Goal: Task Accomplishment & Management: Manage account settings

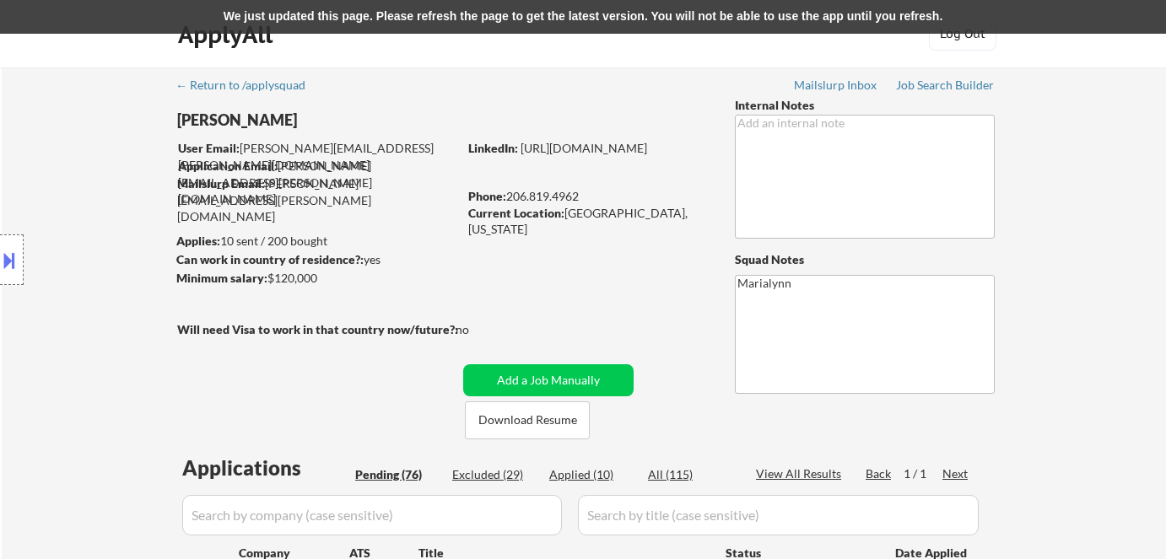
select select ""pending""
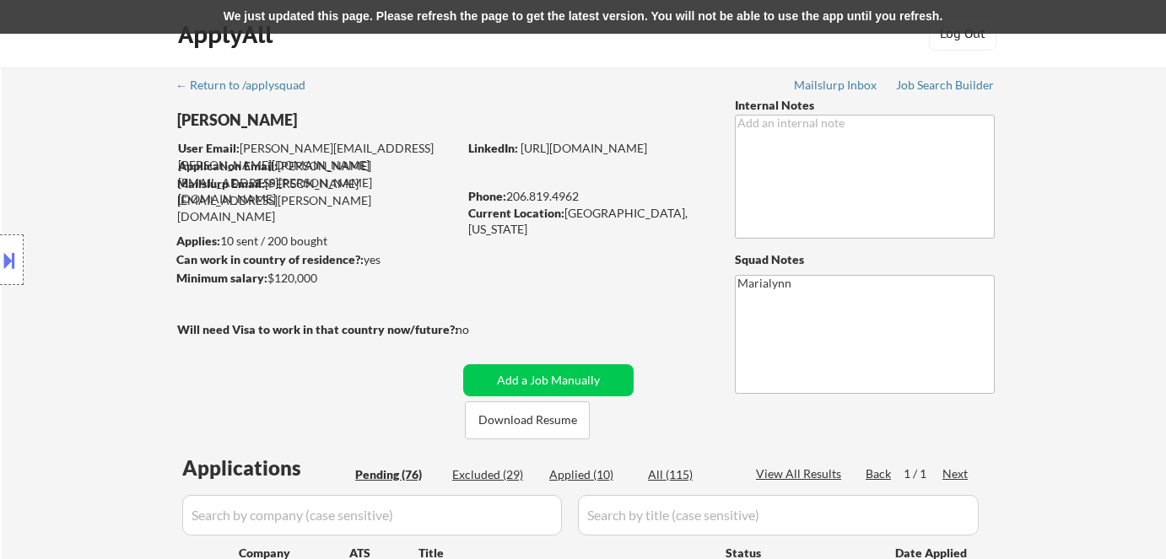
select select ""pending""
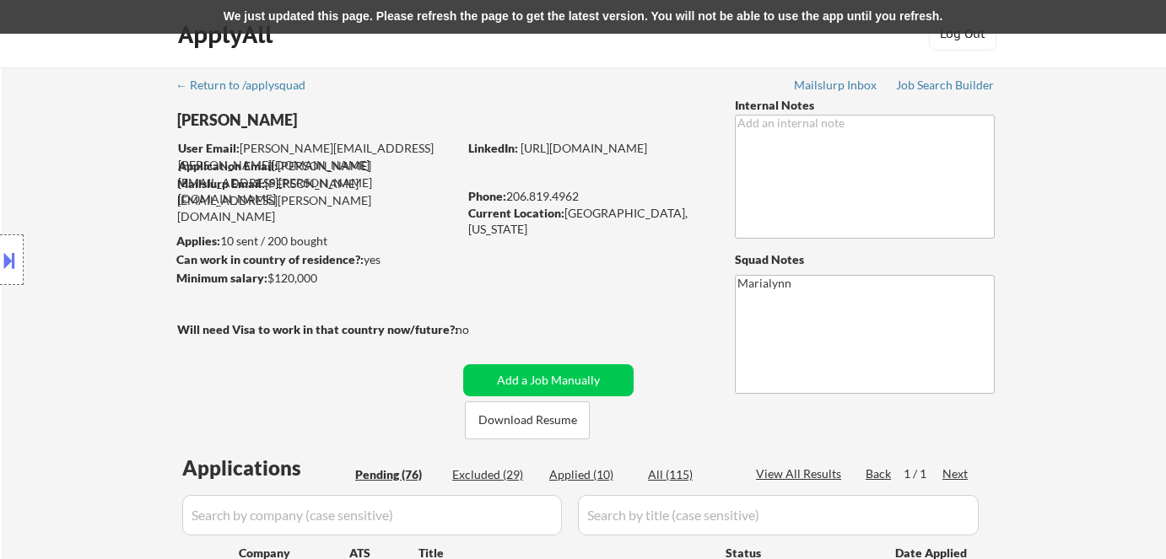
select select ""pending""
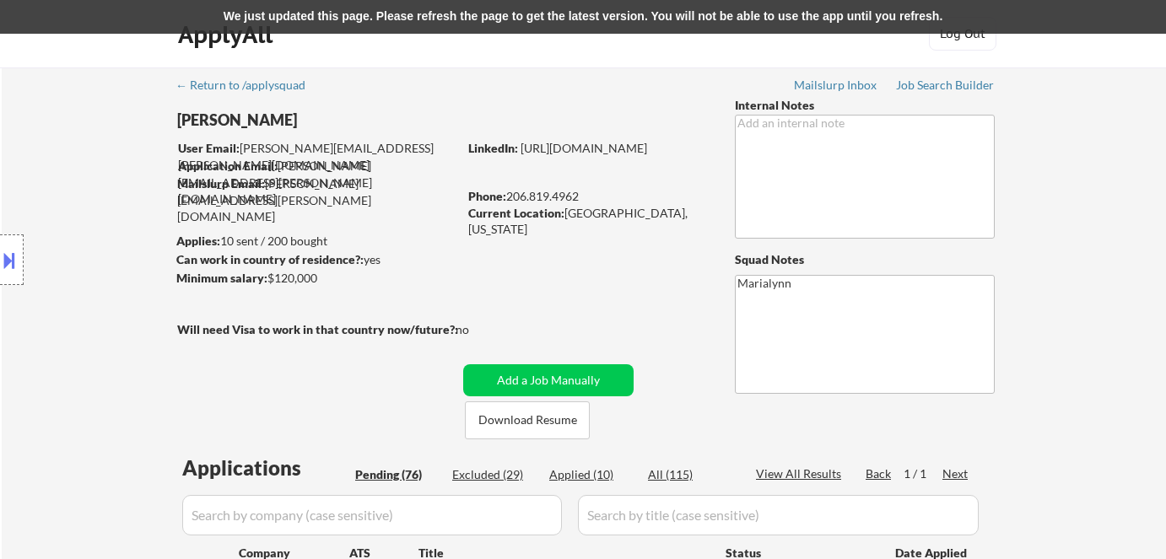
select select ""pending""
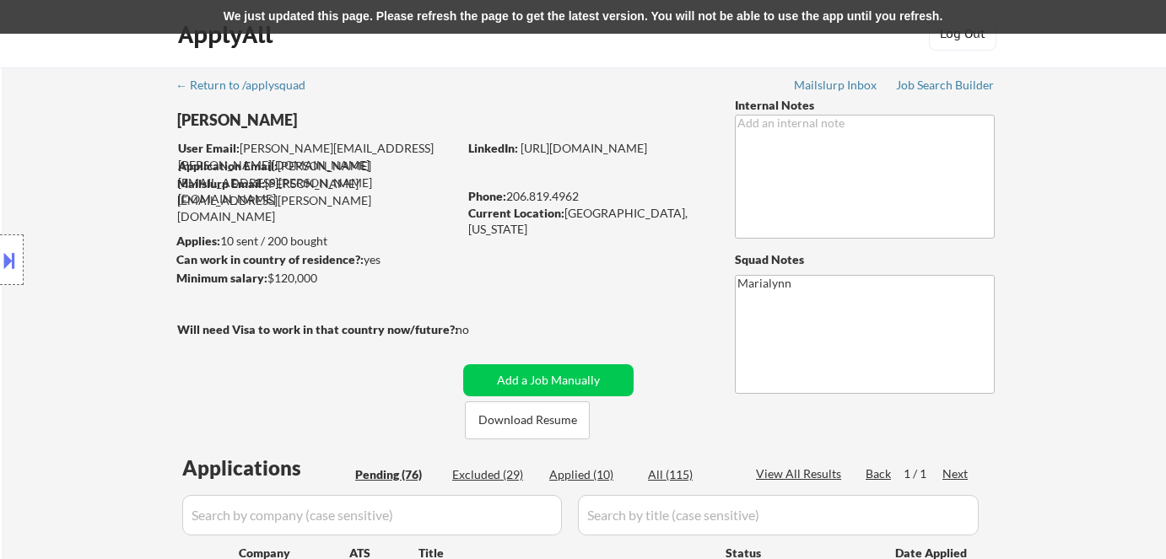
select select ""pending""
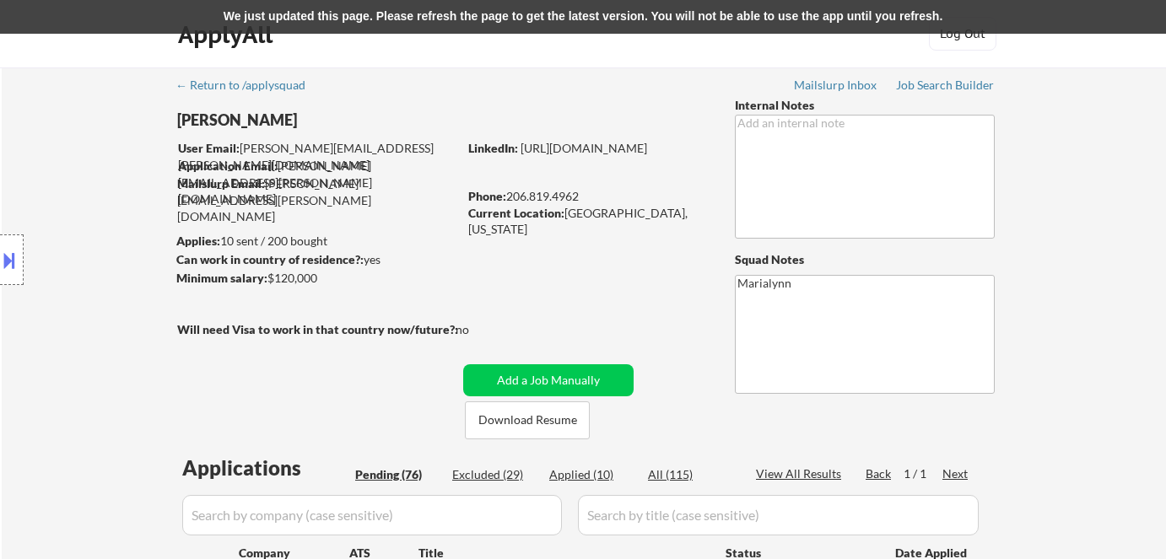
select select ""pending""
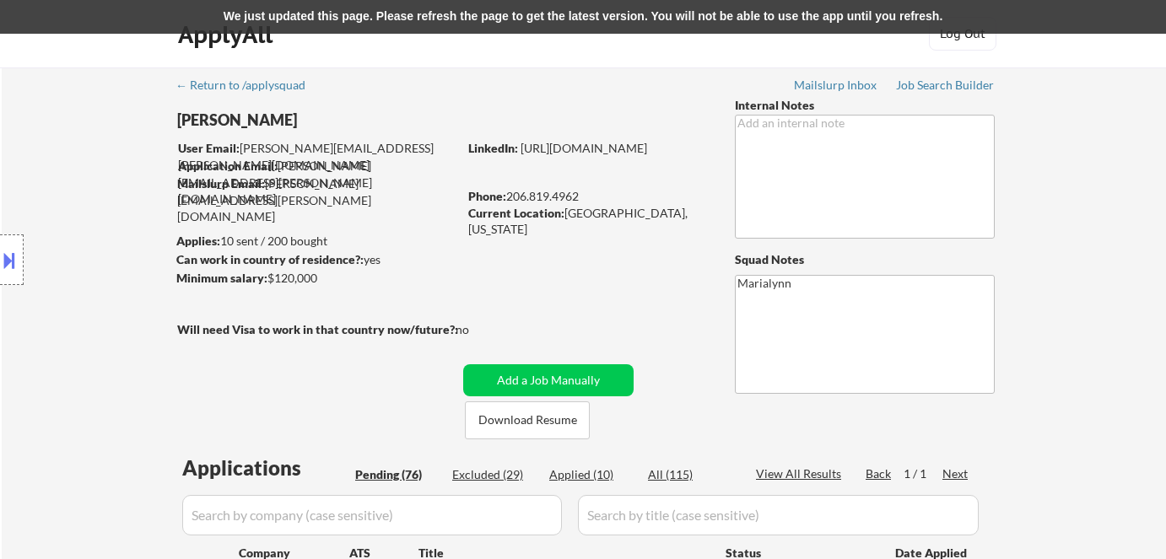
select select ""pending""
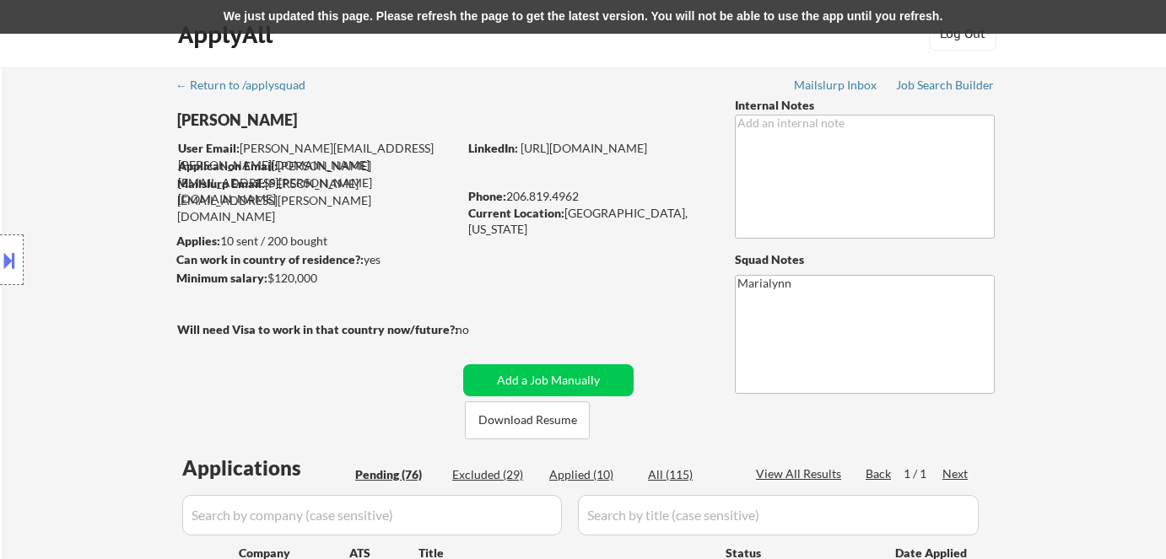
select select ""pending""
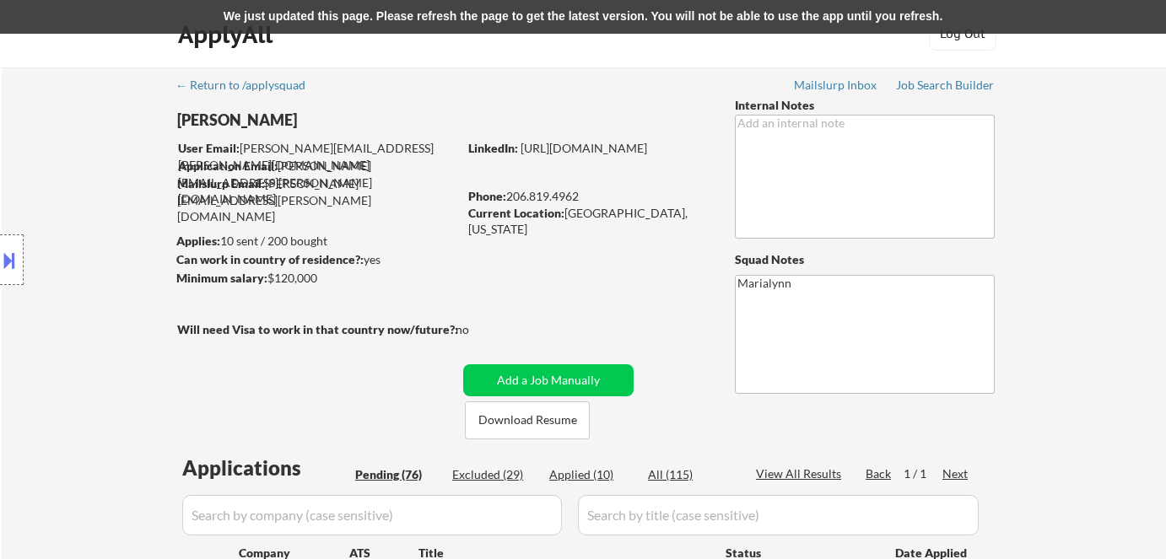
select select ""pending""
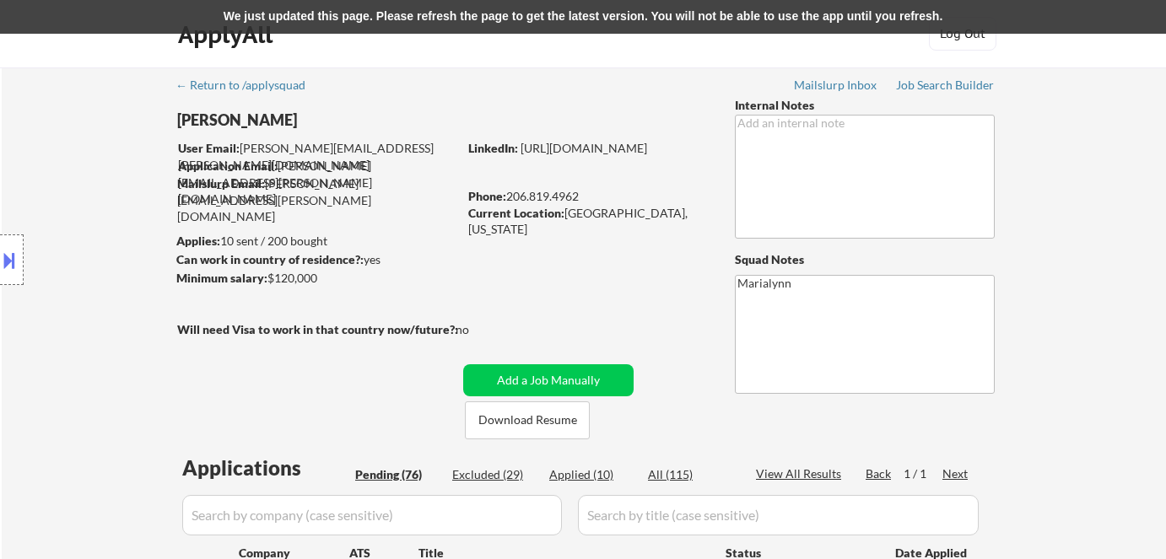
select select ""pending""
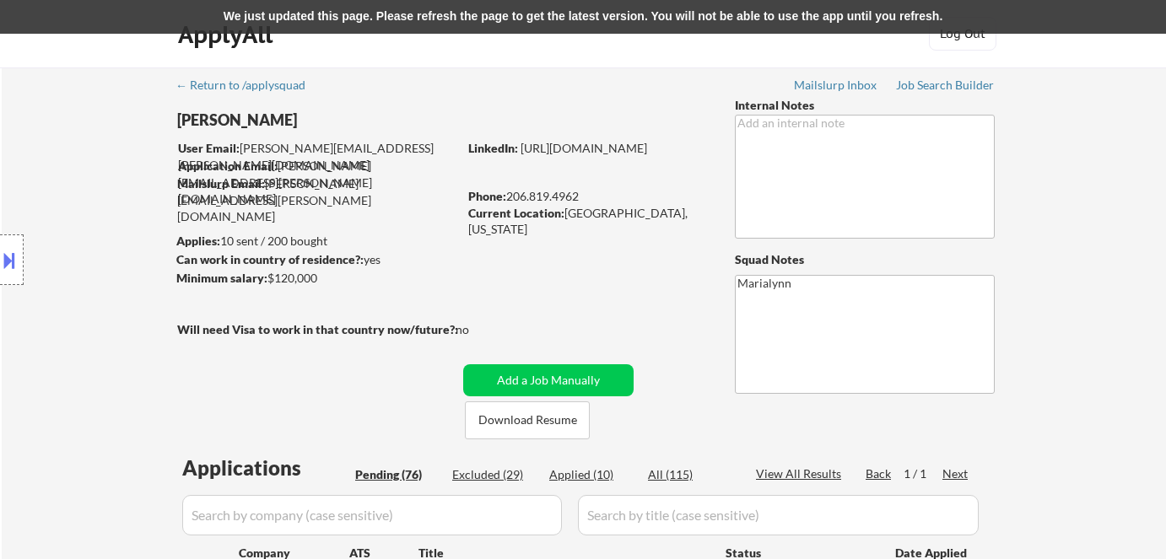
select select ""pending""
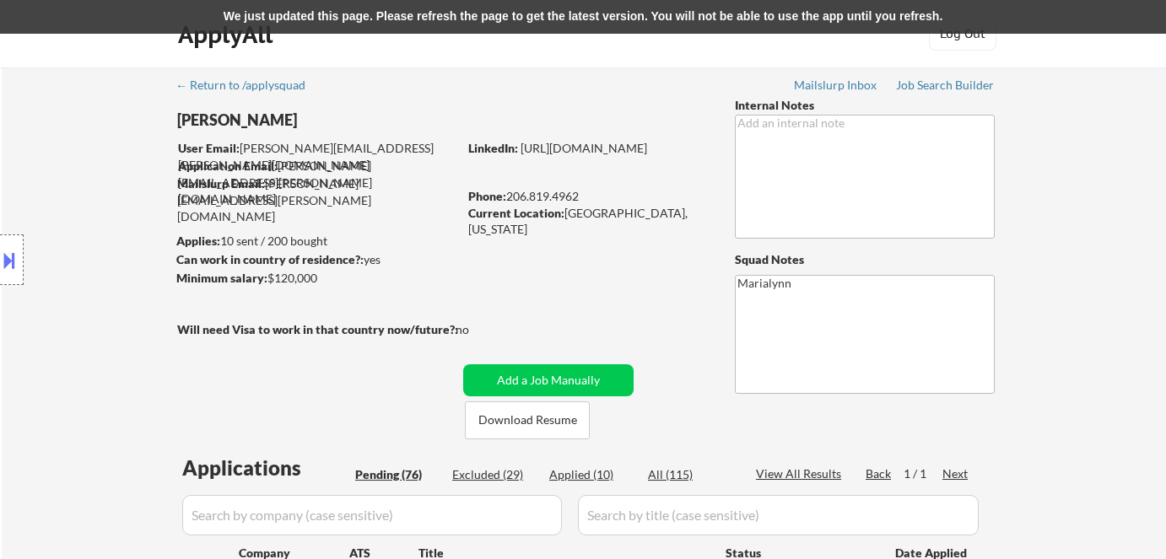
select select ""pending""
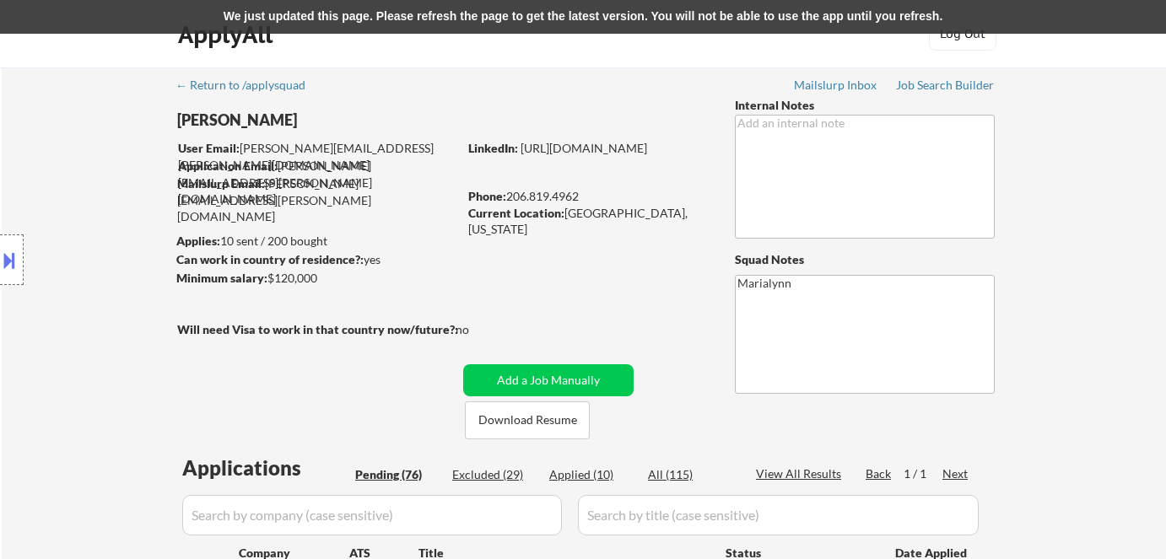
select select ""pending""
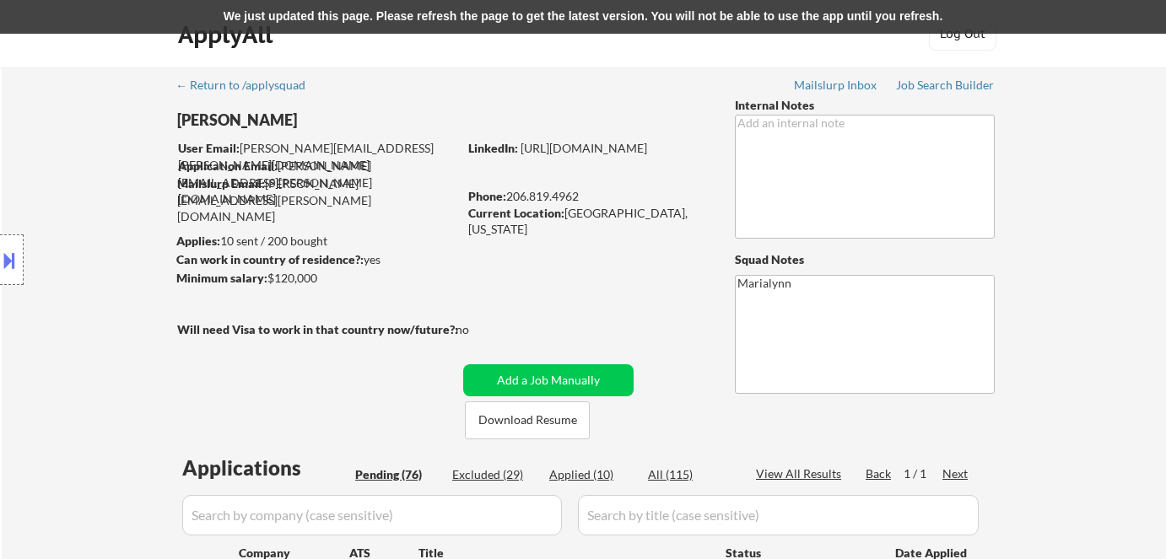
select select ""pending""
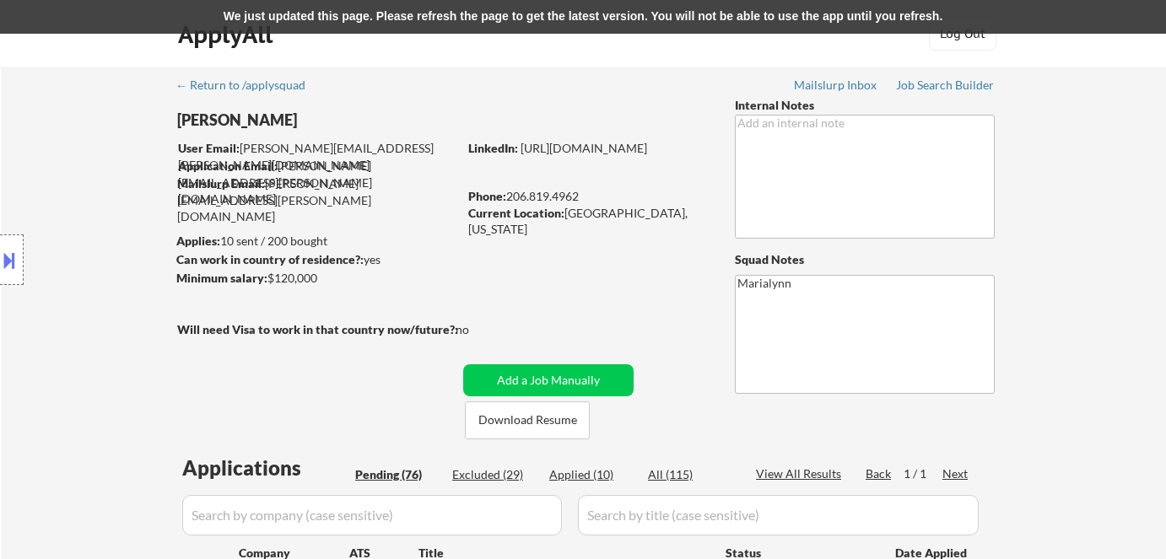
select select ""pending""
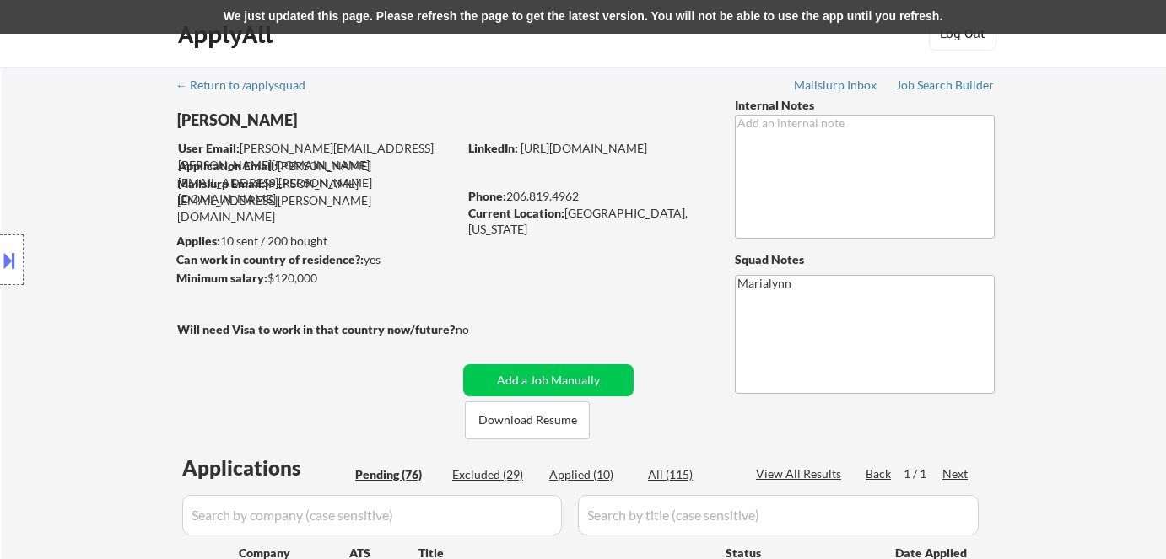
select select ""pending""
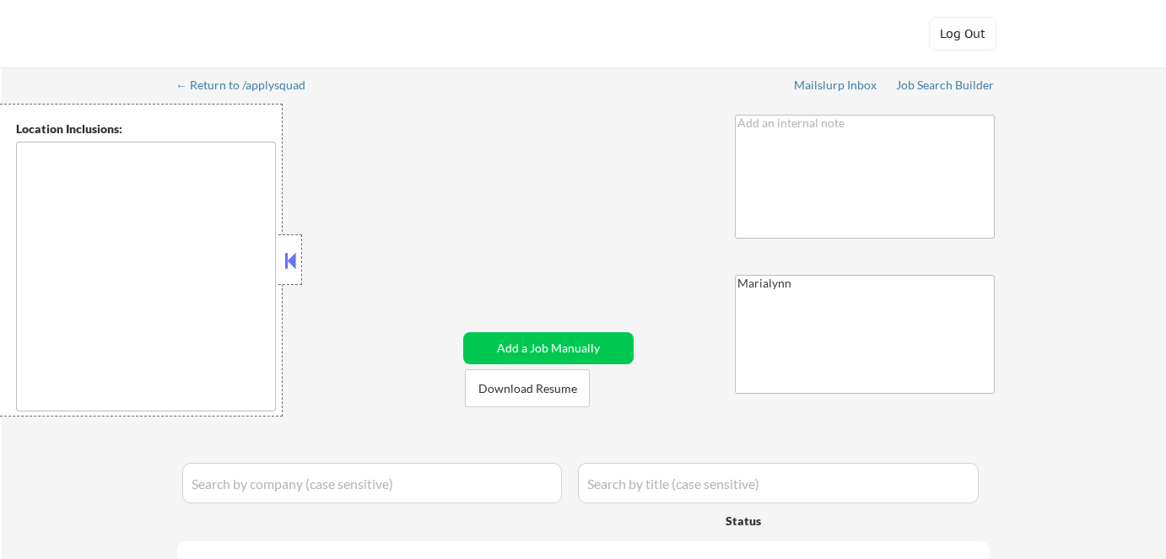
type textarea "[GEOGRAPHIC_DATA], [GEOGRAPHIC_DATA] [GEOGRAPHIC_DATA], [GEOGRAPHIC_DATA] [GEOG…"
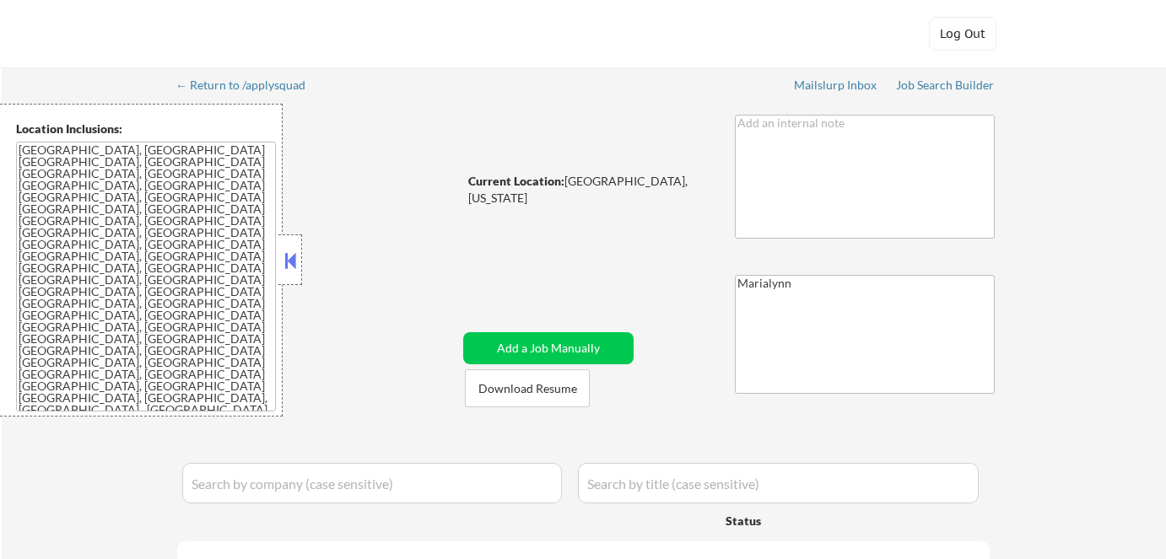
select select ""pending""
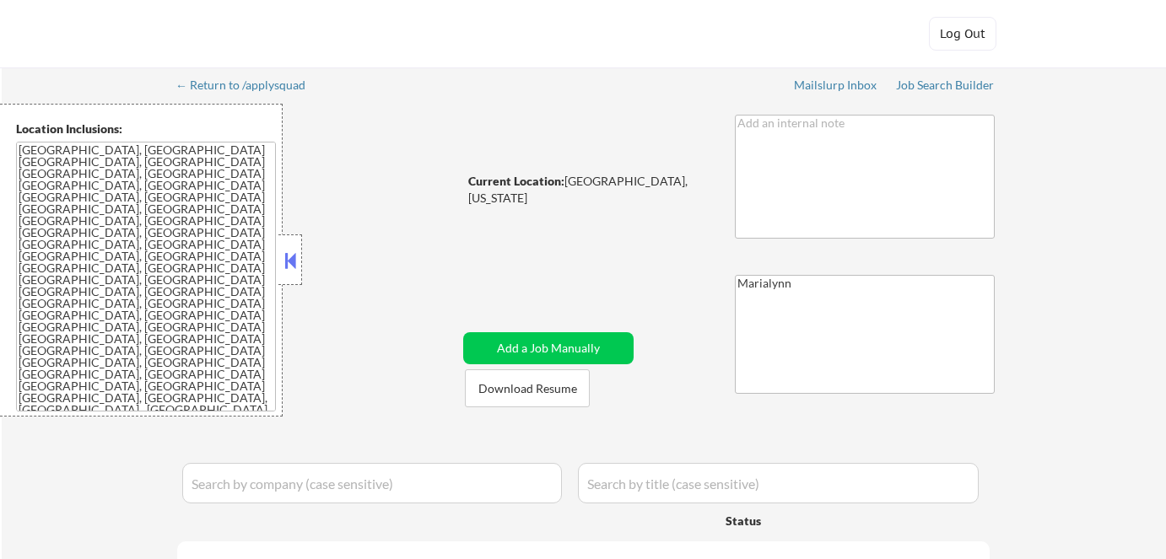
select select ""pending""
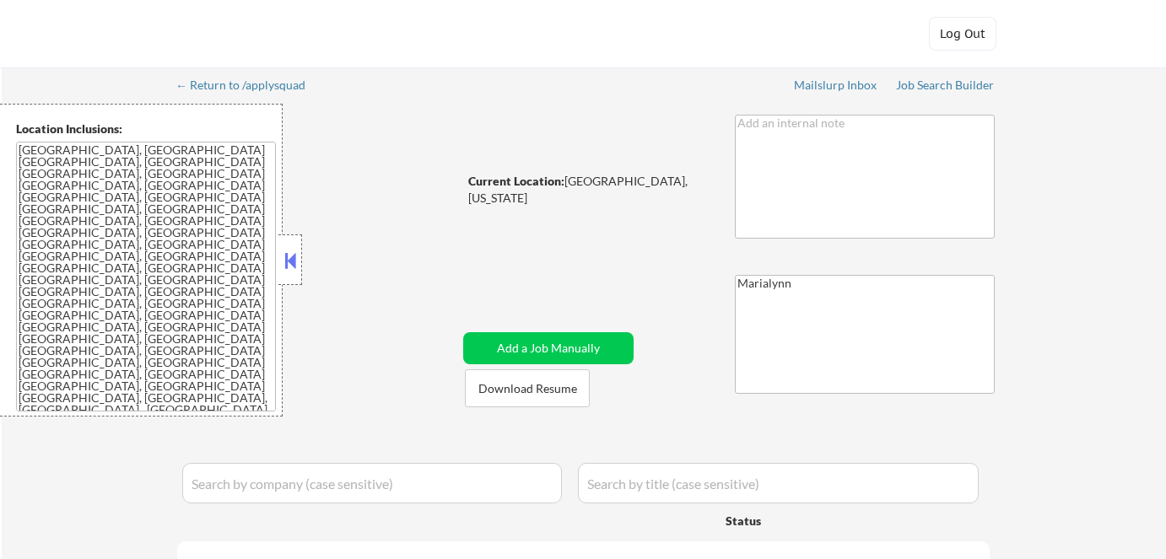
select select ""pending""
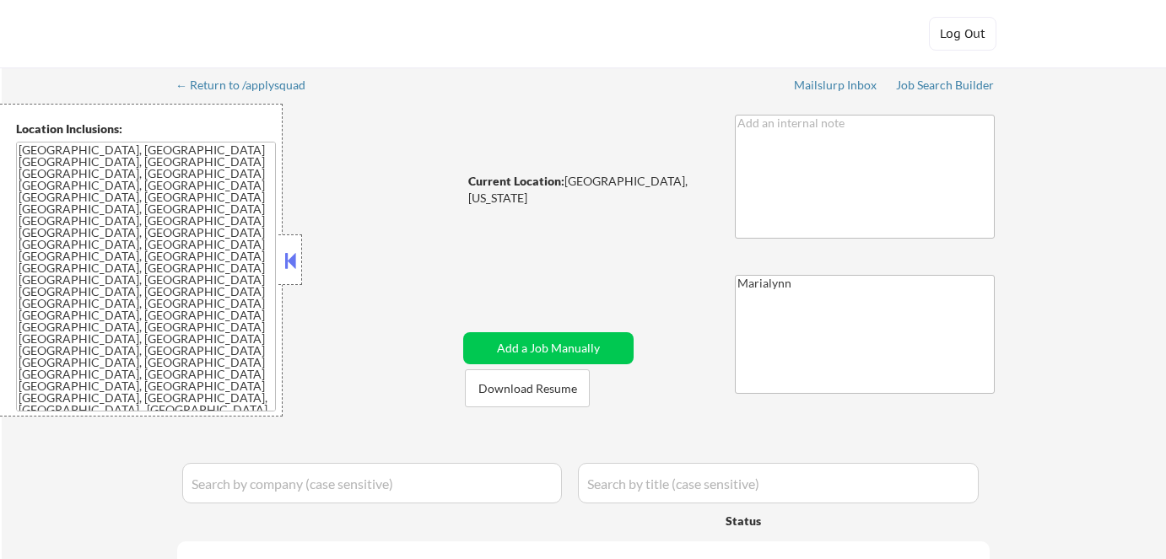
select select ""pending""
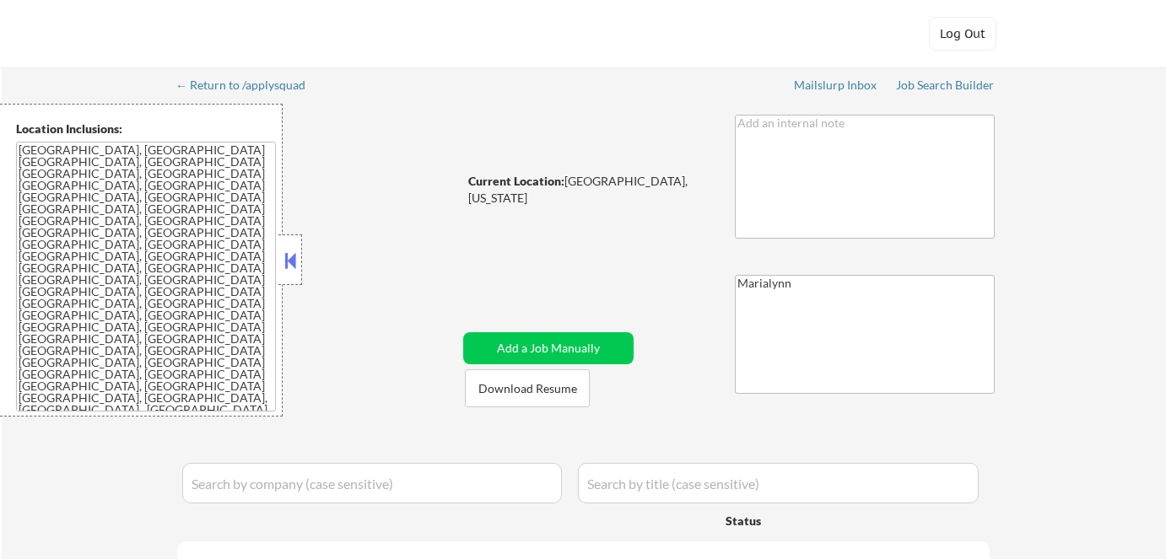
select select ""pending""
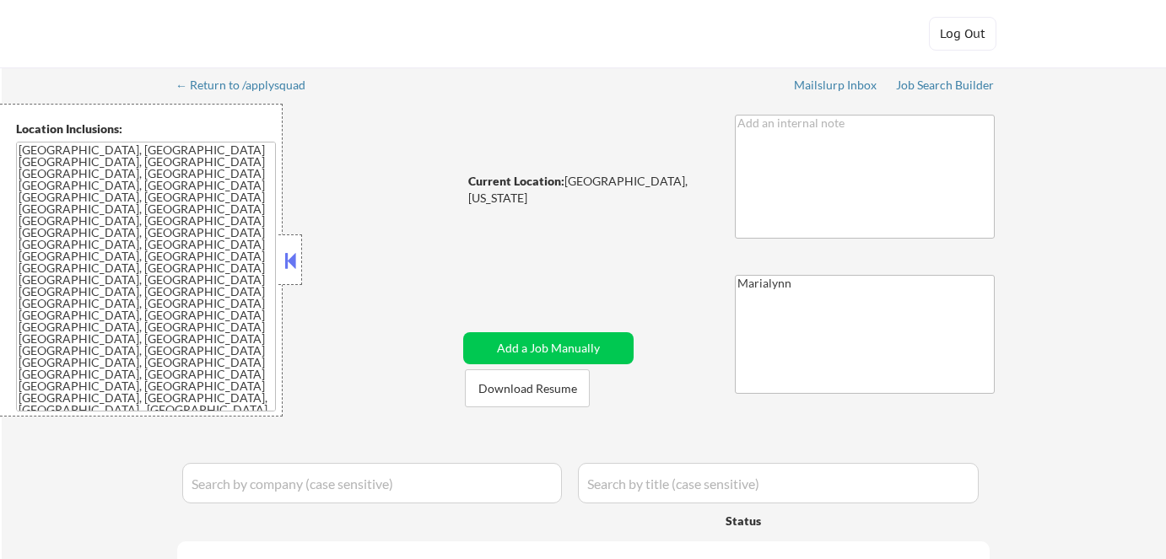
select select ""pending""
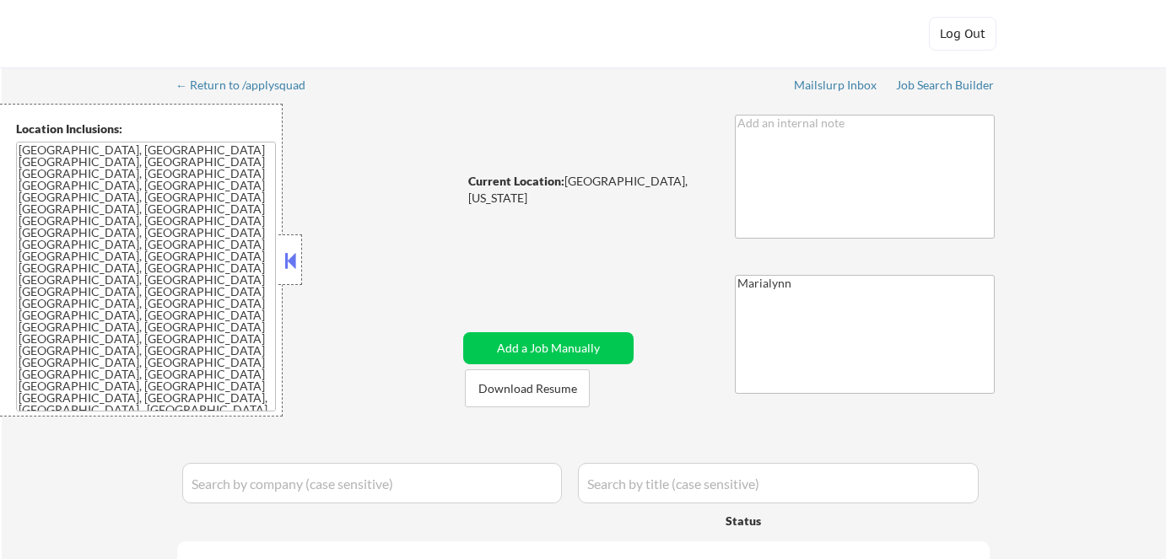
select select ""pending""
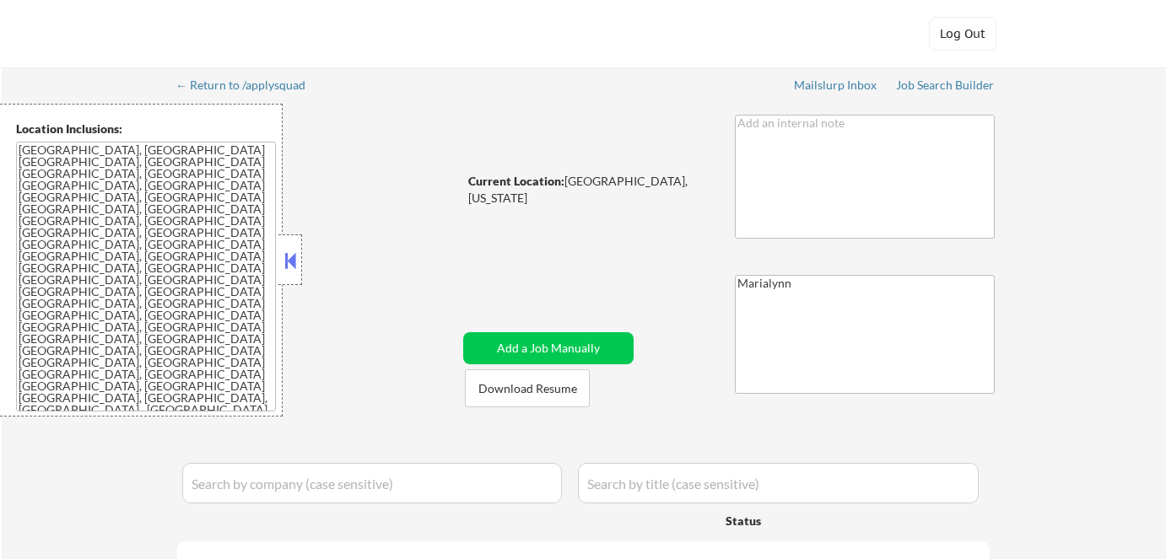
select select ""pending""
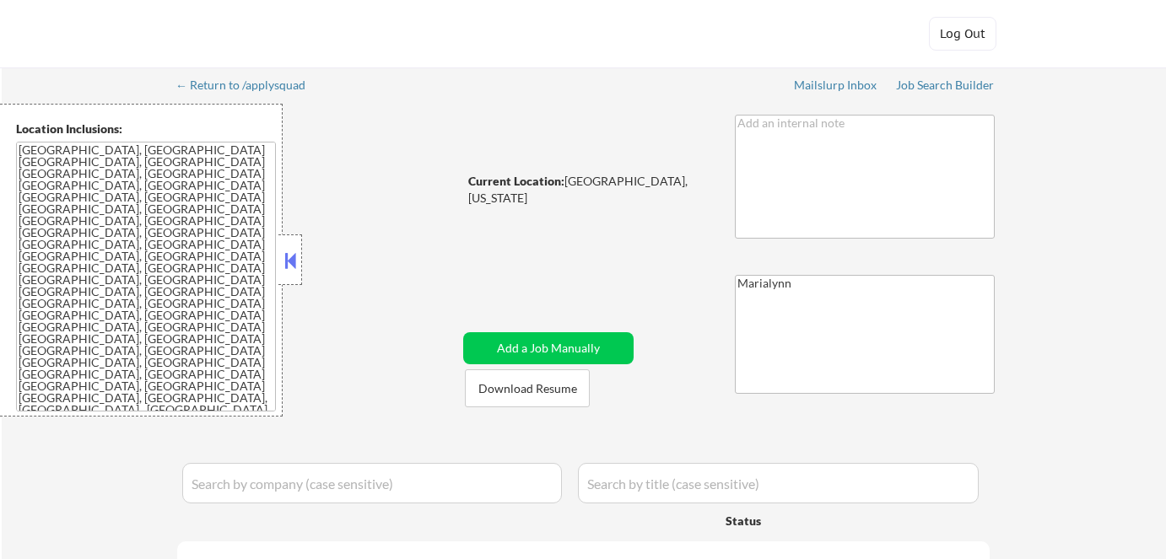
select select ""pending""
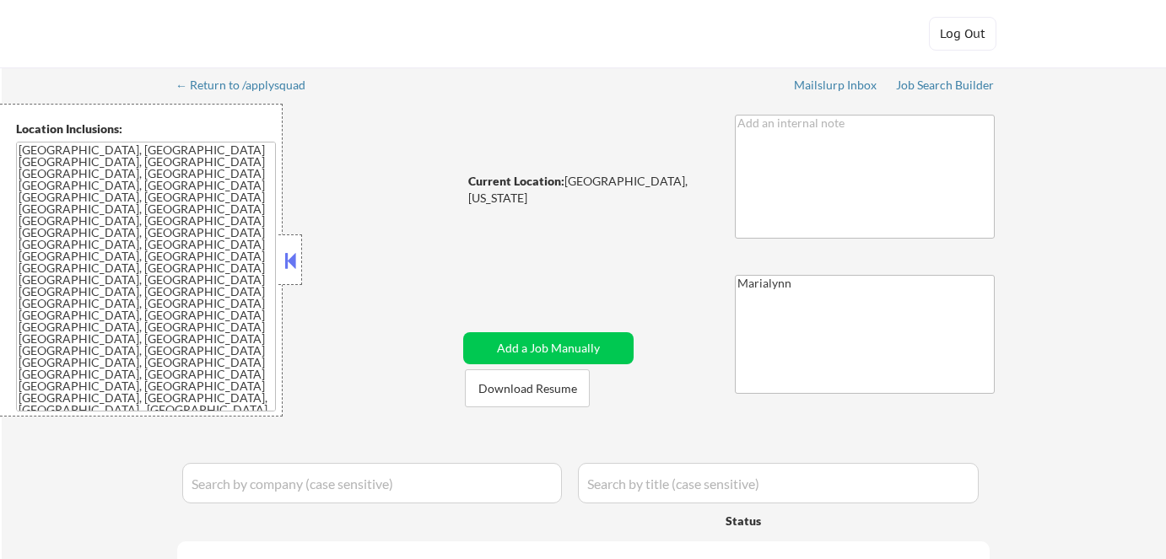
select select ""pending""
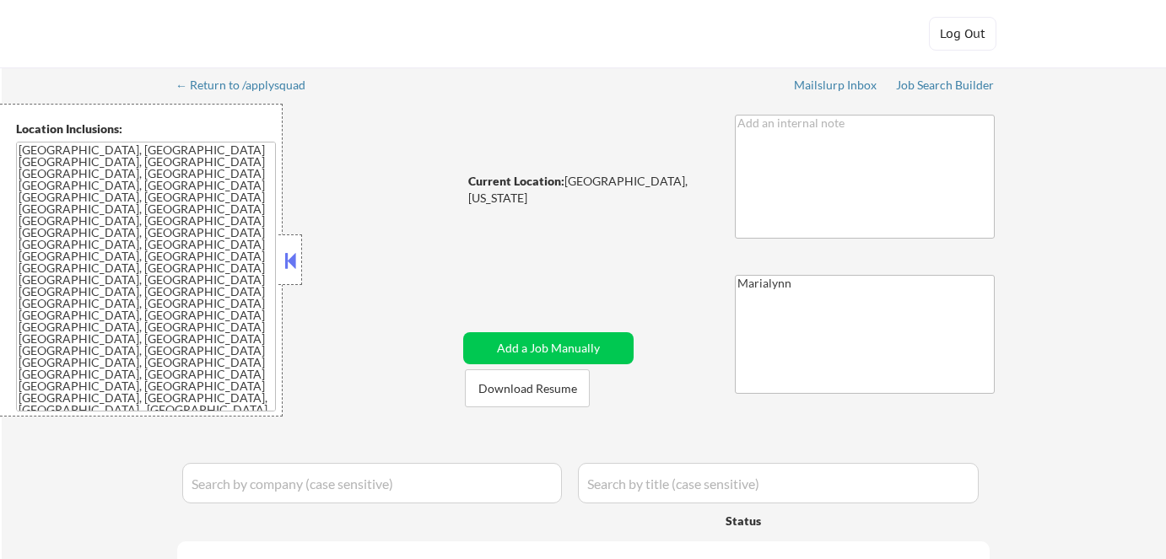
select select ""pending""
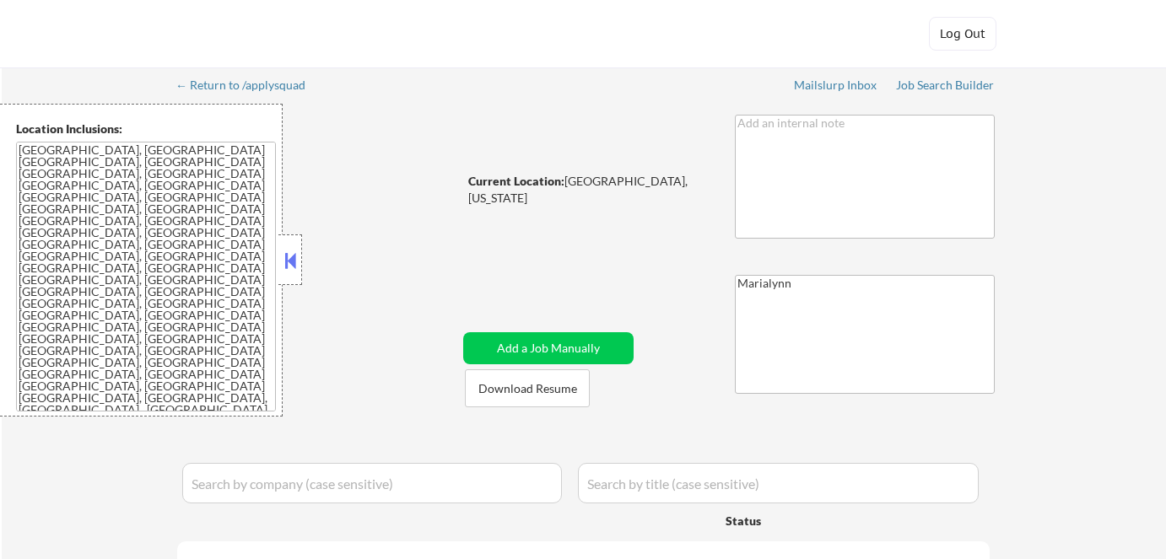
select select ""pending""
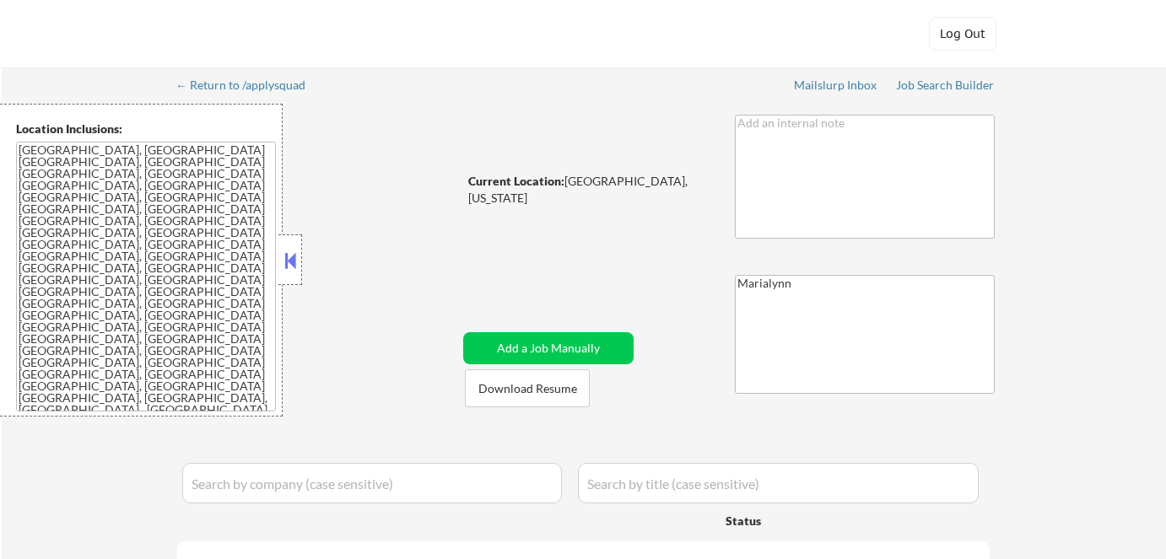
select select ""pending""
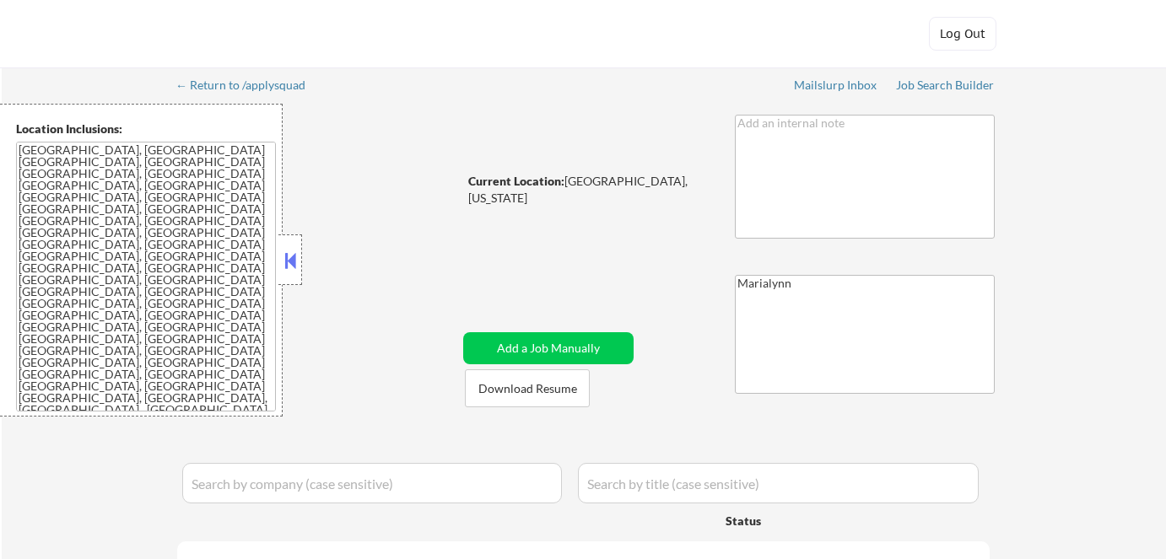
select select ""pending""
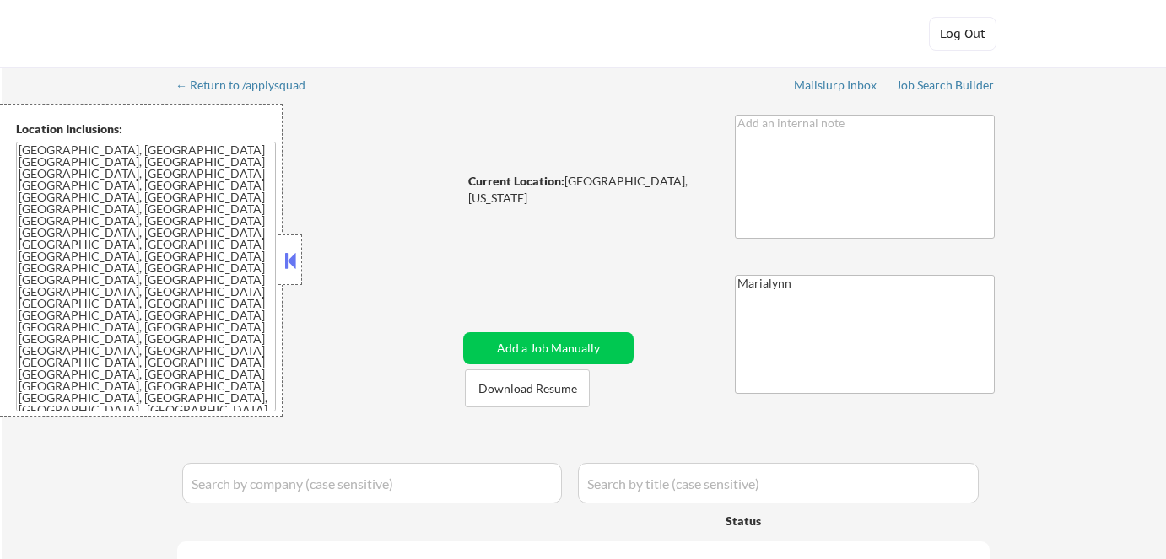
select select ""pending""
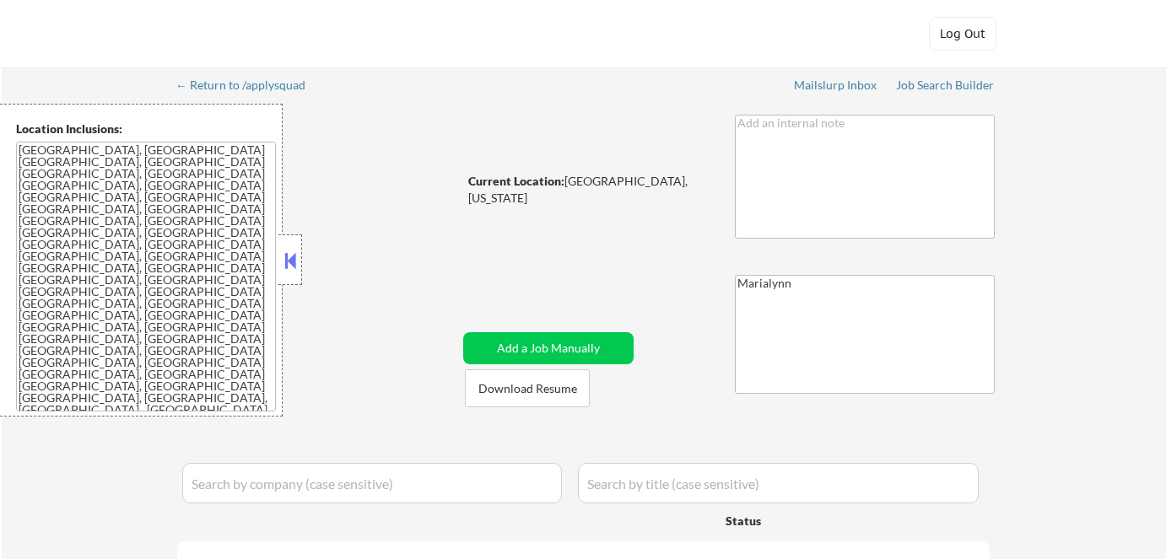
select select ""pending""
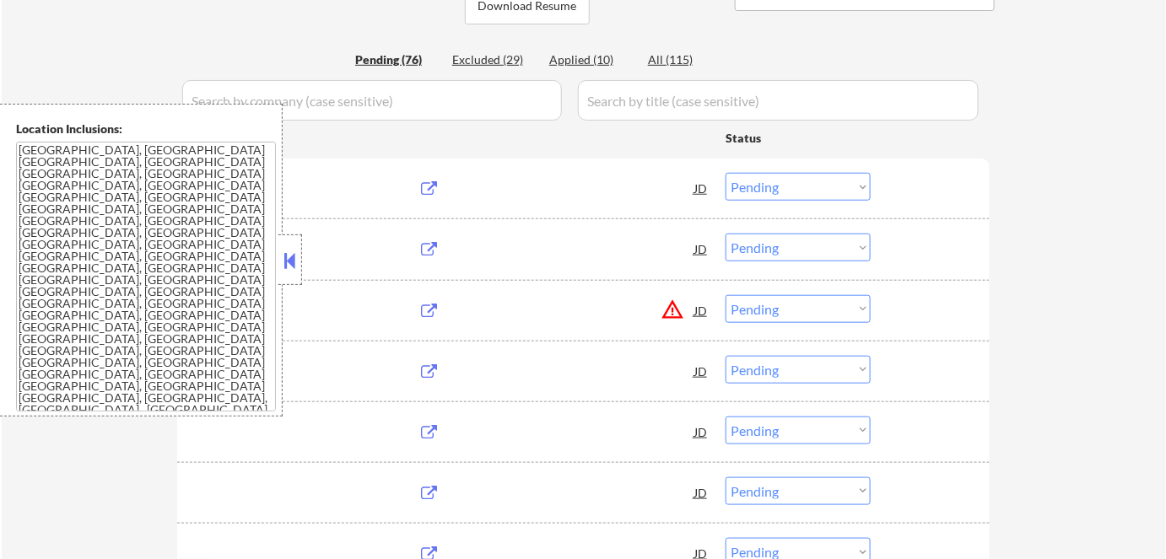
scroll to position [383, 0]
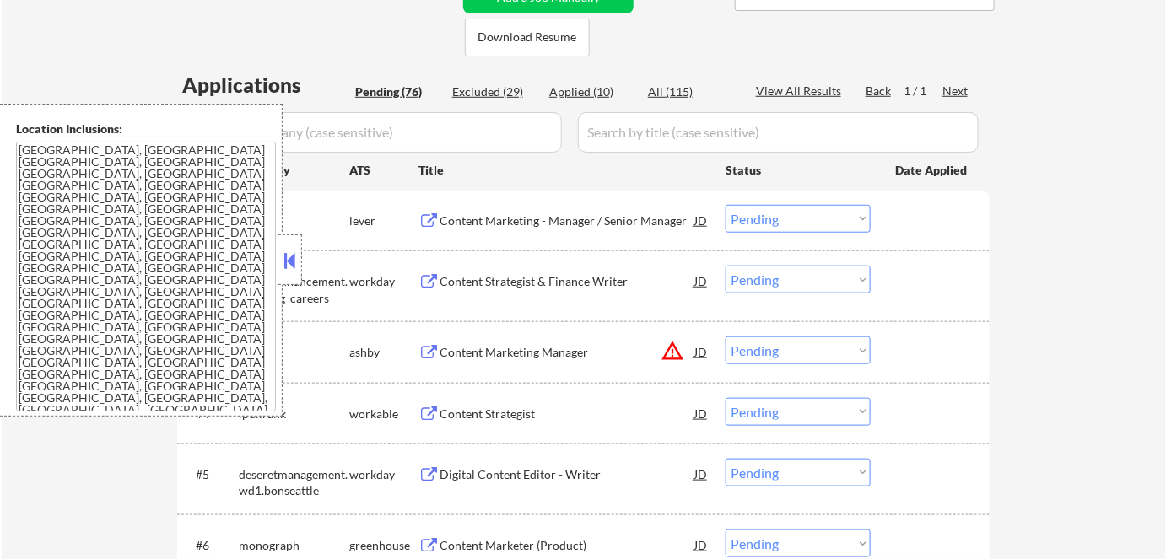
click at [285, 255] on button at bounding box center [290, 260] width 19 height 25
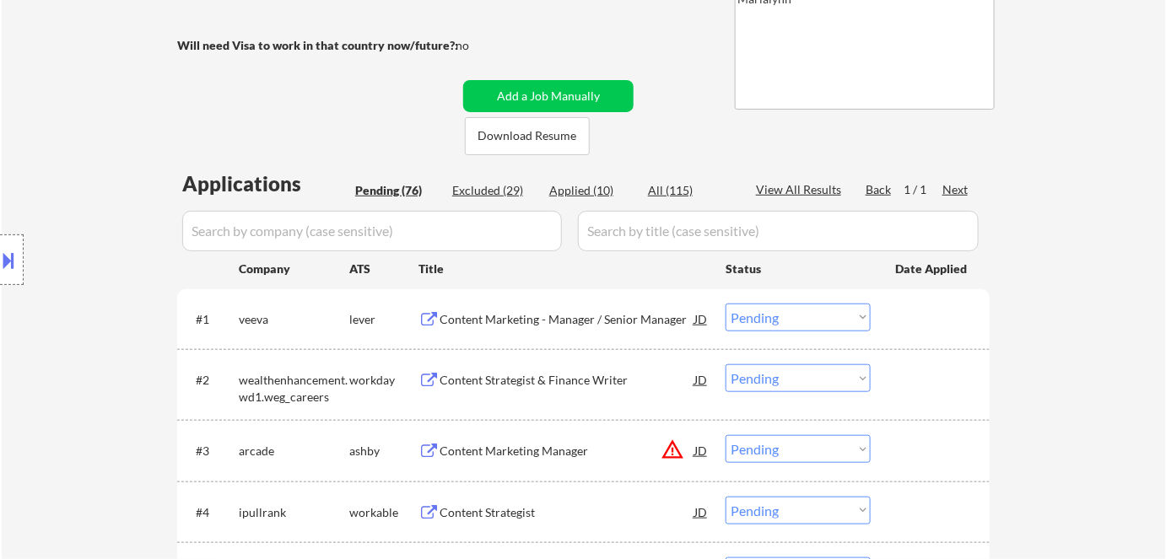
scroll to position [153, 0]
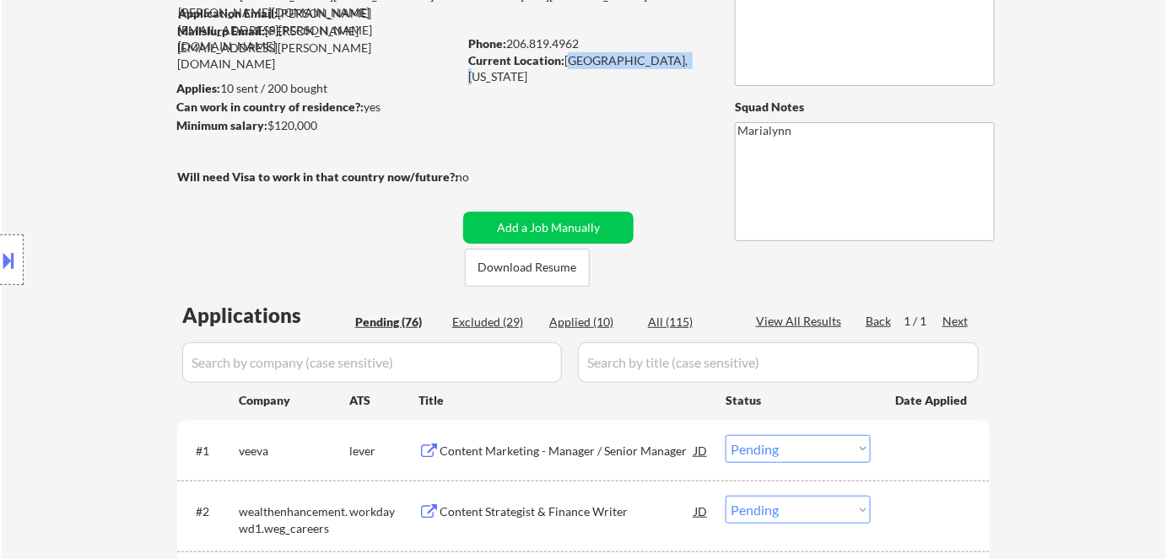
drag, startPoint x: 571, startPoint y: 57, endPoint x: 680, endPoint y: 57, distance: 108.8
click at [680, 57] on div "Current Location: Seattle, Washington" at bounding box center [587, 68] width 239 height 33
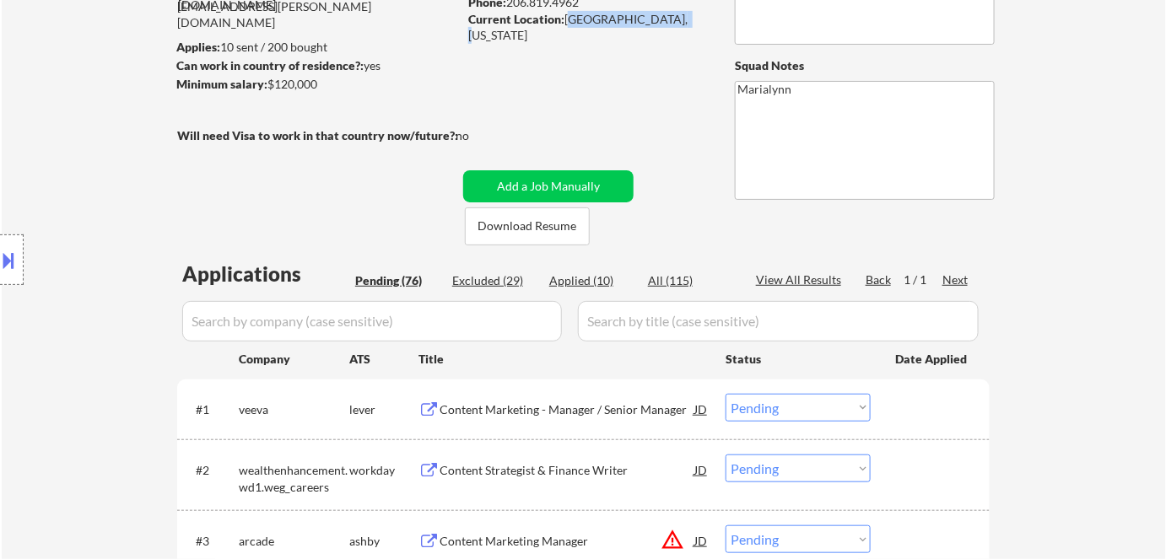
scroll to position [229, 0]
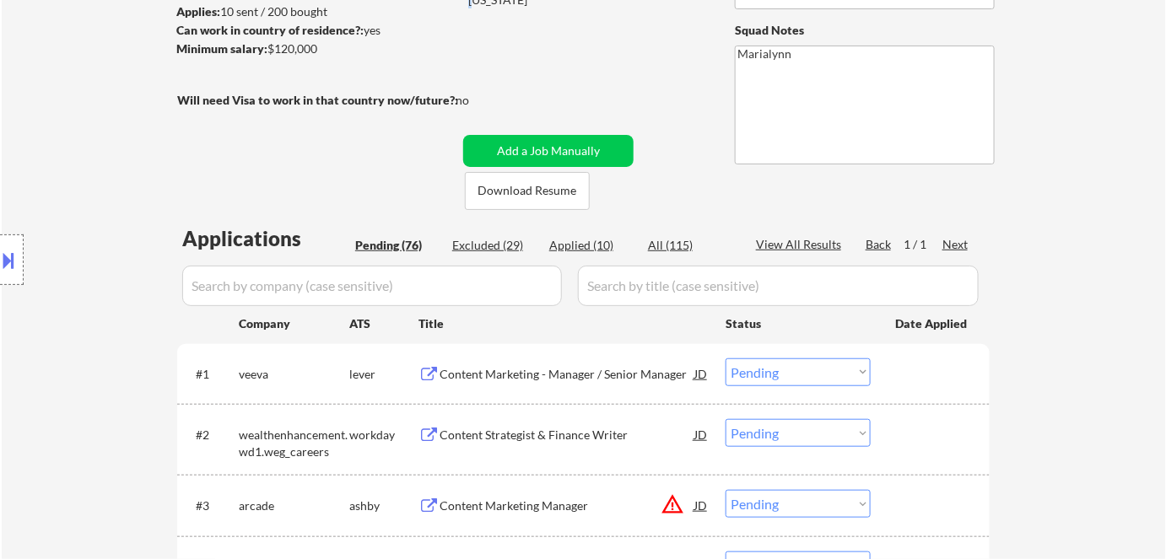
click at [821, 377] on select "Choose an option... Pending Applied Excluded (Questions) Excluded (Expired) Exc…" at bounding box center [797, 372] width 145 height 28
click at [725, 358] on select "Choose an option... Pending Applied Excluded (Questions) Excluded (Expired) Exc…" at bounding box center [797, 372] width 145 height 28
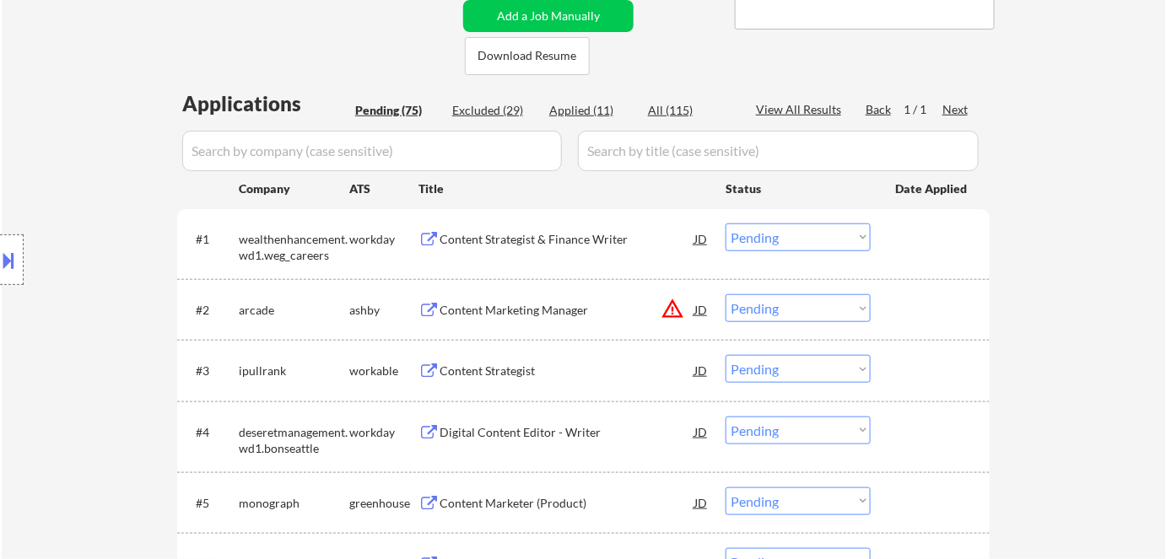
scroll to position [460, 0]
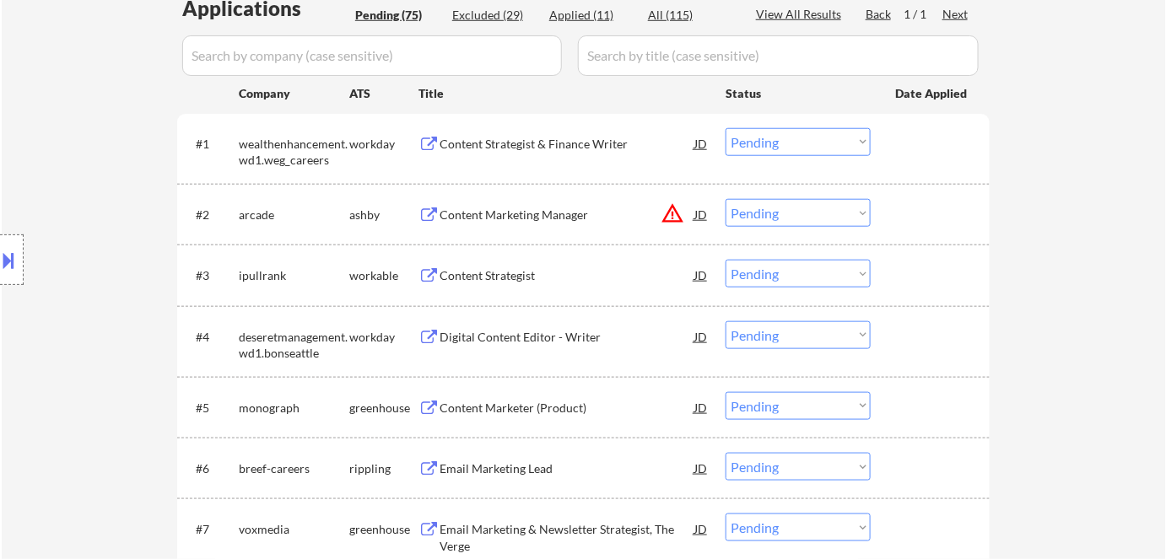
click at [505, 144] on div "Content Strategist & Finance Writer" at bounding box center [566, 144] width 255 height 17
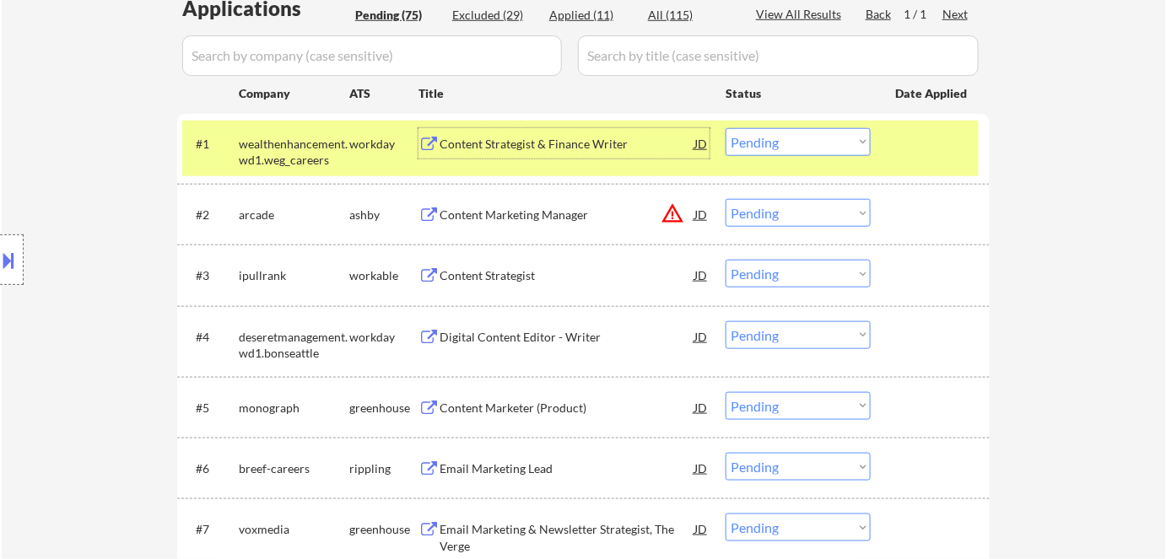
click at [799, 137] on select "Choose an option... Pending Applied Excluded (Questions) Excluded (Expired) Exc…" at bounding box center [797, 142] width 145 height 28
click at [725, 128] on select "Choose an option... Pending Applied Excluded (Questions) Excluded (Expired) Exc…" at bounding box center [797, 142] width 145 height 28
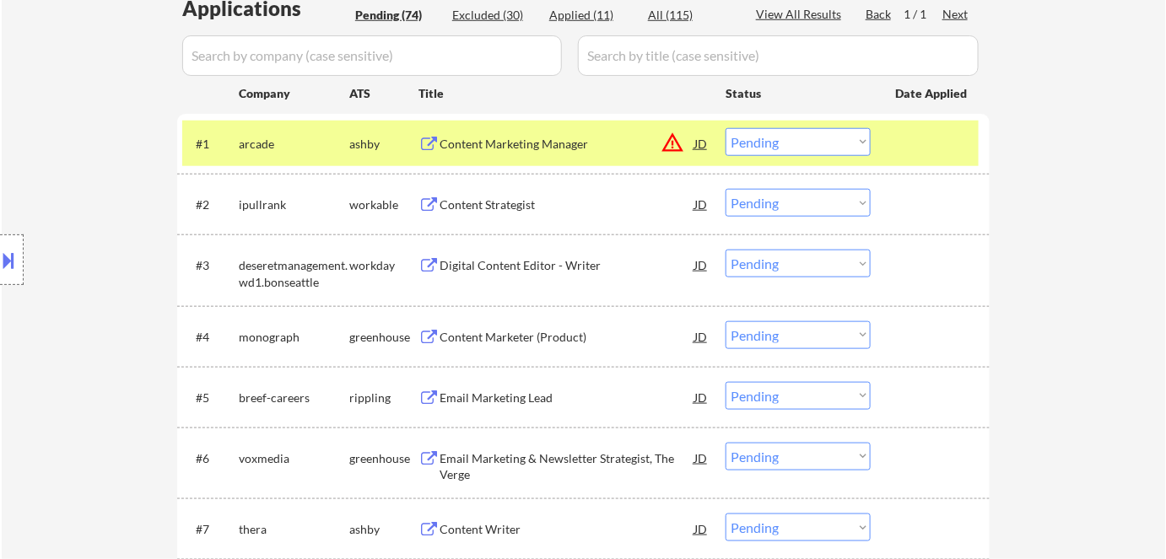
click at [513, 132] on div "Content Marketing Manager" at bounding box center [566, 143] width 255 height 30
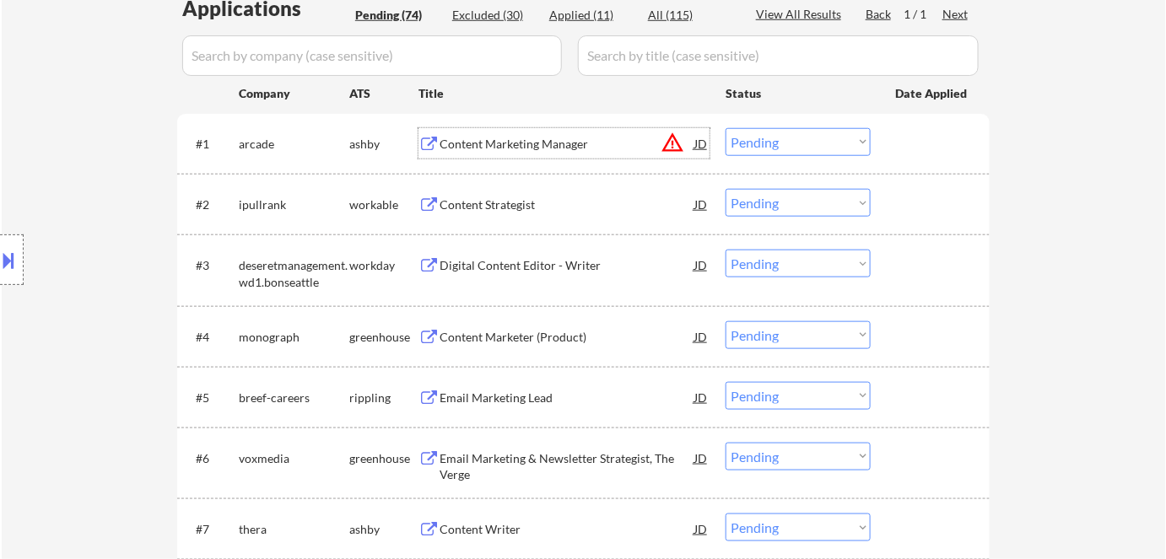
drag, startPoint x: 752, startPoint y: 143, endPoint x: 757, endPoint y: 154, distance: 11.7
click at [752, 143] on select "Choose an option... Pending Applied Excluded (Questions) Excluded (Expired) Exc…" at bounding box center [797, 142] width 145 height 28
click at [725, 128] on select "Choose an option... Pending Applied Excluded (Questions) Excluded (Expired) Exc…" at bounding box center [797, 142] width 145 height 28
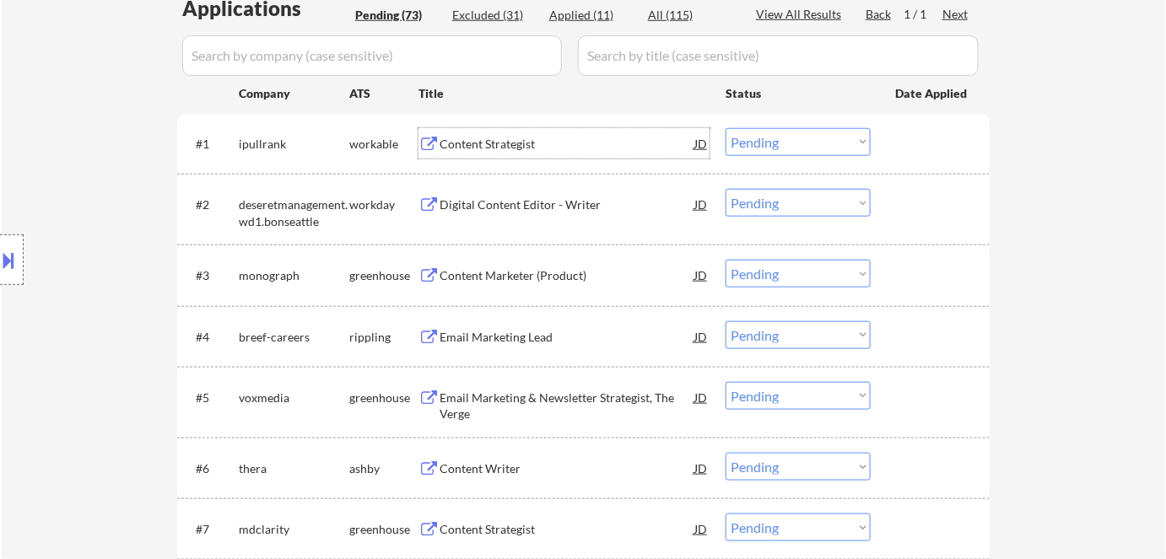
click at [489, 144] on div "Content Strategist" at bounding box center [566, 144] width 255 height 17
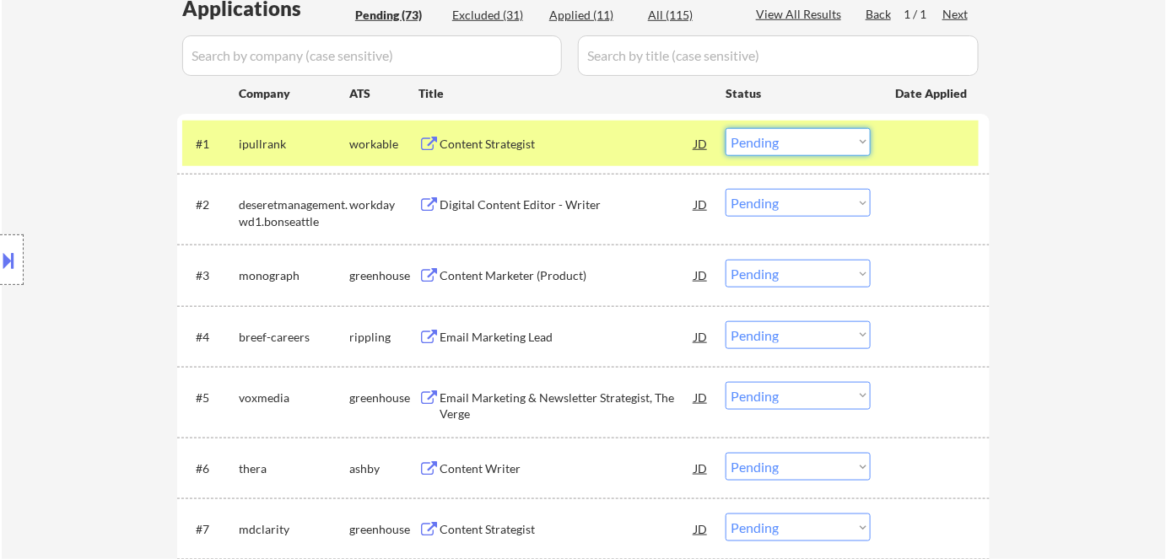
click at [779, 142] on select "Choose an option... Pending Applied Excluded (Questions) Excluded (Expired) Exc…" at bounding box center [797, 142] width 145 height 28
click at [725, 128] on select "Choose an option... Pending Applied Excluded (Questions) Excluded (Expired) Exc…" at bounding box center [797, 142] width 145 height 28
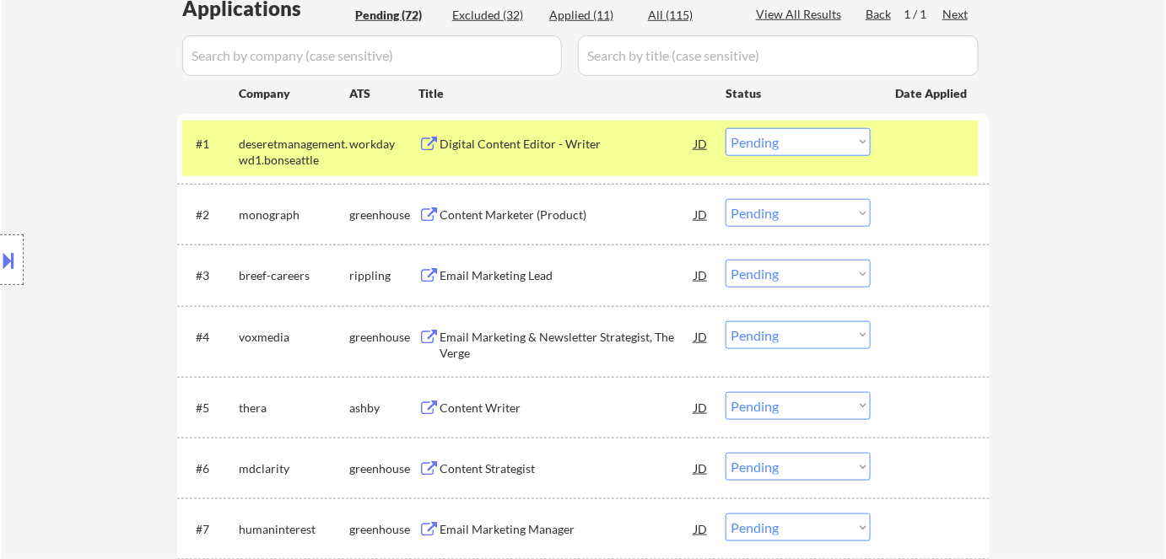
click at [466, 151] on div "Digital Content Editor - Writer" at bounding box center [566, 144] width 255 height 17
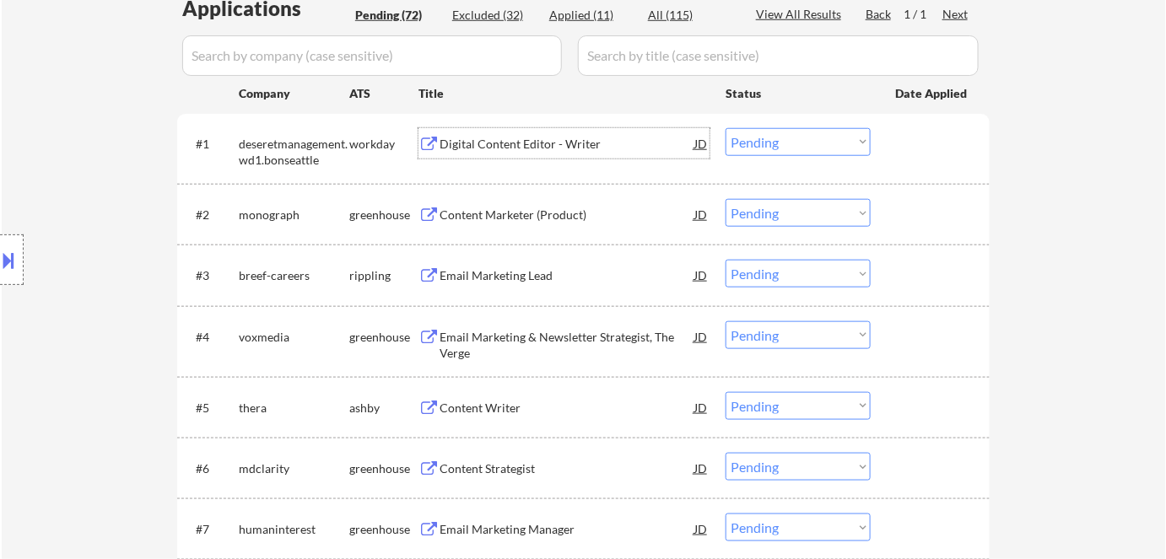
drag, startPoint x: 786, startPoint y: 140, endPoint x: 796, endPoint y: 154, distance: 16.9
click at [786, 140] on select "Choose an option... Pending Applied Excluded (Questions) Excluded (Expired) Exc…" at bounding box center [797, 142] width 145 height 28
click at [725, 128] on select "Choose an option... Pending Applied Excluded (Questions) Excluded (Expired) Exc…" at bounding box center [797, 142] width 145 height 28
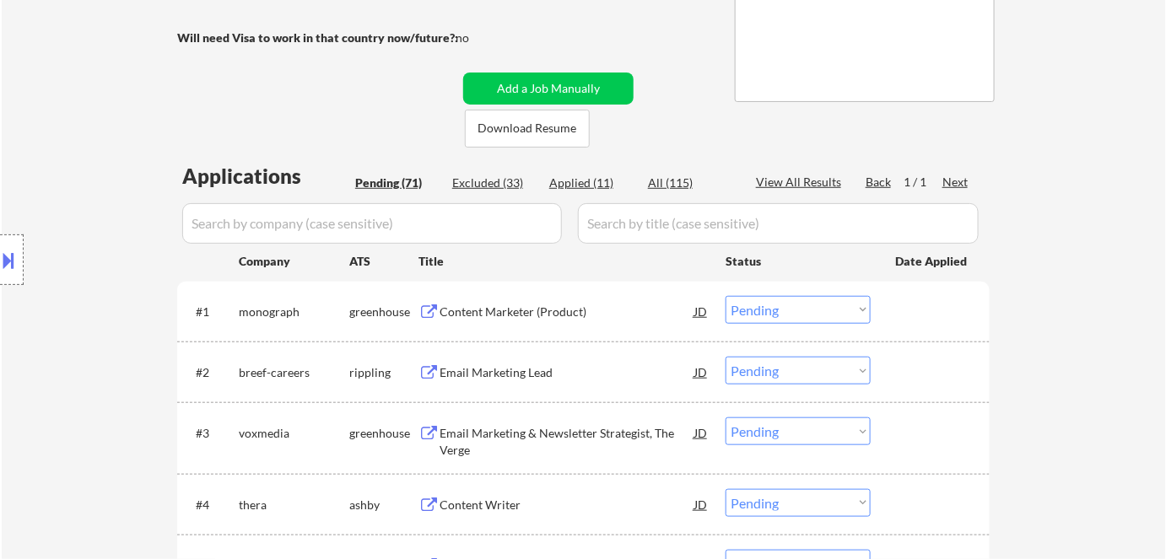
scroll to position [383, 0]
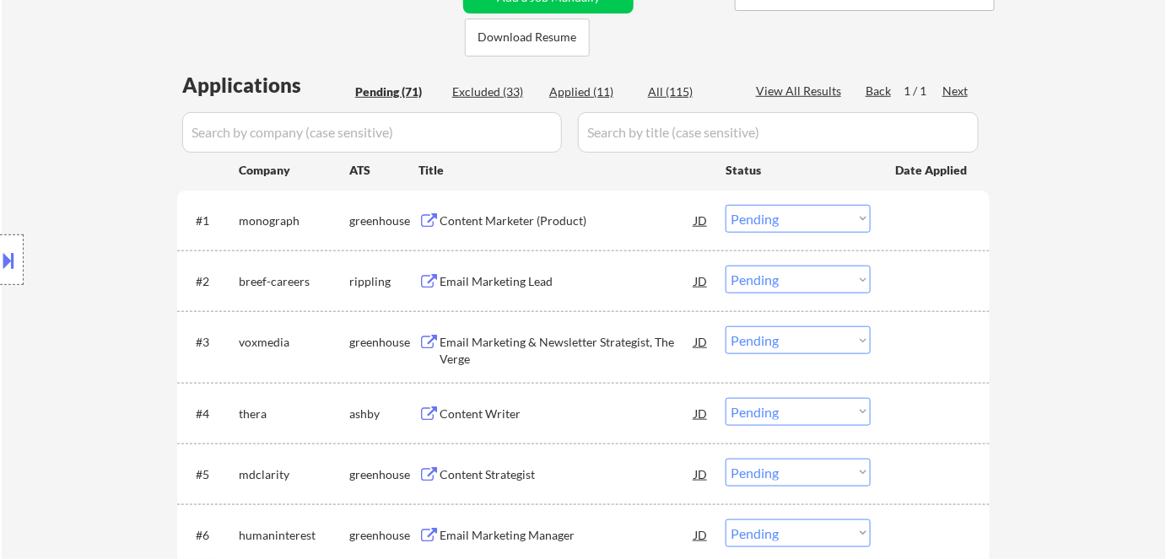
click at [520, 214] on div "Content Marketer (Product)" at bounding box center [566, 221] width 255 height 17
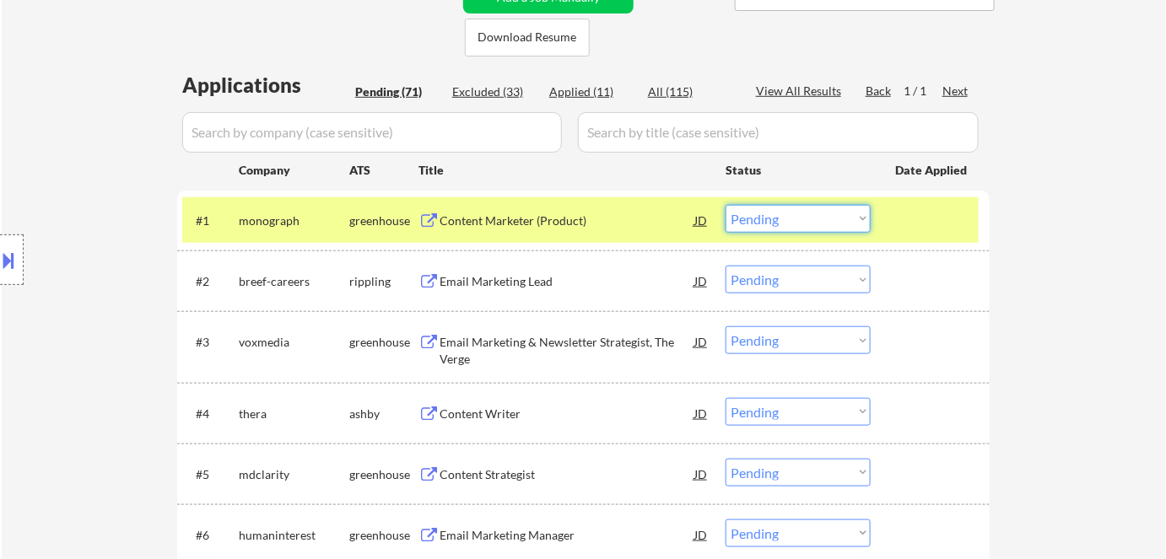
click at [787, 218] on select "Choose an option... Pending Applied Excluded (Questions) Excluded (Expired) Exc…" at bounding box center [797, 219] width 145 height 28
click at [725, 205] on select "Choose an option... Pending Applied Excluded (Questions) Excluded (Expired) Exc…" at bounding box center [797, 219] width 145 height 28
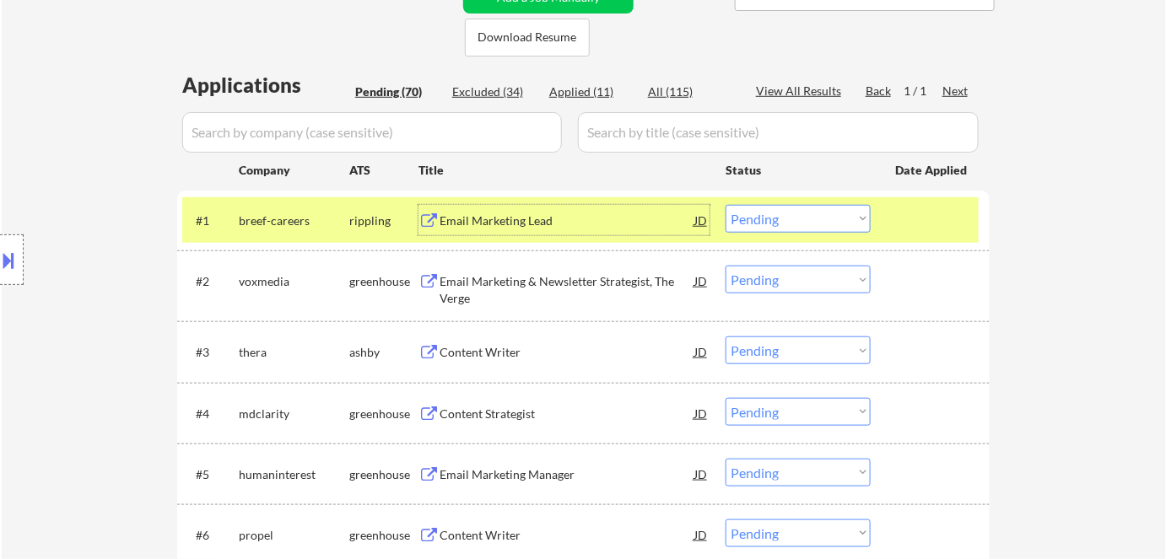
click at [520, 219] on div "Email Marketing Lead" at bounding box center [566, 221] width 255 height 17
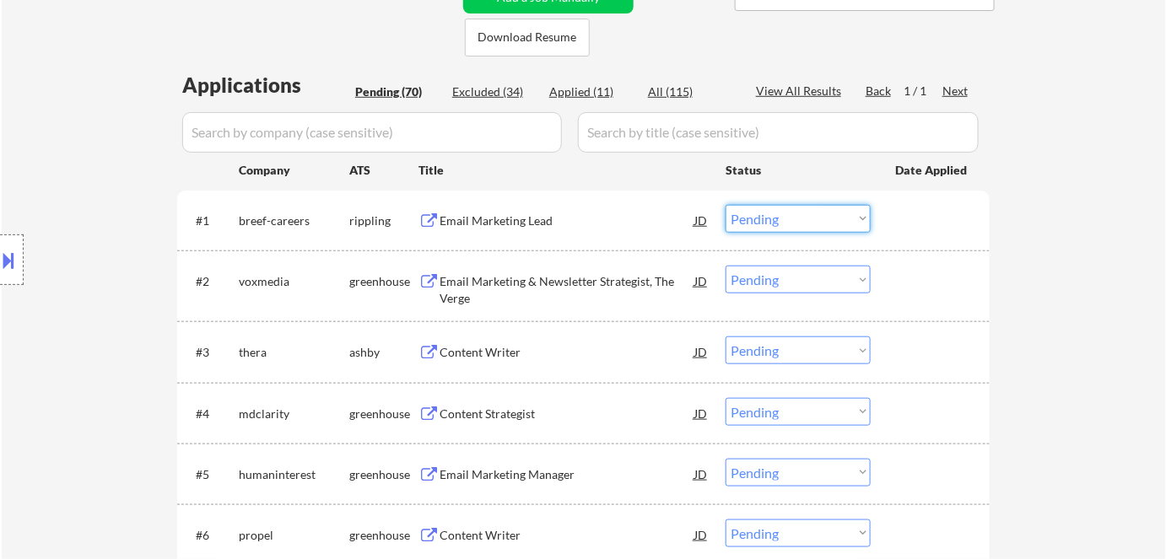
click at [778, 218] on select "Choose an option... Pending Applied Excluded (Questions) Excluded (Expired) Exc…" at bounding box center [797, 219] width 145 height 28
drag, startPoint x: 1064, startPoint y: 245, endPoint x: 1035, endPoint y: 243, distance: 28.7
click at [454, 217] on div "Email Marketing Lead" at bounding box center [566, 221] width 255 height 17
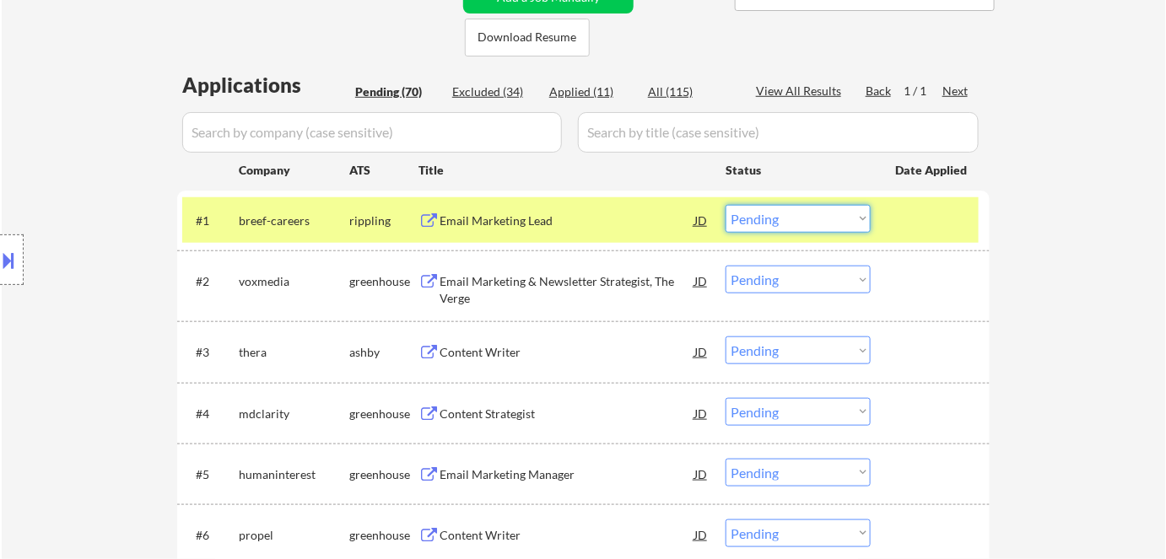
click at [784, 218] on select "Choose an option... Pending Applied Excluded (Questions) Excluded (Expired) Exc…" at bounding box center [797, 219] width 145 height 28
click at [725, 205] on select "Choose an option... Pending Applied Excluded (Questions) Excluded (Expired) Exc…" at bounding box center [797, 219] width 145 height 28
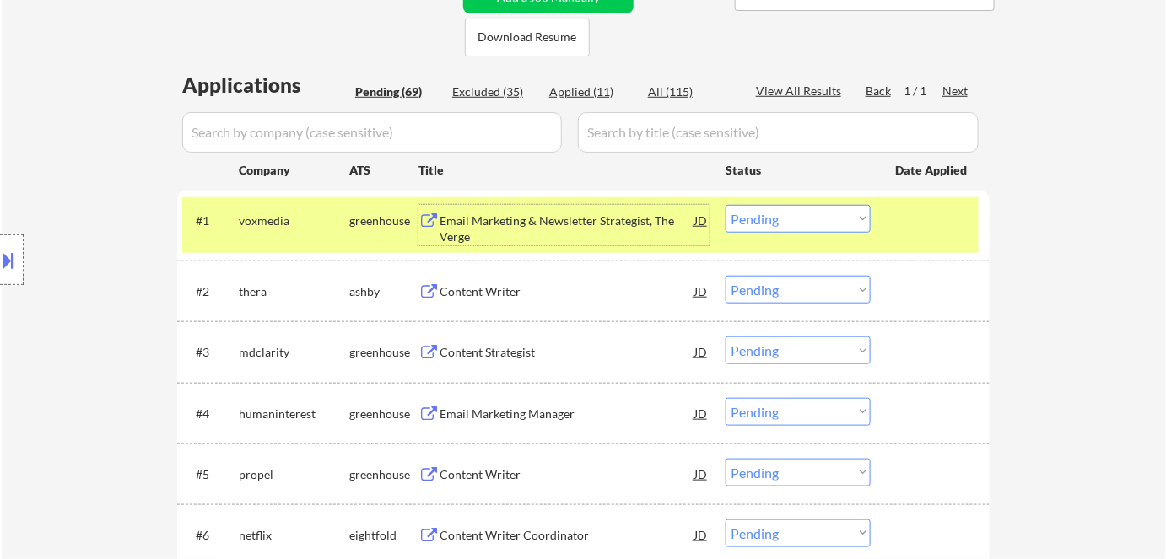
click at [527, 224] on div "Email Marketing & Newsletter Strategist, The Verge" at bounding box center [566, 229] width 255 height 33
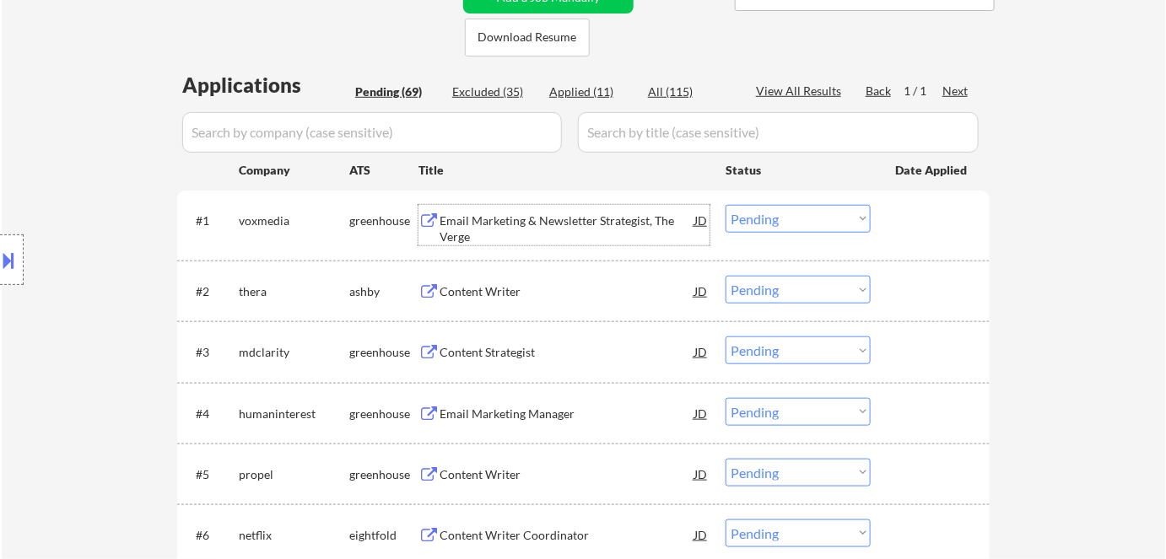
drag, startPoint x: 762, startPoint y: 216, endPoint x: 773, endPoint y: 230, distance: 17.6
click at [765, 217] on select "Choose an option... Pending Applied Excluded (Questions) Excluded (Expired) Exc…" at bounding box center [797, 219] width 145 height 28
click at [725, 205] on select "Choose an option... Pending Applied Excluded (Questions) Excluded (Expired) Exc…" at bounding box center [797, 219] width 145 height 28
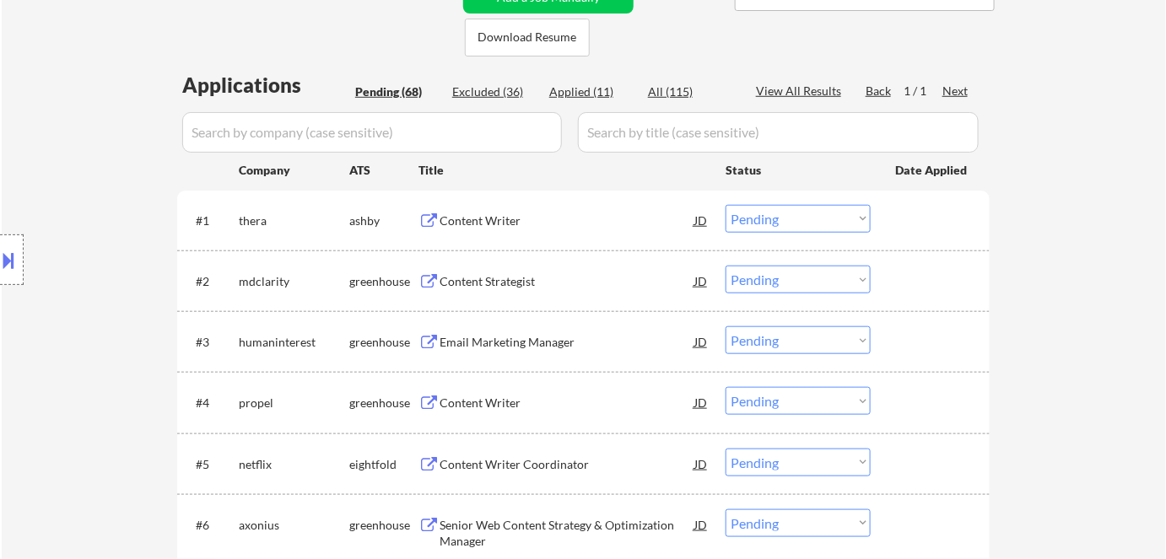
click at [483, 216] on div "Content Writer" at bounding box center [566, 221] width 255 height 17
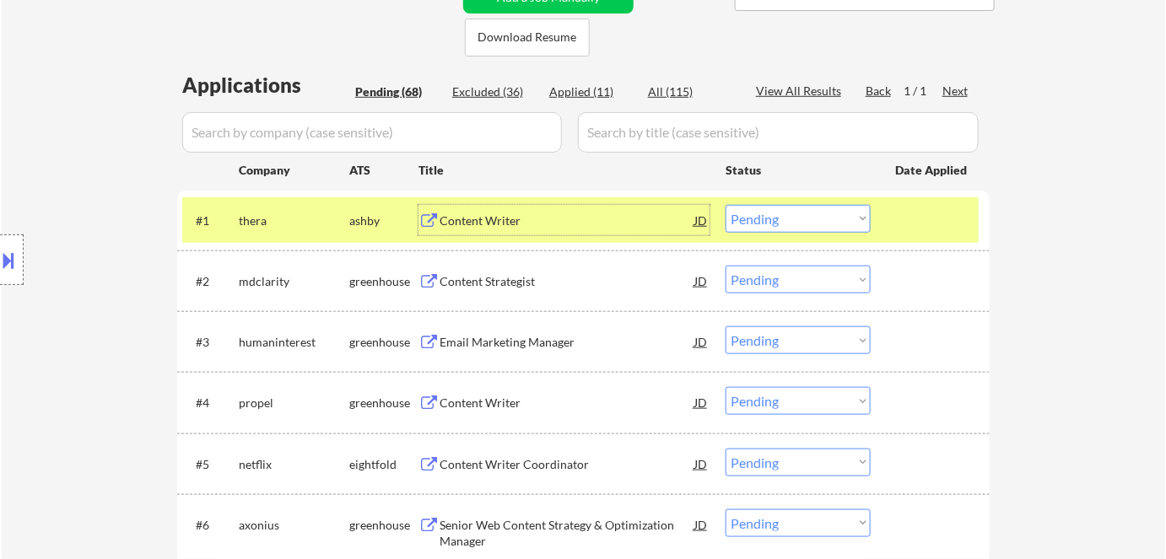
click at [769, 218] on select "Choose an option... Pending Applied Excluded (Questions) Excluded (Expired) Exc…" at bounding box center [797, 219] width 145 height 28
click at [725, 205] on select "Choose an option... Pending Applied Excluded (Questions) Excluded (Expired) Exc…" at bounding box center [797, 219] width 145 height 28
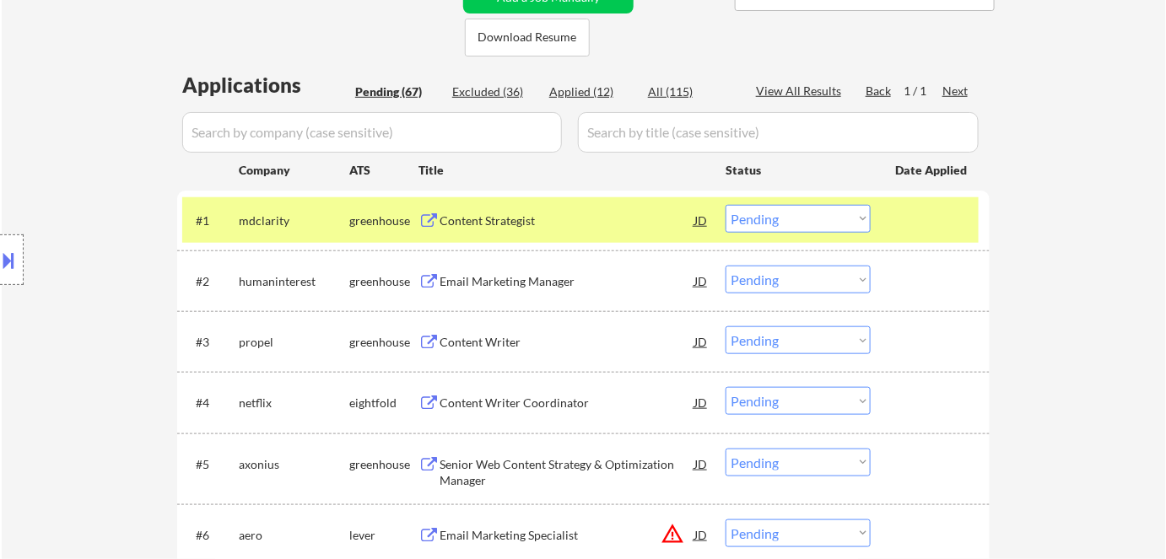
click at [525, 222] on div "Content Strategist" at bounding box center [566, 221] width 255 height 17
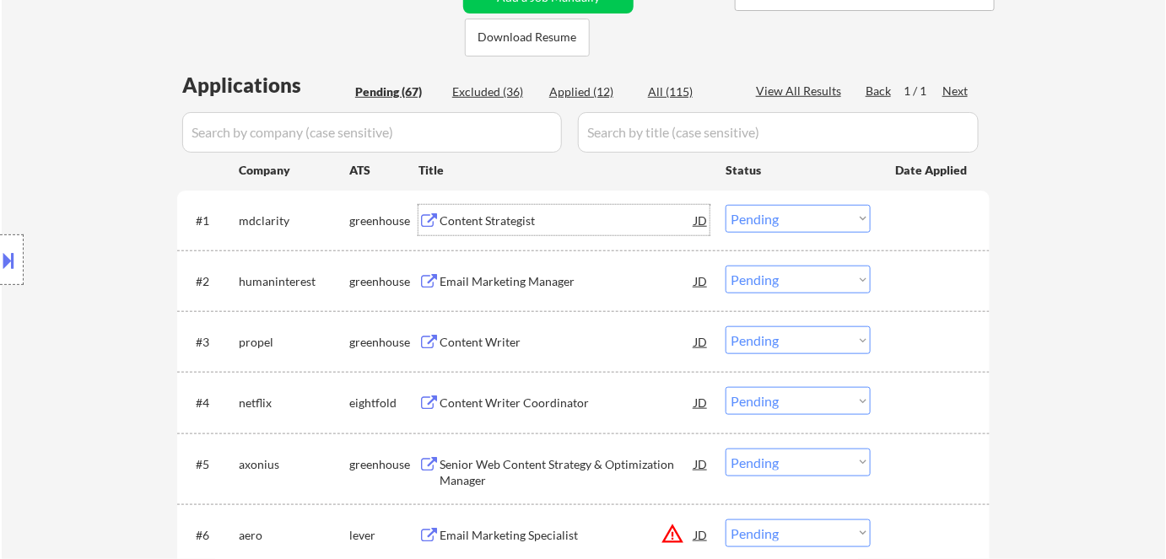
click at [783, 218] on select "Choose an option... Pending Applied Excluded (Questions) Excluded (Expired) Exc…" at bounding box center [797, 219] width 145 height 28
click at [725, 205] on select "Choose an option... Pending Applied Excluded (Questions) Excluded (Expired) Exc…" at bounding box center [797, 219] width 145 height 28
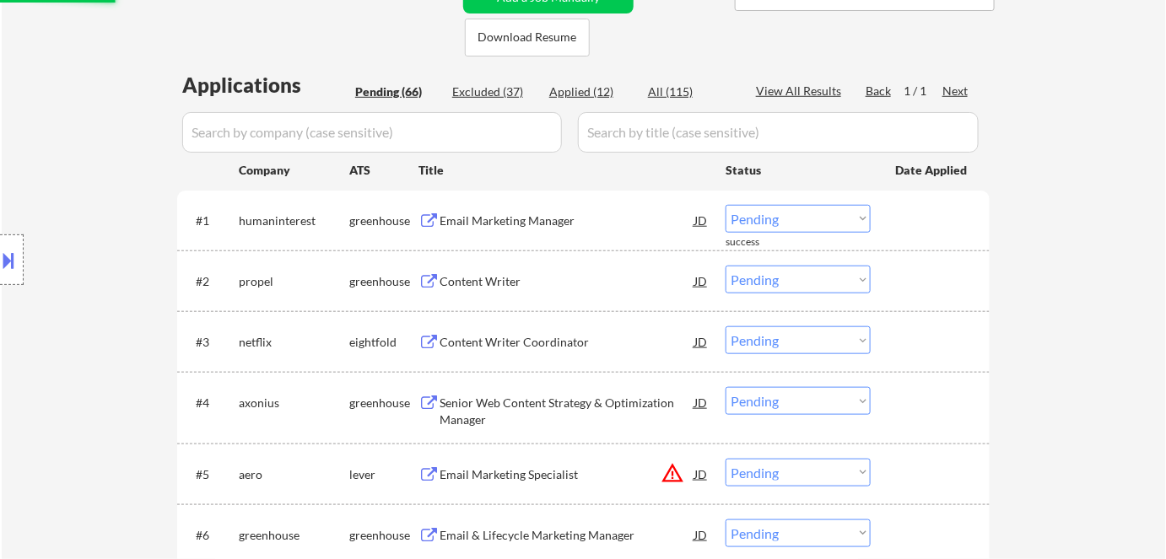
click at [519, 223] on div "Email Marketing Manager" at bounding box center [566, 221] width 255 height 17
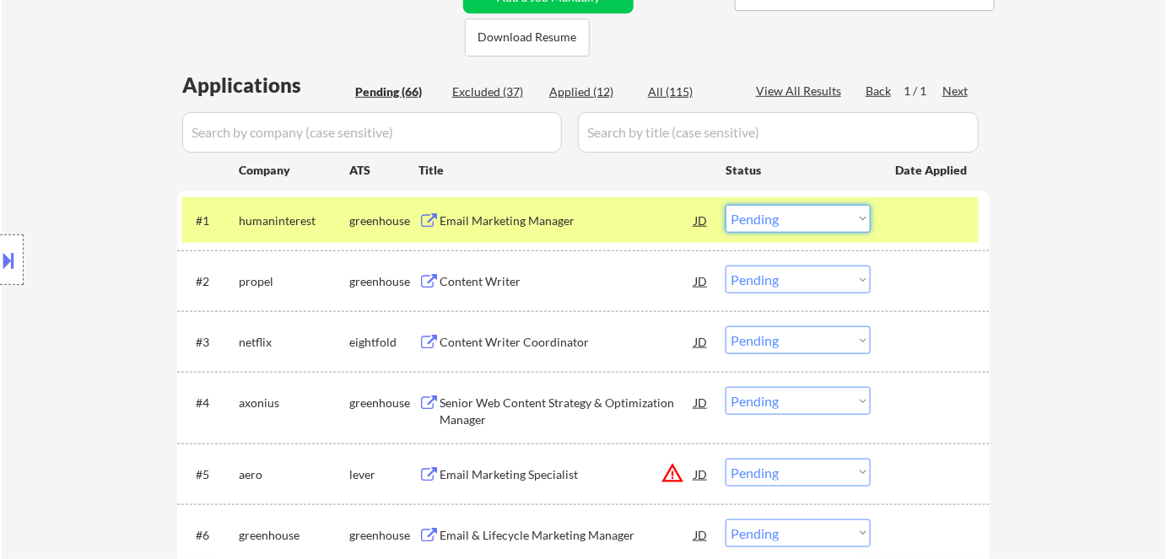
drag, startPoint x: 780, startPoint y: 209, endPoint x: 787, endPoint y: 231, distance: 22.9
click at [780, 214] on select "Choose an option... Pending Applied Excluded (Questions) Excluded (Expired) Exc…" at bounding box center [797, 219] width 145 height 28
click at [725, 205] on select "Choose an option... Pending Applied Excluded (Questions) Excluded (Expired) Exc…" at bounding box center [797, 219] width 145 height 28
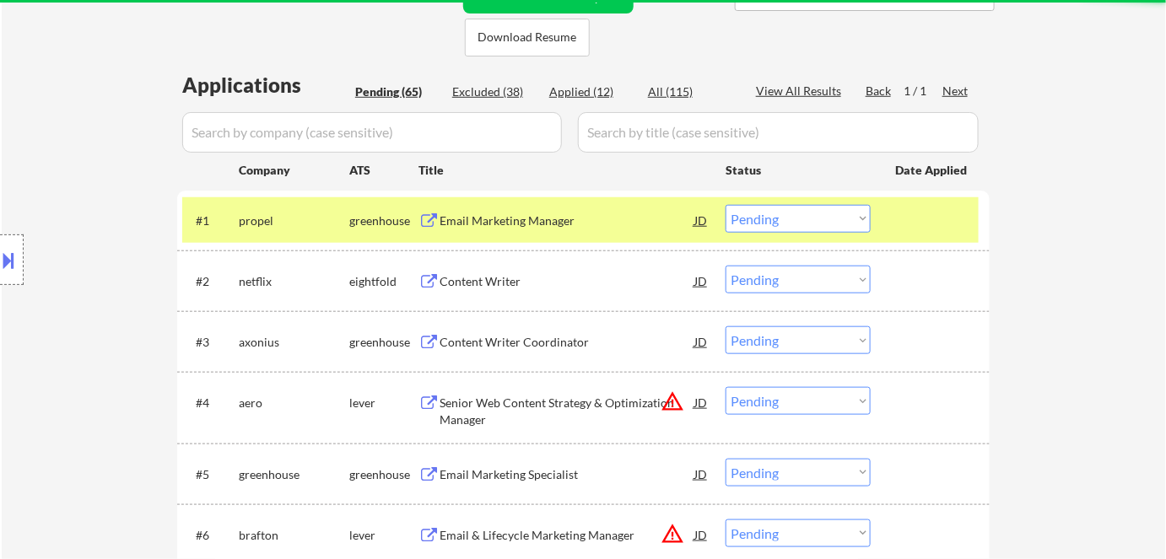
click at [480, 215] on div "Email Marketing Manager" at bounding box center [566, 221] width 255 height 17
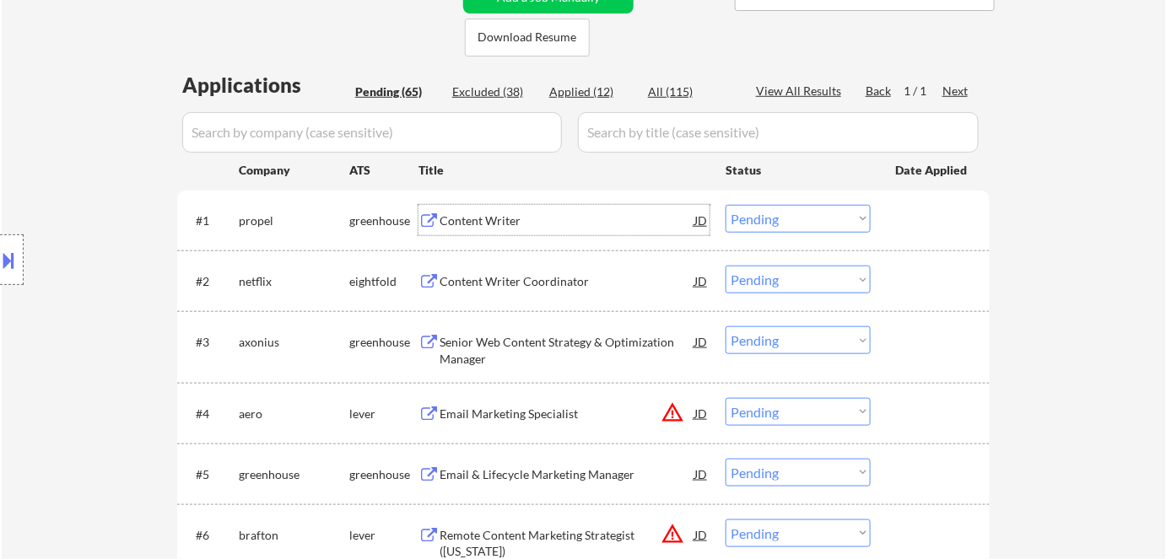
drag, startPoint x: 750, startPoint y: 219, endPoint x: 757, endPoint y: 230, distance: 12.9
click at [752, 222] on select "Choose an option... Pending Applied Excluded (Questions) Excluded (Expired) Exc…" at bounding box center [797, 219] width 145 height 28
click at [725, 205] on select "Choose an option... Pending Applied Excluded (Questions) Excluded (Expired) Exc…" at bounding box center [797, 219] width 145 height 28
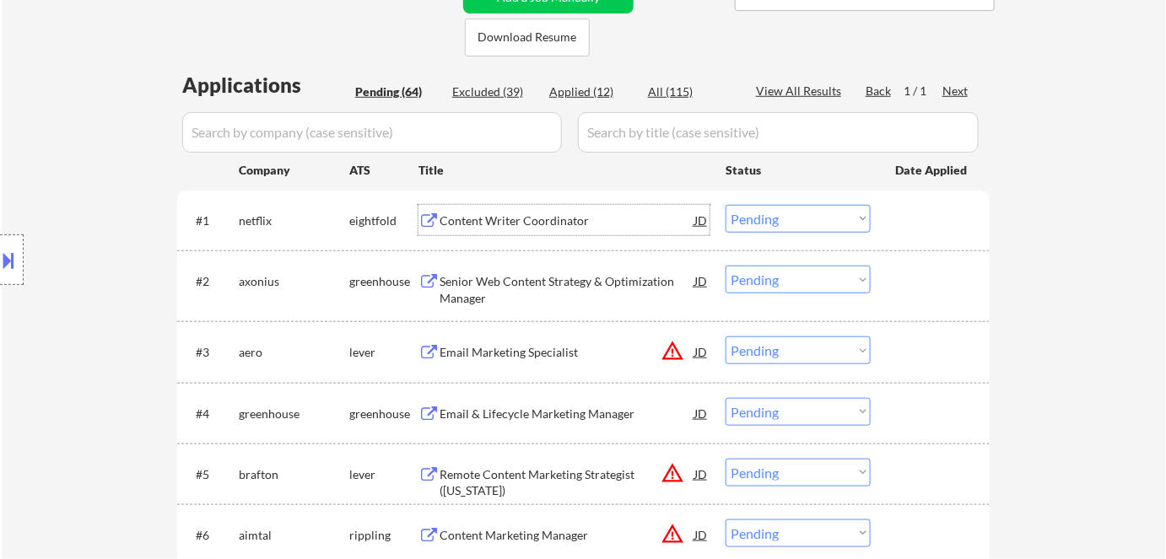
click at [481, 222] on div "Content Writer Coordinator" at bounding box center [566, 221] width 255 height 17
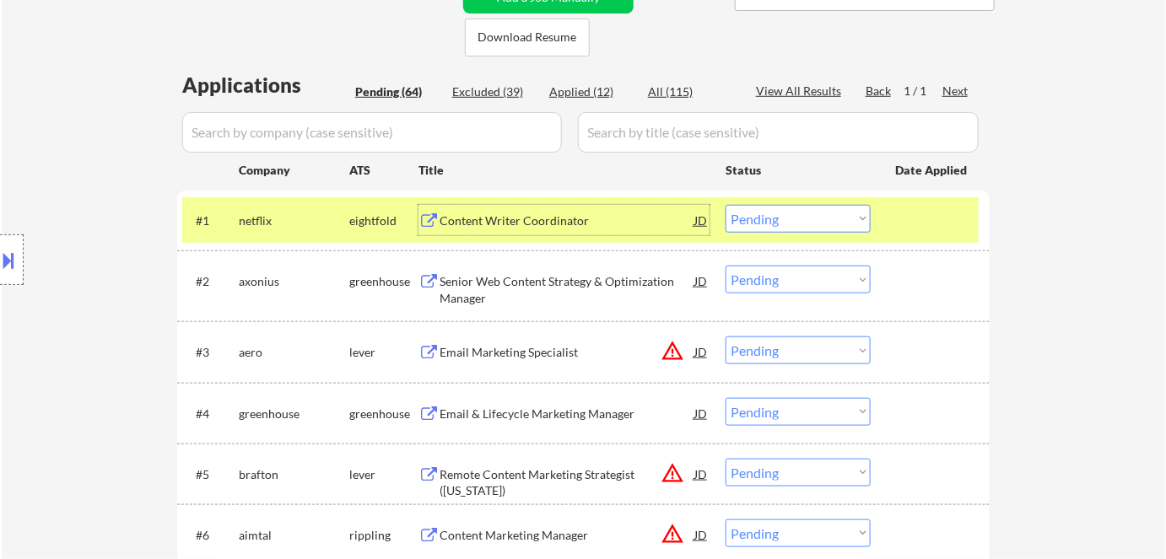
click at [566, 226] on div "Content Writer Coordinator" at bounding box center [566, 221] width 255 height 17
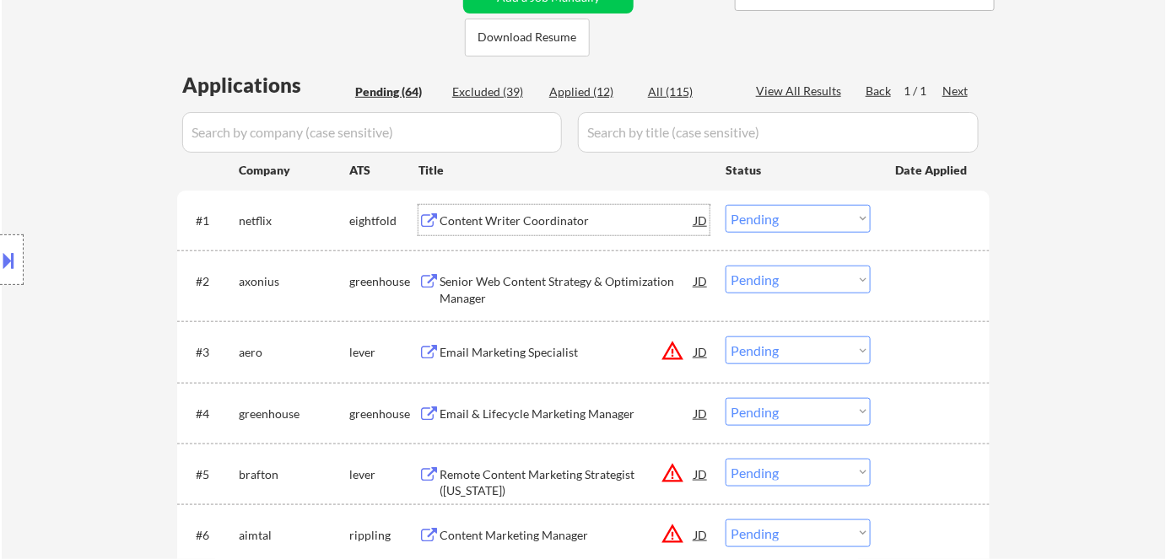
drag, startPoint x: 768, startPoint y: 218, endPoint x: 777, endPoint y: 229, distance: 13.8
click at [769, 218] on select "Choose an option... Pending Applied Excluded (Questions) Excluded (Expired) Exc…" at bounding box center [797, 219] width 145 height 28
click at [725, 205] on select "Choose an option... Pending Applied Excluded (Questions) Excluded (Expired) Exc…" at bounding box center [797, 219] width 145 height 28
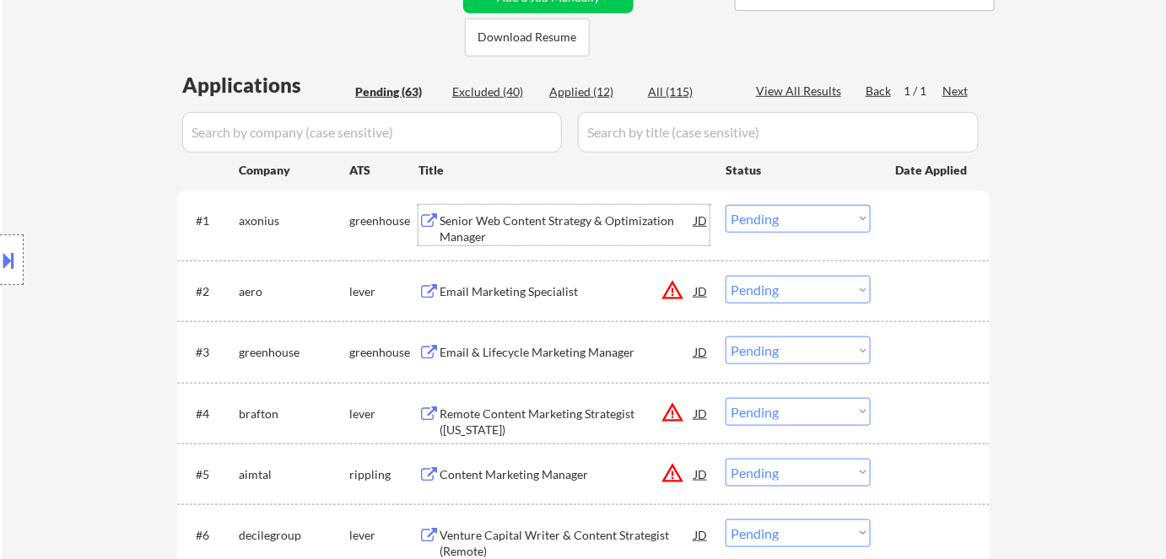
click at [508, 217] on div "Senior Web Content Strategy & Optimization Manager" at bounding box center [566, 229] width 255 height 33
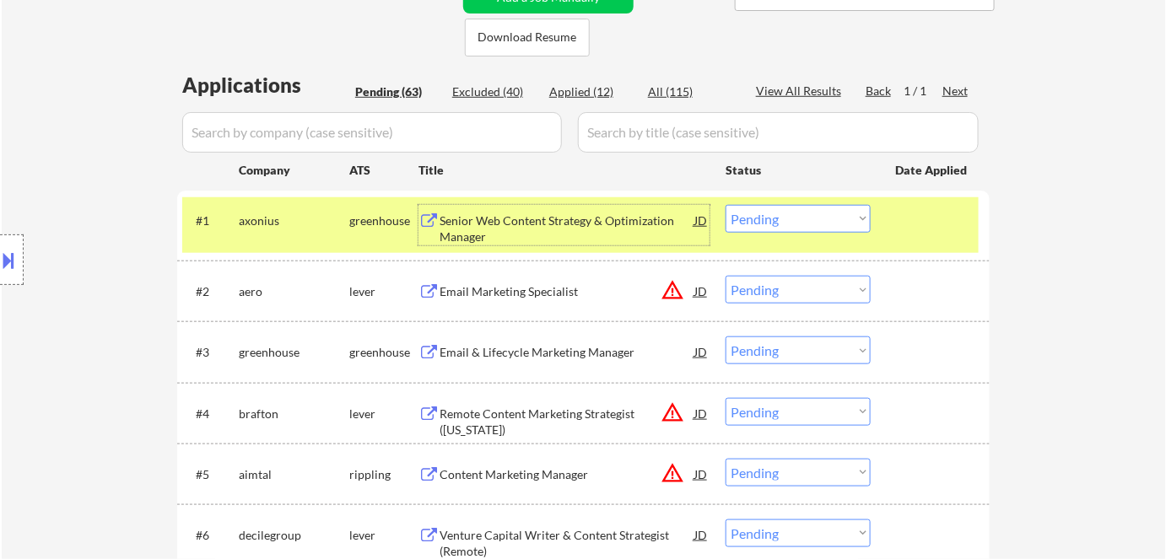
click at [758, 218] on select "Choose an option... Pending Applied Excluded (Questions) Excluded (Expired) Exc…" at bounding box center [797, 219] width 145 height 28
click at [725, 205] on select "Choose an option... Pending Applied Excluded (Questions) Excluded (Expired) Exc…" at bounding box center [797, 219] width 145 height 28
select select ""pending""
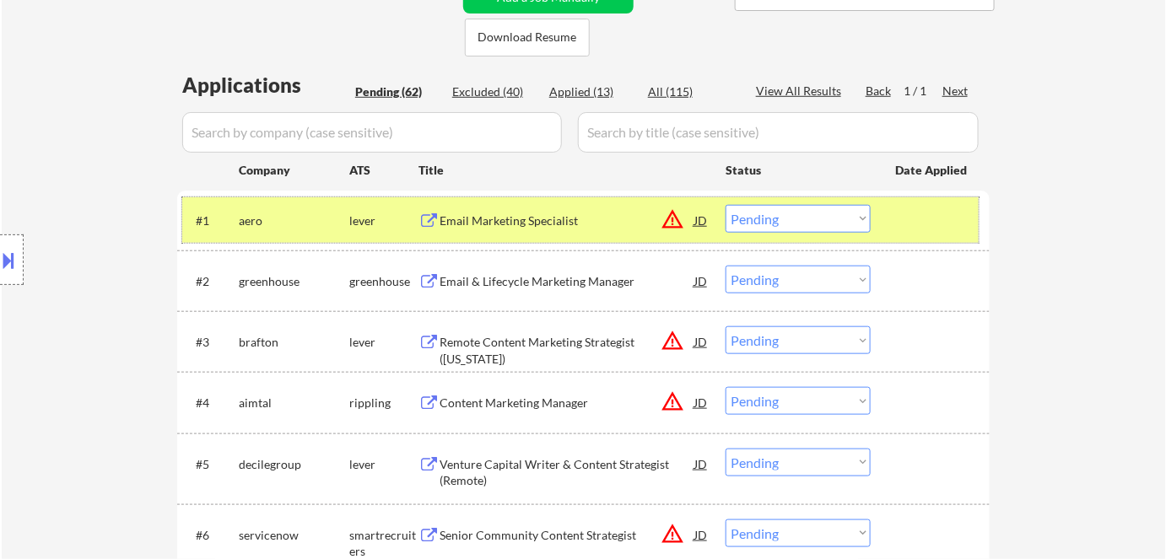
click at [367, 221] on div "lever" at bounding box center [383, 221] width 69 height 17
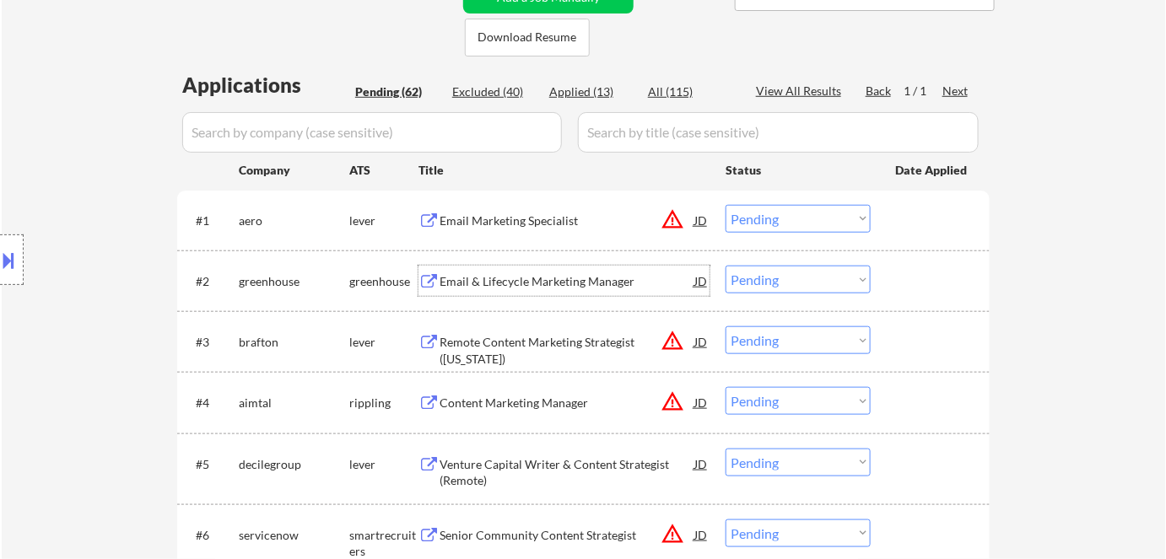
click at [463, 273] on div "Email & Lifecycle Marketing Manager" at bounding box center [566, 281] width 255 height 17
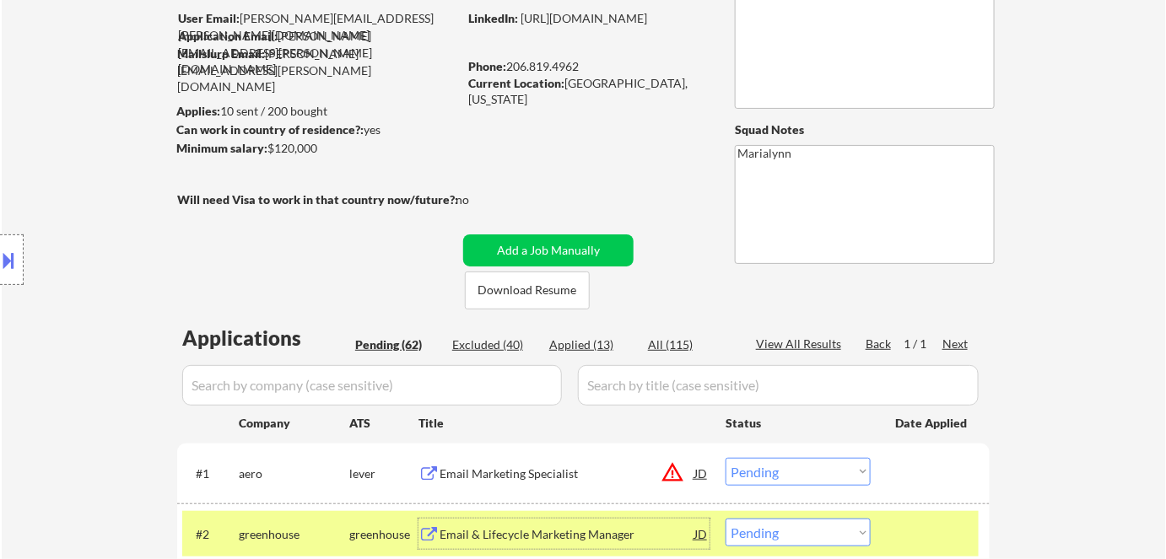
scroll to position [229, 0]
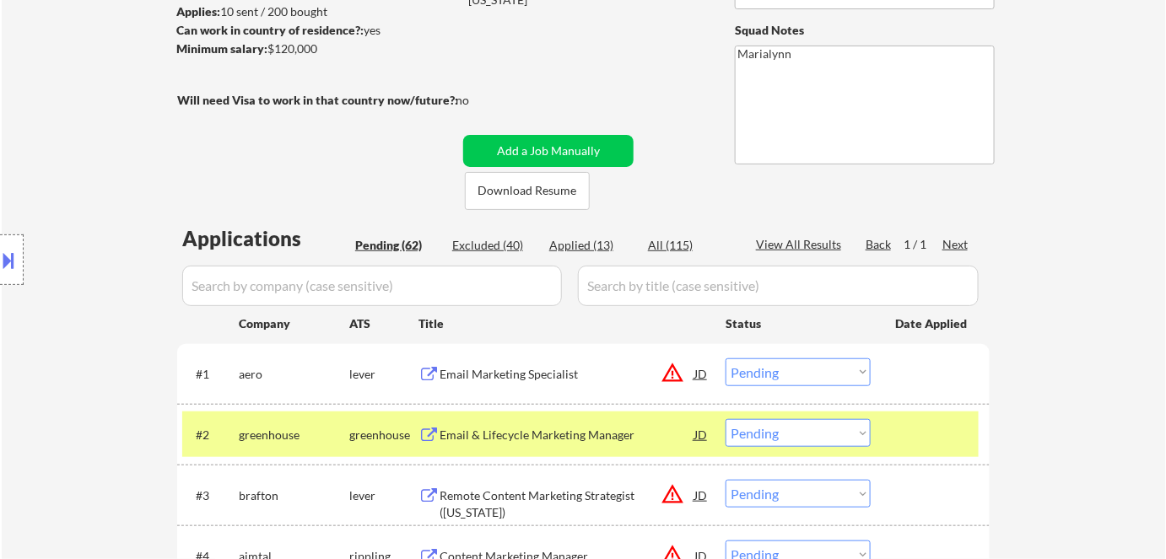
click at [3, 261] on button at bounding box center [9, 260] width 19 height 28
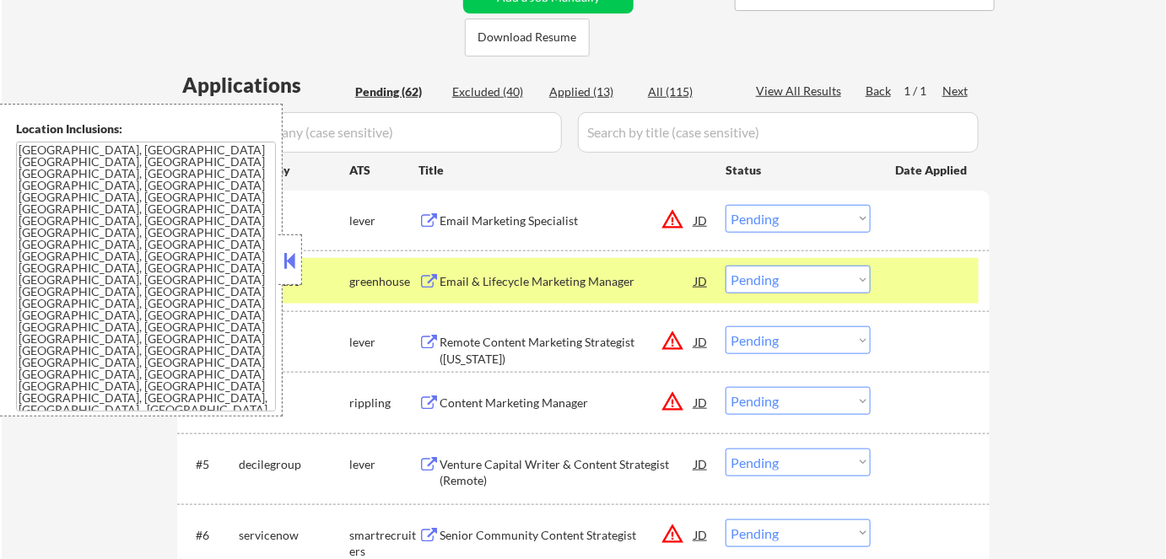
scroll to position [460, 0]
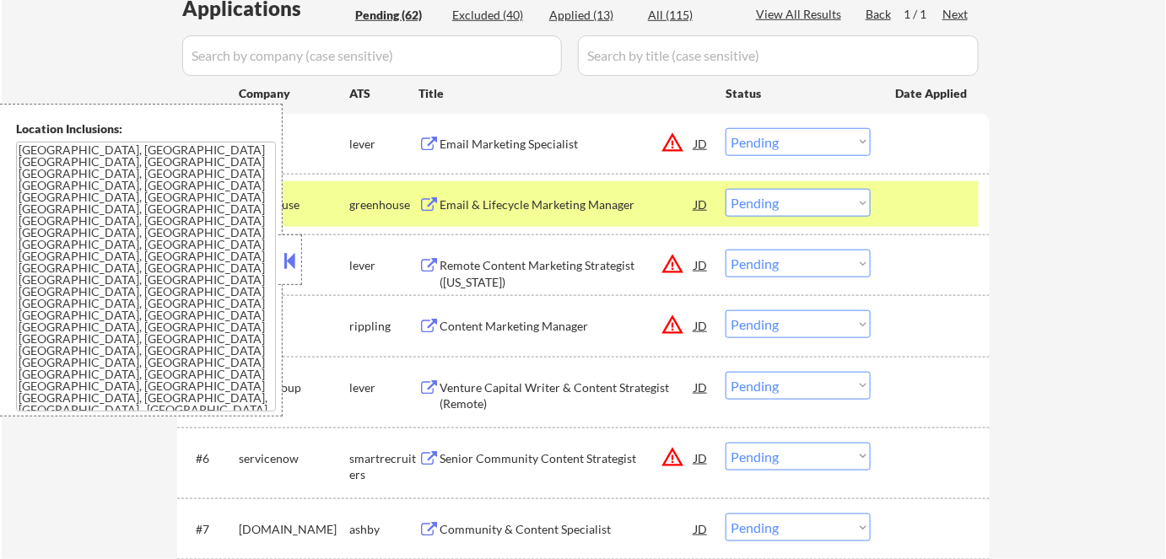
click at [283, 252] on button at bounding box center [290, 260] width 19 height 25
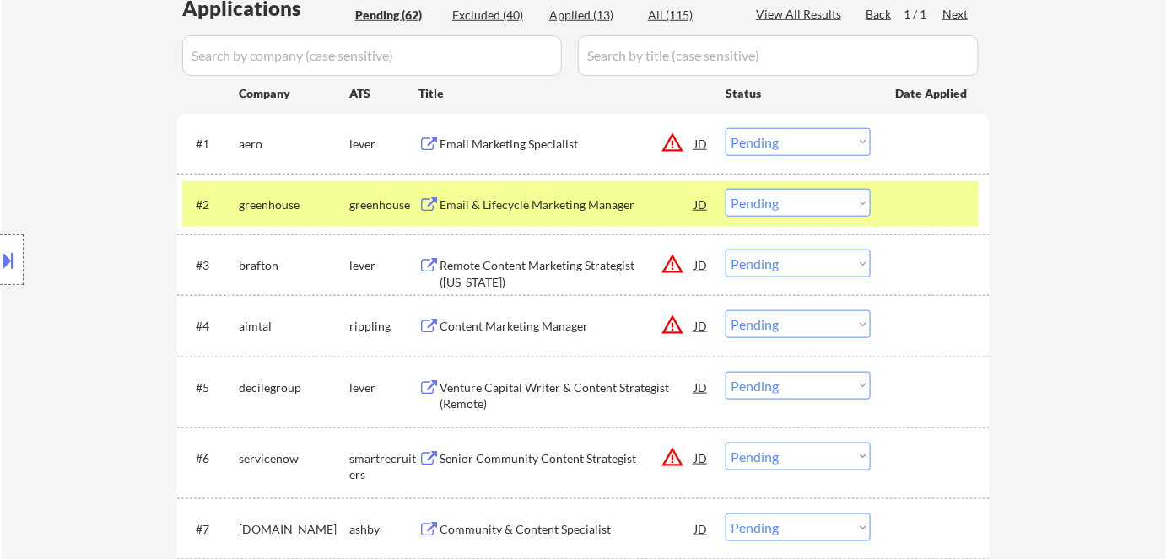
click at [824, 208] on select "Choose an option... Pending Applied Excluded (Questions) Excluded (Expired) Exc…" at bounding box center [797, 203] width 145 height 28
click at [725, 189] on select "Choose an option... Pending Applied Excluded (Questions) Excluded (Expired) Exc…" at bounding box center [797, 203] width 145 height 28
select select ""pending""
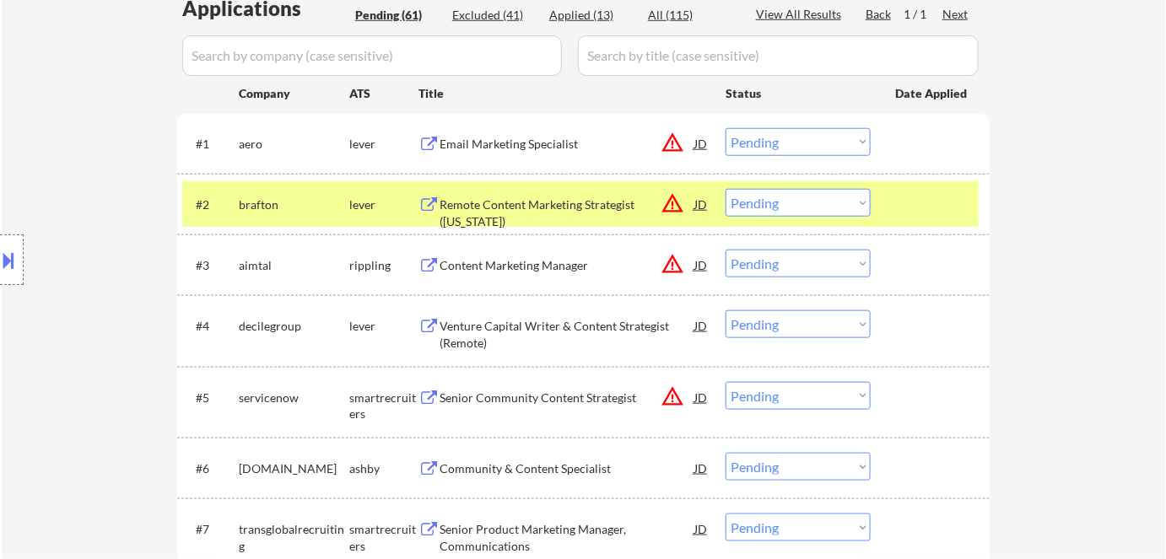
drag, startPoint x: 353, startPoint y: 201, endPoint x: 391, endPoint y: 251, distance: 63.1
click at [353, 202] on div "lever" at bounding box center [383, 205] width 69 height 17
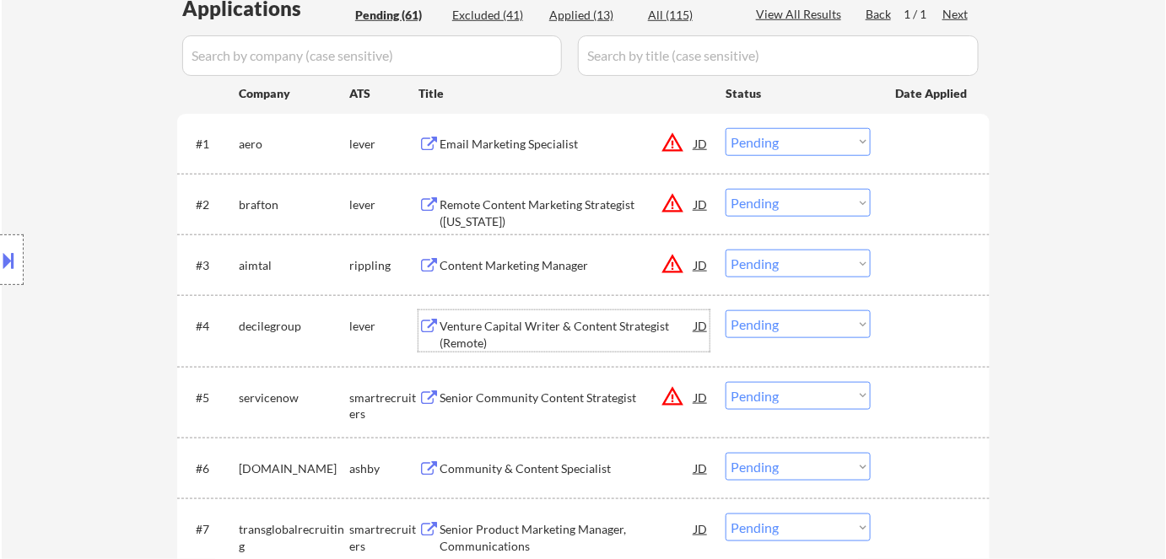
click at [488, 324] on div "Venture Capital Writer & Content Strategist (Remote)" at bounding box center [566, 334] width 255 height 33
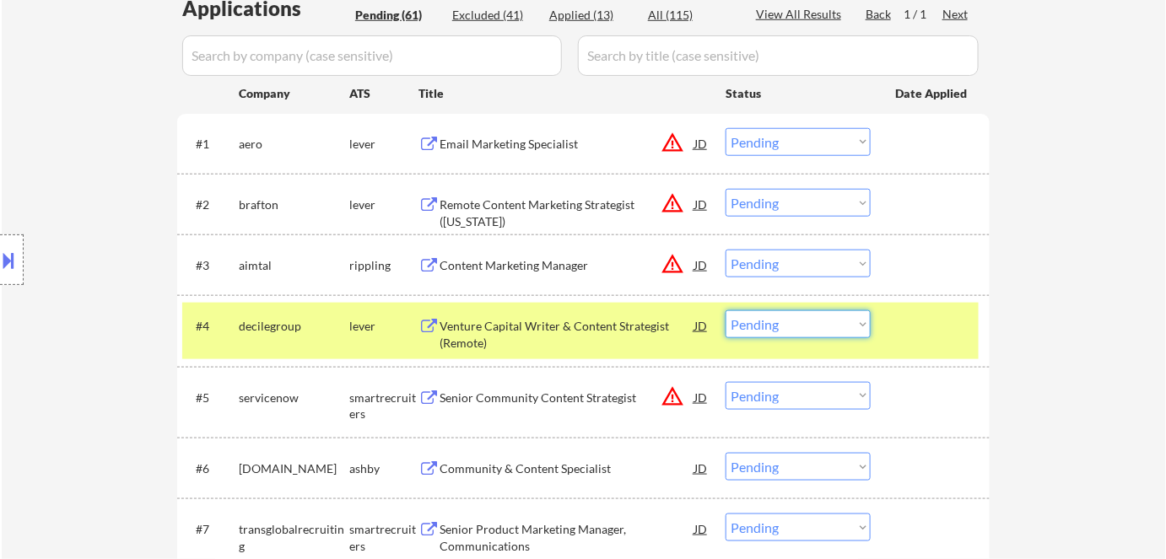
click at [773, 328] on select "Choose an option... Pending Applied Excluded (Questions) Excluded (Expired) Exc…" at bounding box center [797, 324] width 145 height 28
click at [725, 310] on select "Choose an option... Pending Applied Excluded (Questions) Excluded (Expired) Exc…" at bounding box center [797, 324] width 145 height 28
select select ""pending""
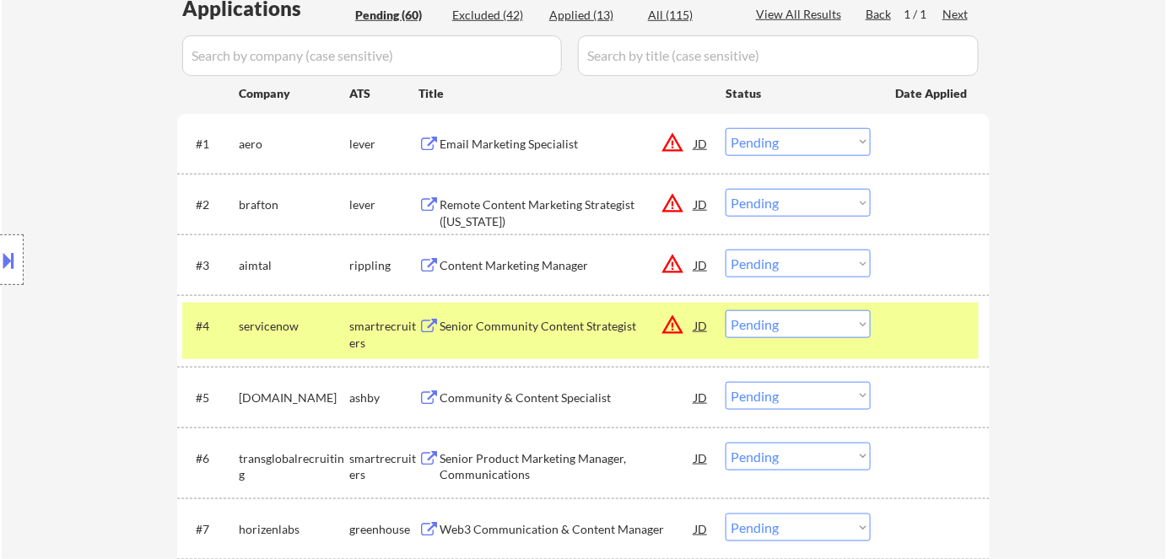
click at [359, 324] on div "smartrecruiters" at bounding box center [383, 334] width 69 height 33
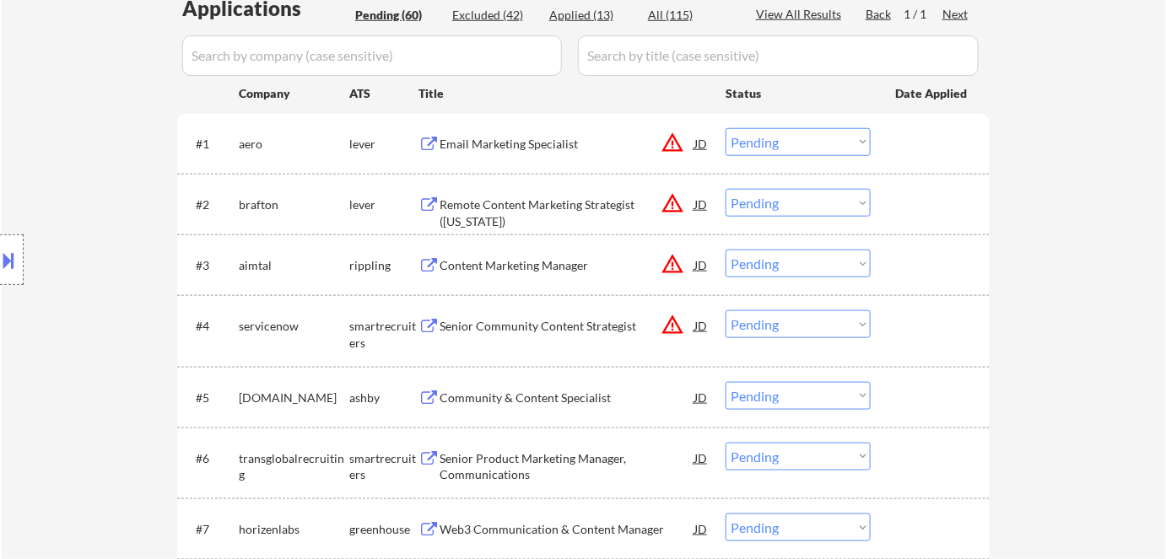
scroll to position [613, 0]
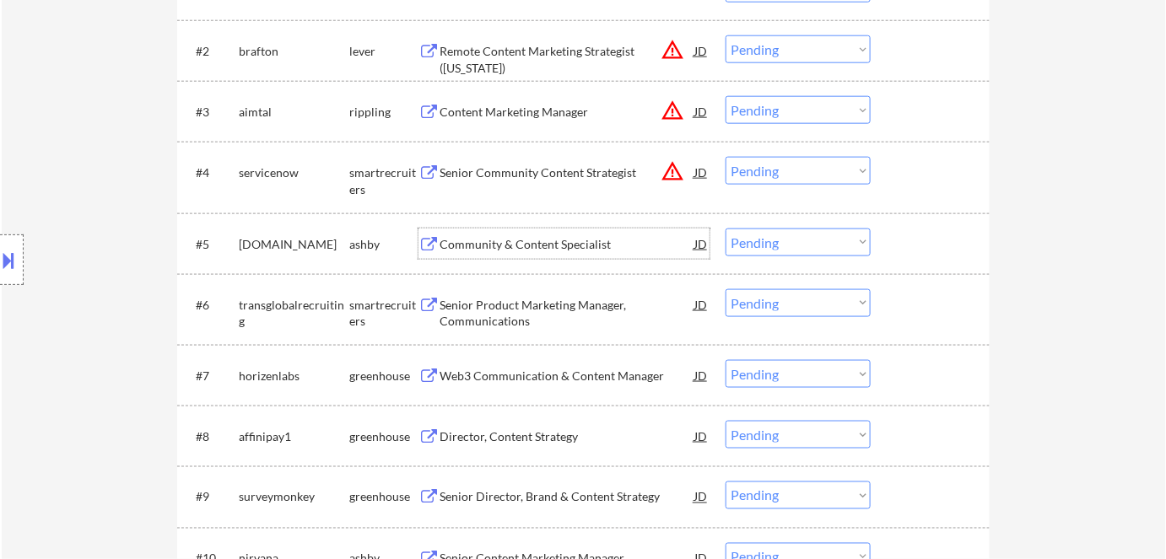
click at [506, 242] on div "Community & Content Specialist" at bounding box center [566, 244] width 255 height 17
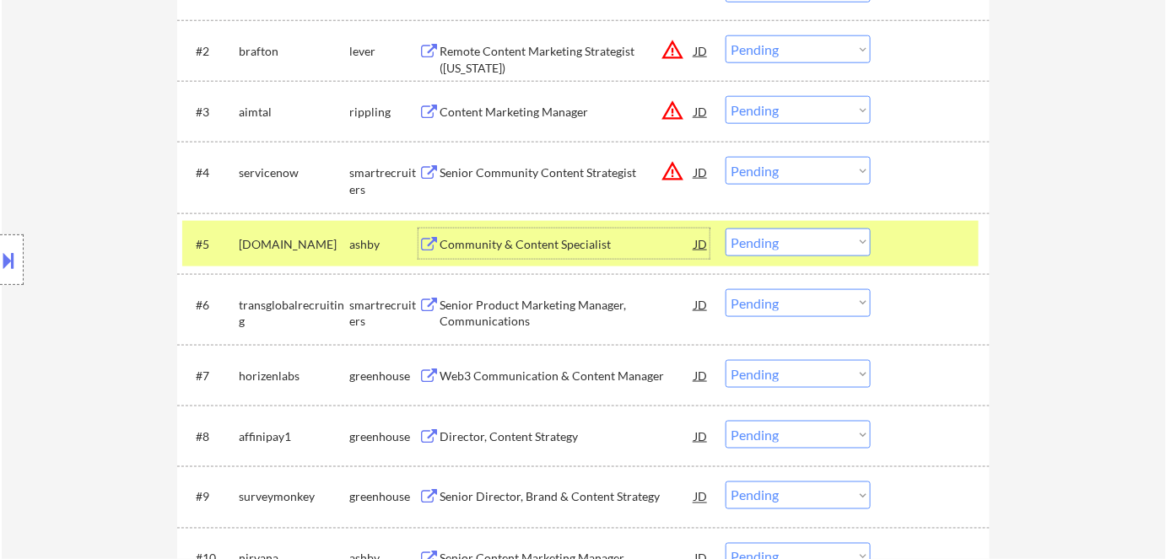
drag, startPoint x: 802, startPoint y: 244, endPoint x: 807, endPoint y: 252, distance: 9.8
click at [803, 245] on select "Choose an option... Pending Applied Excluded (Questions) Excluded (Expired) Exc…" at bounding box center [797, 243] width 145 height 28
click at [725, 229] on select "Choose an option... Pending Applied Excluded (Questions) Excluded (Expired) Exc…" at bounding box center [797, 243] width 145 height 28
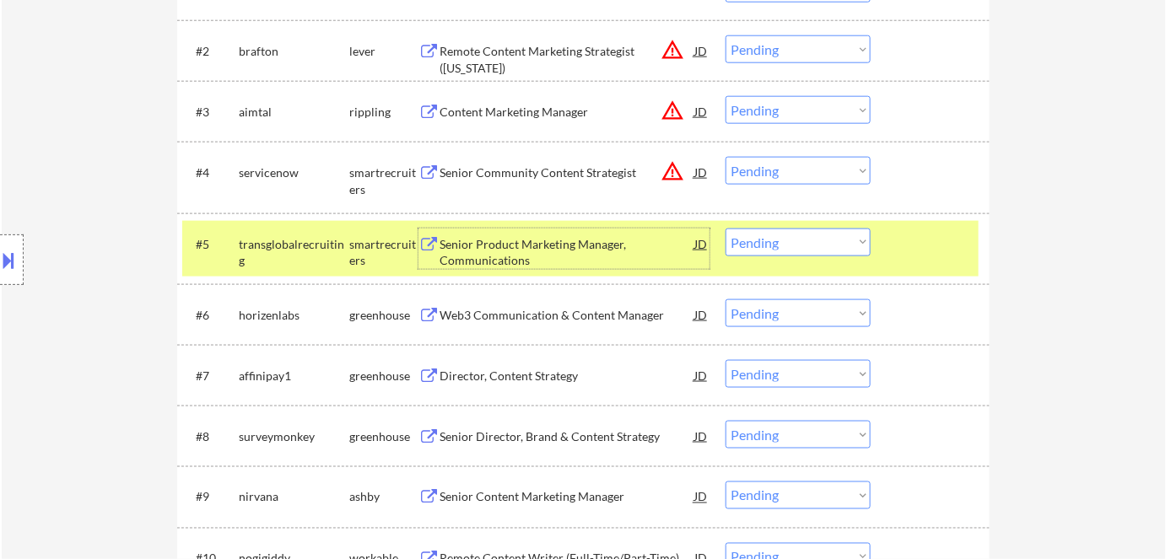
click at [513, 237] on div "Senior Product Marketing Manager, Communications" at bounding box center [566, 252] width 255 height 33
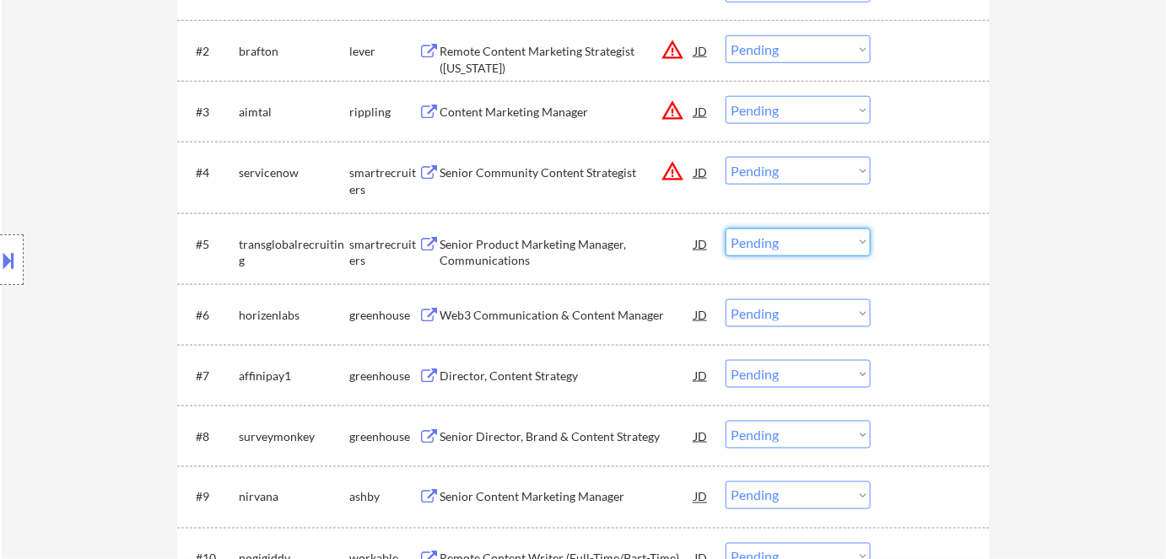
click at [807, 240] on select "Choose an option... Pending Applied Excluded (Questions) Excluded (Expired) Exc…" at bounding box center [797, 243] width 145 height 28
click at [725, 229] on select "Choose an option... Pending Applied Excluded (Questions) Excluded (Expired) Exc…" at bounding box center [797, 243] width 145 height 28
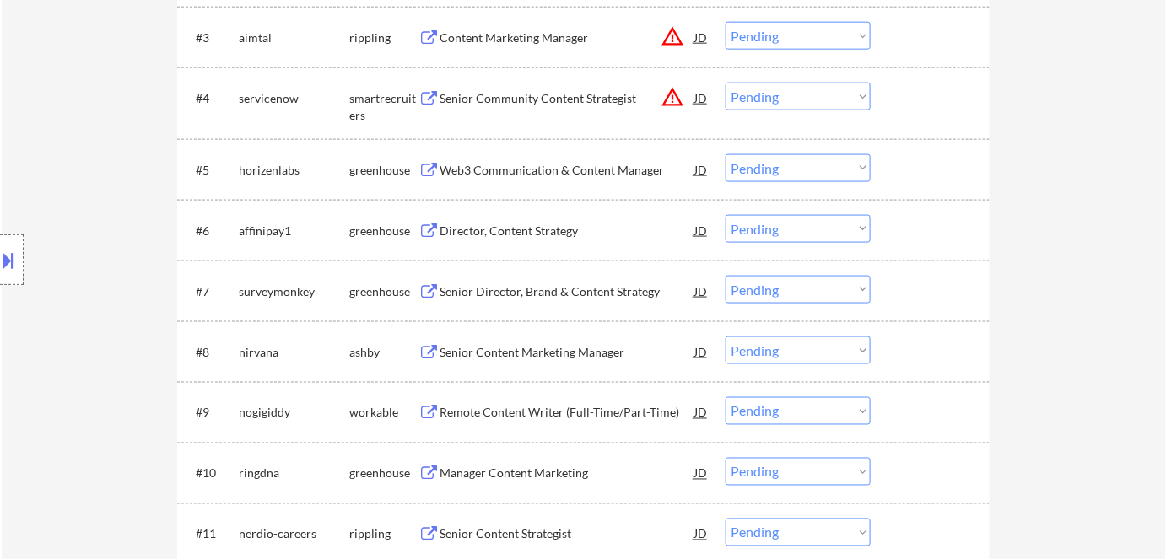
scroll to position [767, 0]
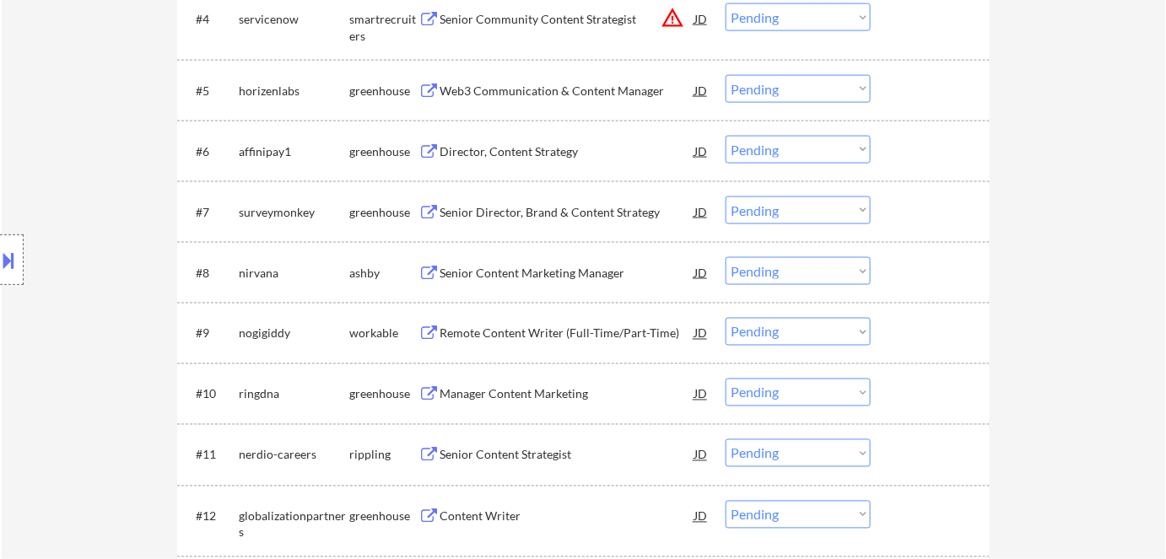
click at [535, 89] on div "Web3 Communication & Content Manager" at bounding box center [566, 91] width 255 height 17
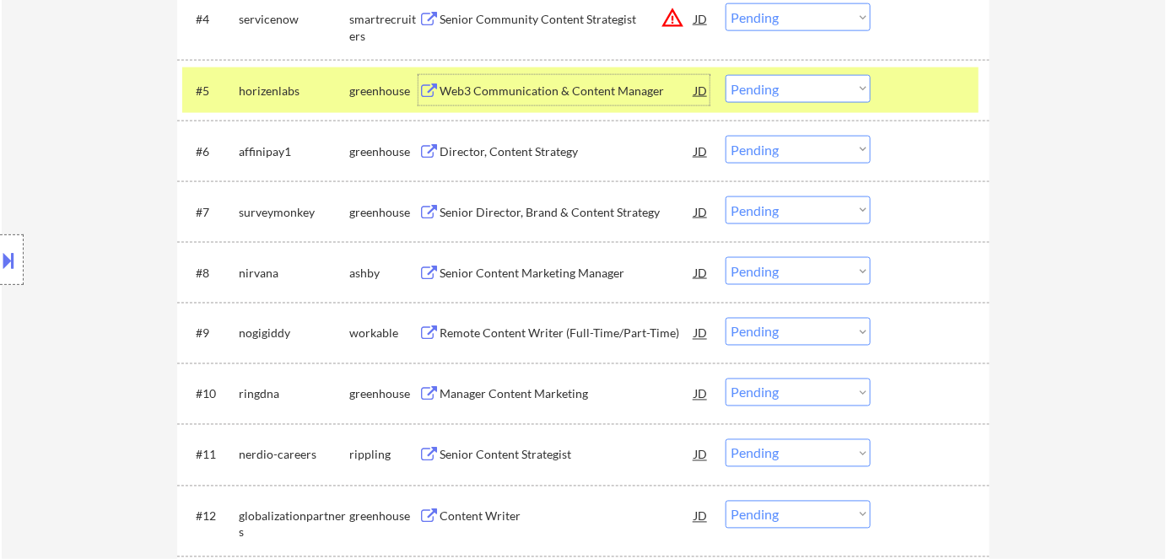
drag, startPoint x: 778, startPoint y: 82, endPoint x: 796, endPoint y: 101, distance: 26.8
click at [778, 82] on select "Choose an option... Pending Applied Excluded (Questions) Excluded (Expired) Exc…" at bounding box center [797, 89] width 145 height 28
click at [725, 75] on select "Choose an option... Pending Applied Excluded (Questions) Excluded (Expired) Exc…" at bounding box center [797, 89] width 145 height 28
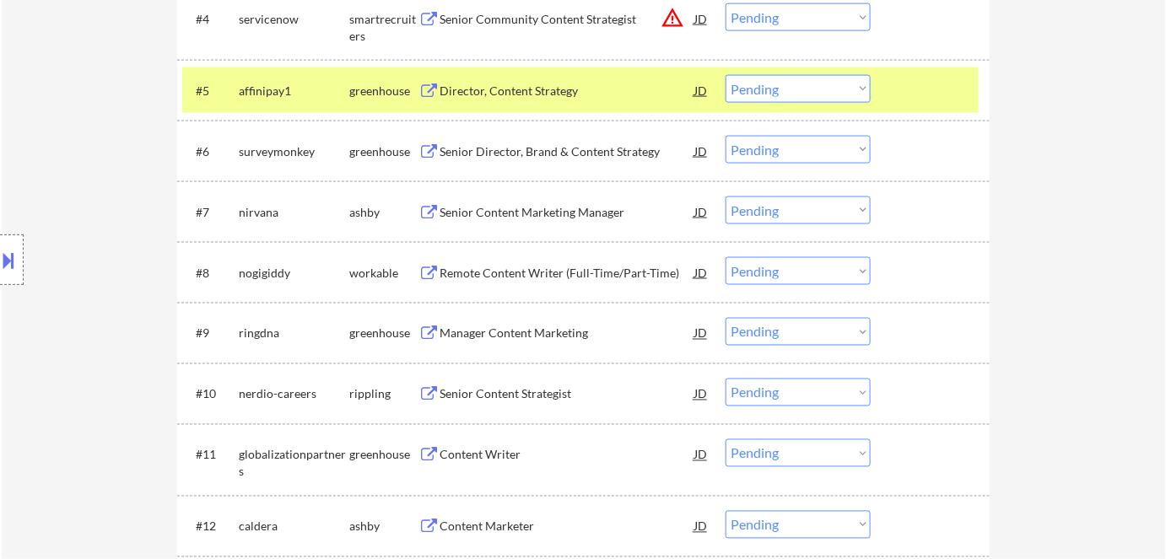
click at [493, 86] on div "Director, Content Strategy" at bounding box center [566, 91] width 255 height 17
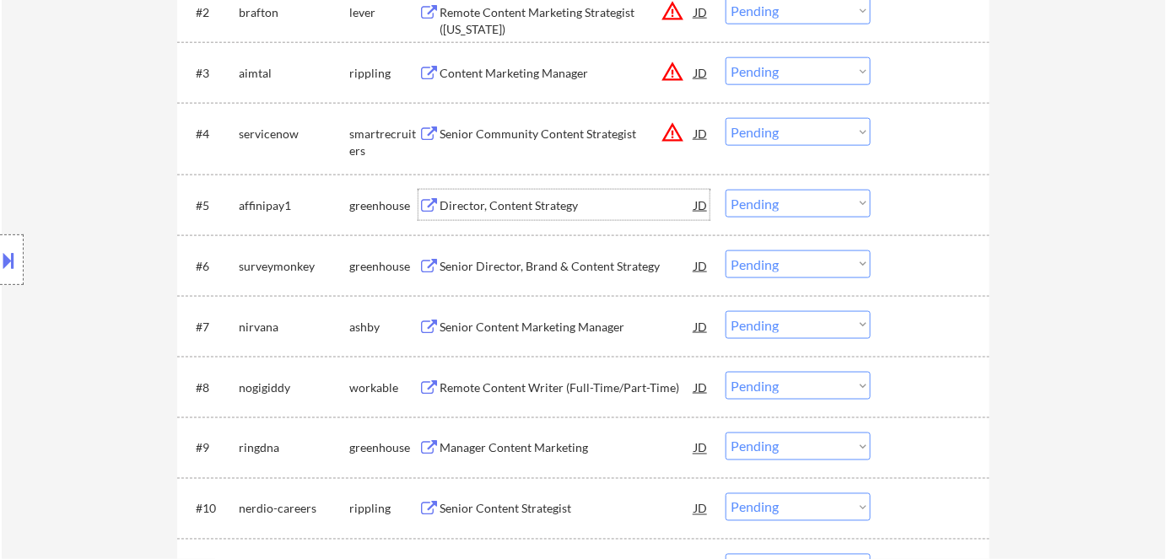
scroll to position [460, 0]
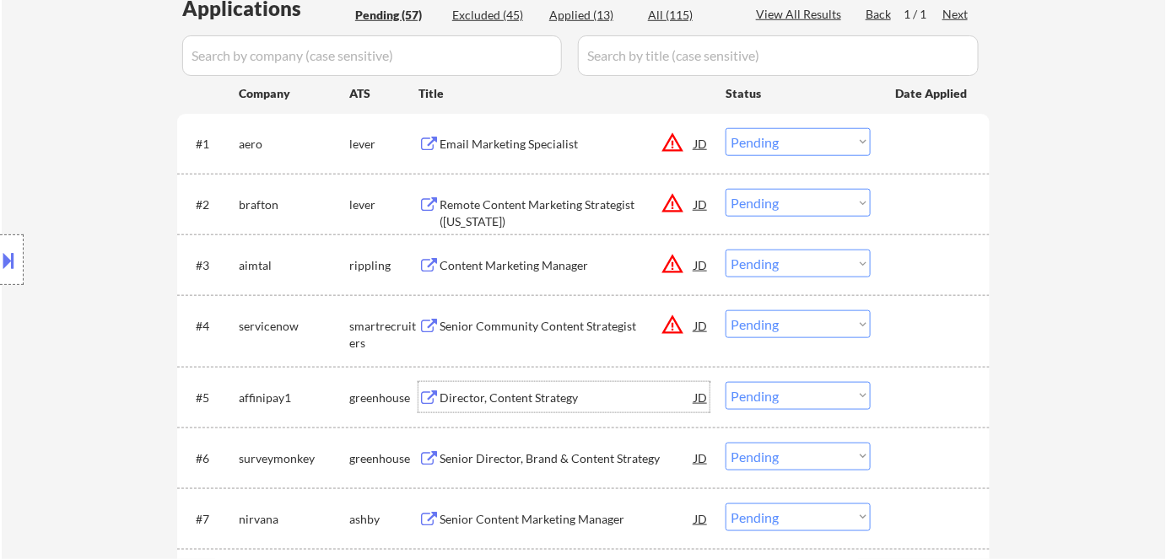
click at [773, 392] on select "Choose an option... Pending Applied Excluded (Questions) Excluded (Expired) Exc…" at bounding box center [797, 396] width 145 height 28
click at [725, 382] on select "Choose an option... Pending Applied Excluded (Questions) Excluded (Expired) Exc…" at bounding box center [797, 396] width 145 height 28
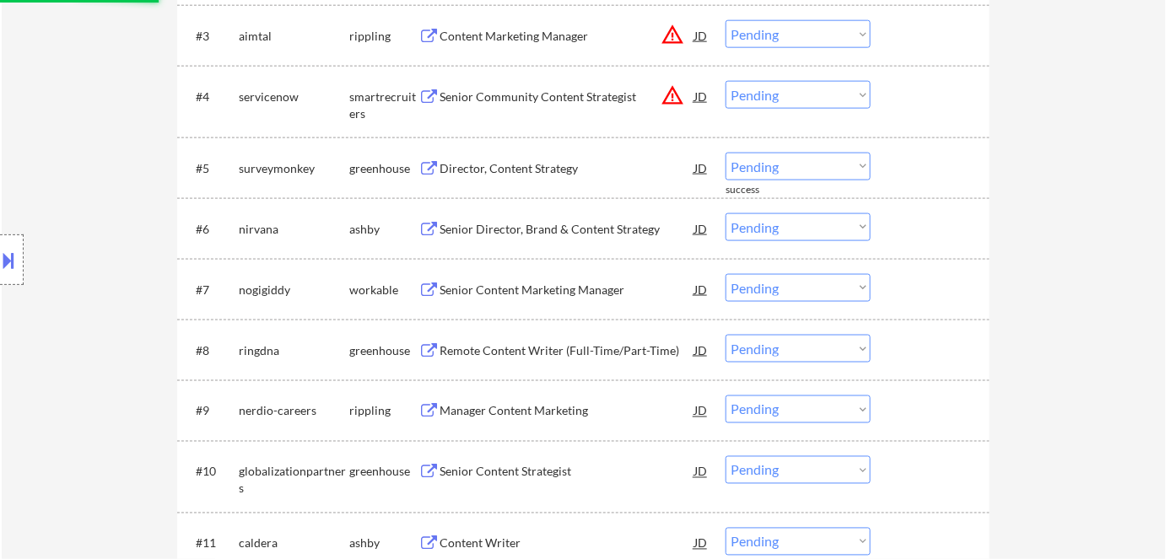
scroll to position [690, 0]
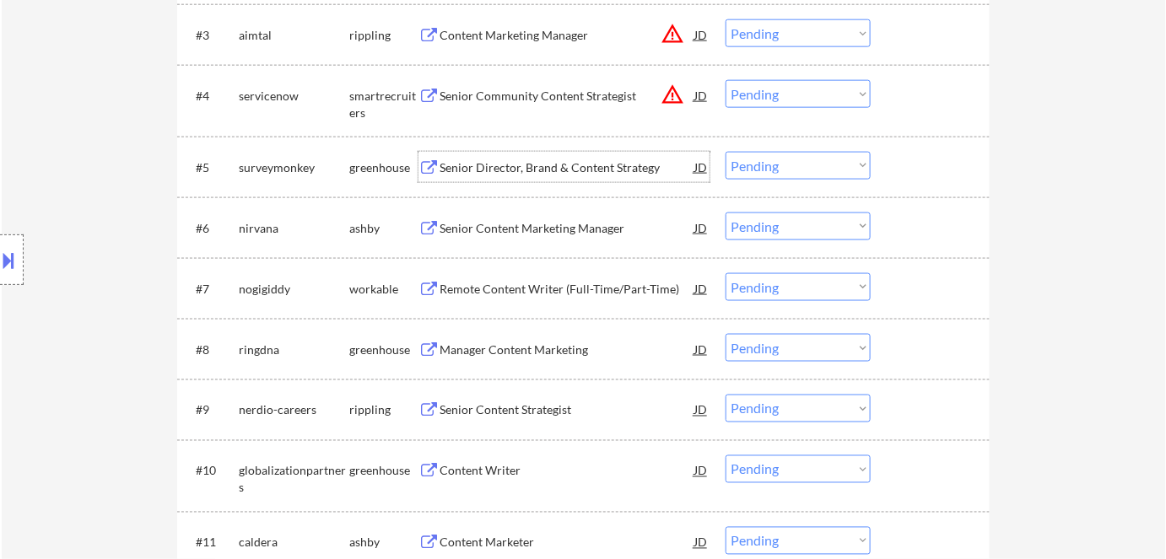
click at [528, 170] on div "Senior Director, Brand & Content Strategy" at bounding box center [566, 167] width 255 height 17
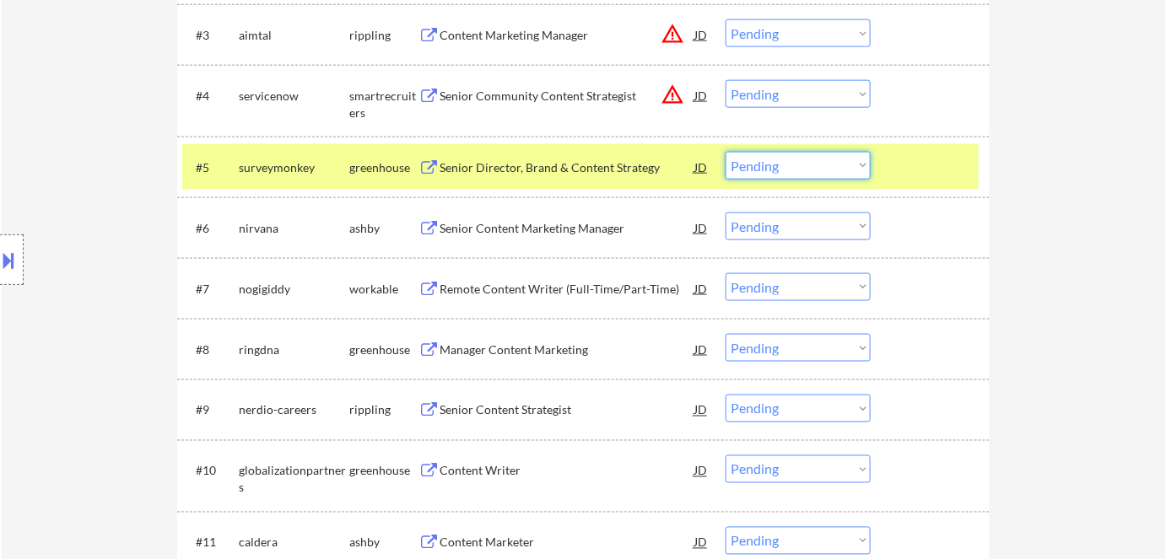
drag, startPoint x: 800, startPoint y: 162, endPoint x: 809, endPoint y: 171, distance: 12.5
click at [800, 162] on select "Choose an option... Pending Applied Excluded (Questions) Excluded (Expired) Exc…" at bounding box center [797, 166] width 145 height 28
click at [725, 152] on select "Choose an option... Pending Applied Excluded (Questions) Excluded (Expired) Exc…" at bounding box center [797, 166] width 145 height 28
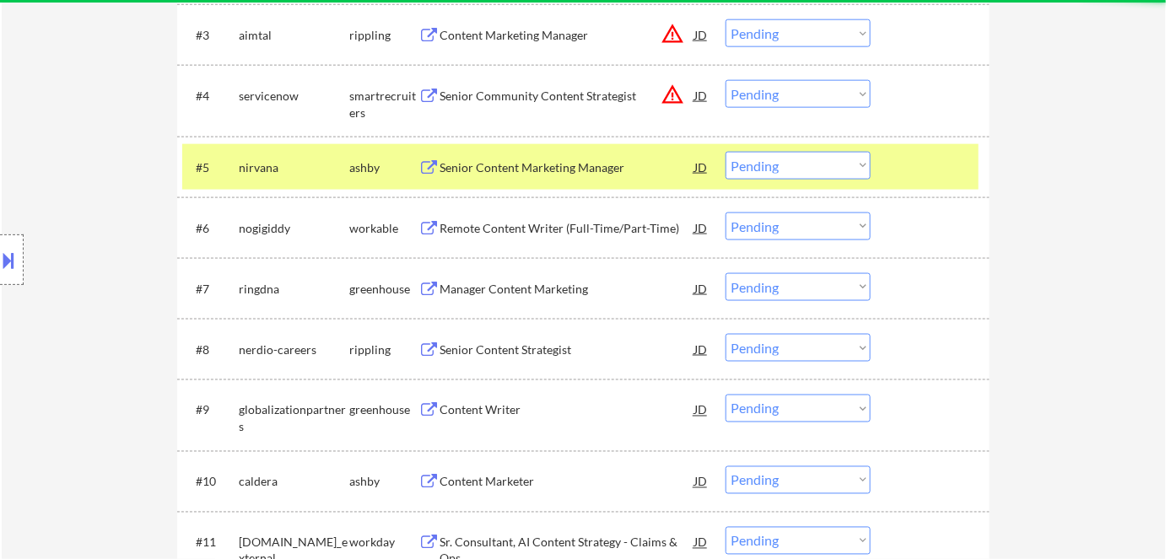
click at [489, 164] on div "Senior Content Marketing Manager" at bounding box center [566, 167] width 255 height 17
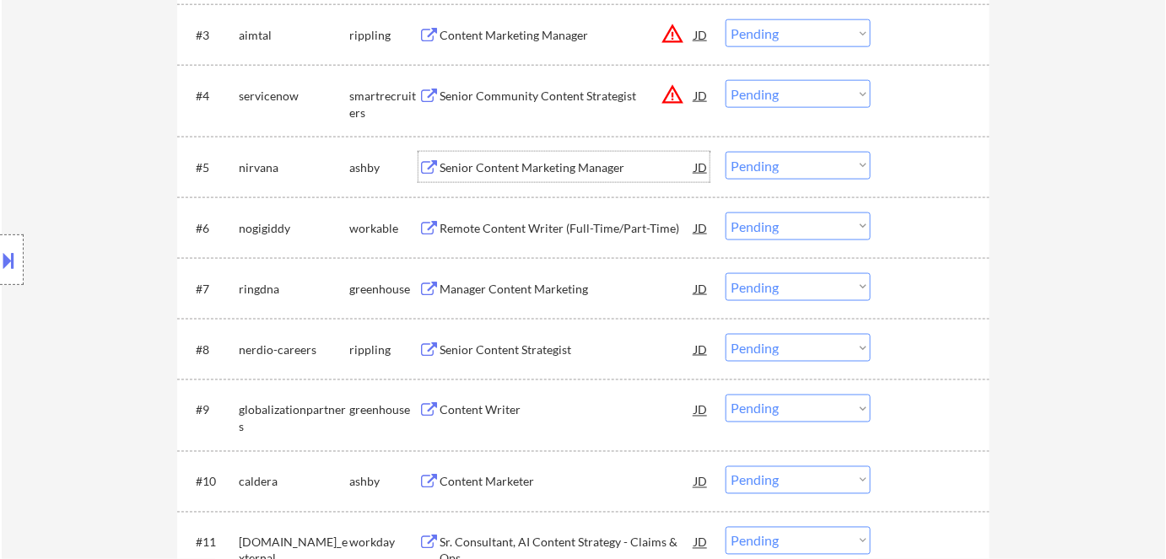
drag, startPoint x: 804, startPoint y: 169, endPoint x: 809, endPoint y: 178, distance: 10.6
click at [805, 168] on select "Choose an option... Pending Applied Excluded (Questions) Excluded (Expired) Exc…" at bounding box center [797, 166] width 145 height 28
click at [725, 152] on select "Choose an option... Pending Applied Excluded (Questions) Excluded (Expired) Exc…" at bounding box center [797, 166] width 145 height 28
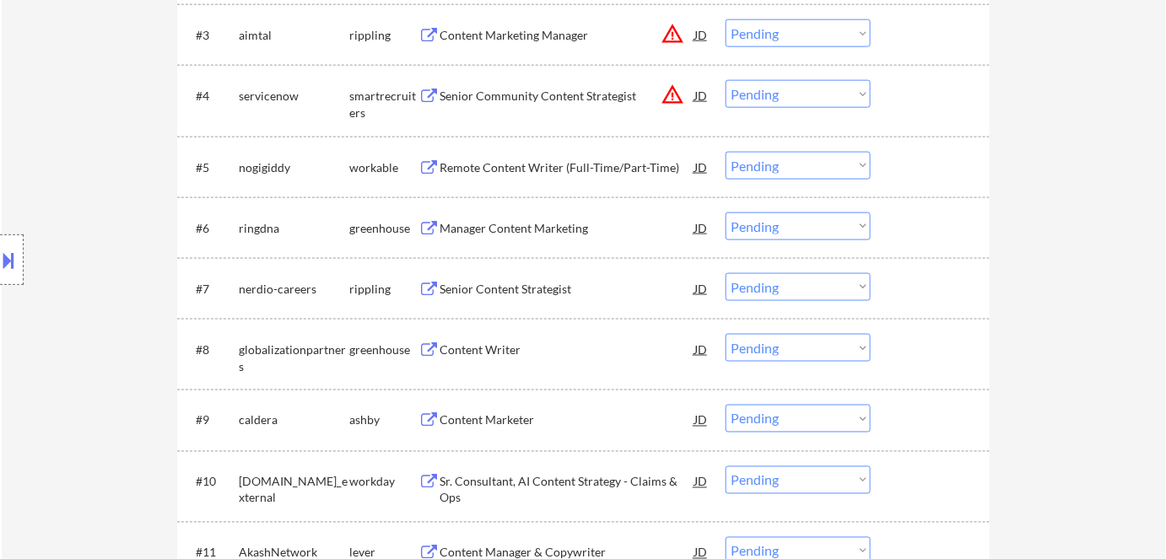
click at [533, 166] on div "Remote Content Writer (Full-Time/Part-Time)" at bounding box center [566, 167] width 255 height 17
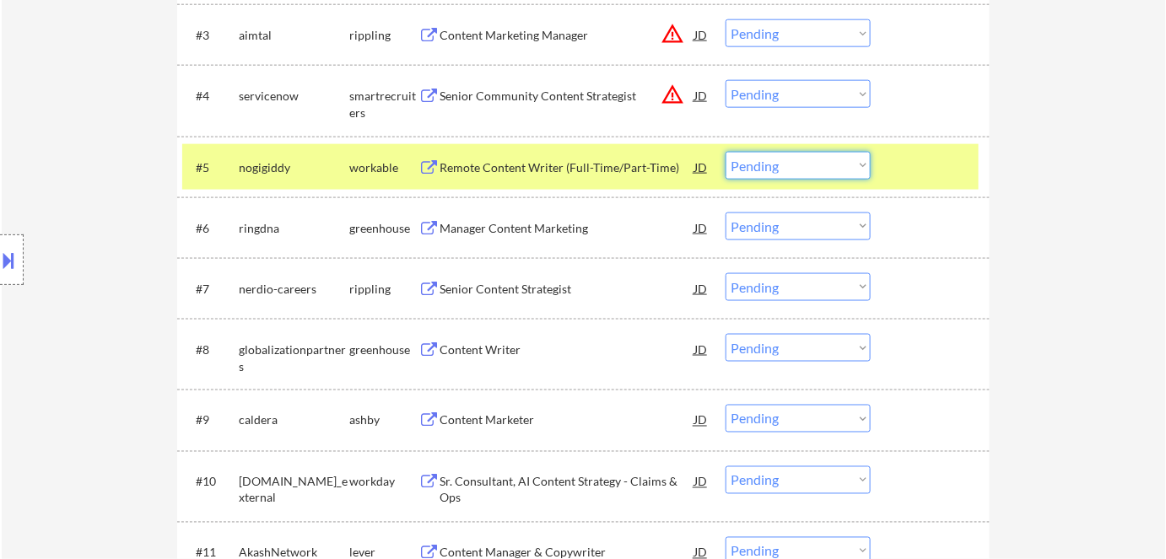
drag, startPoint x: 760, startPoint y: 159, endPoint x: 771, endPoint y: 178, distance: 22.3
click at [761, 159] on select "Choose an option... Pending Applied Excluded (Questions) Excluded (Expired) Exc…" at bounding box center [797, 166] width 145 height 28
click at [725, 152] on select "Choose an option... Pending Applied Excluded (Questions) Excluded (Expired) Exc…" at bounding box center [797, 166] width 145 height 28
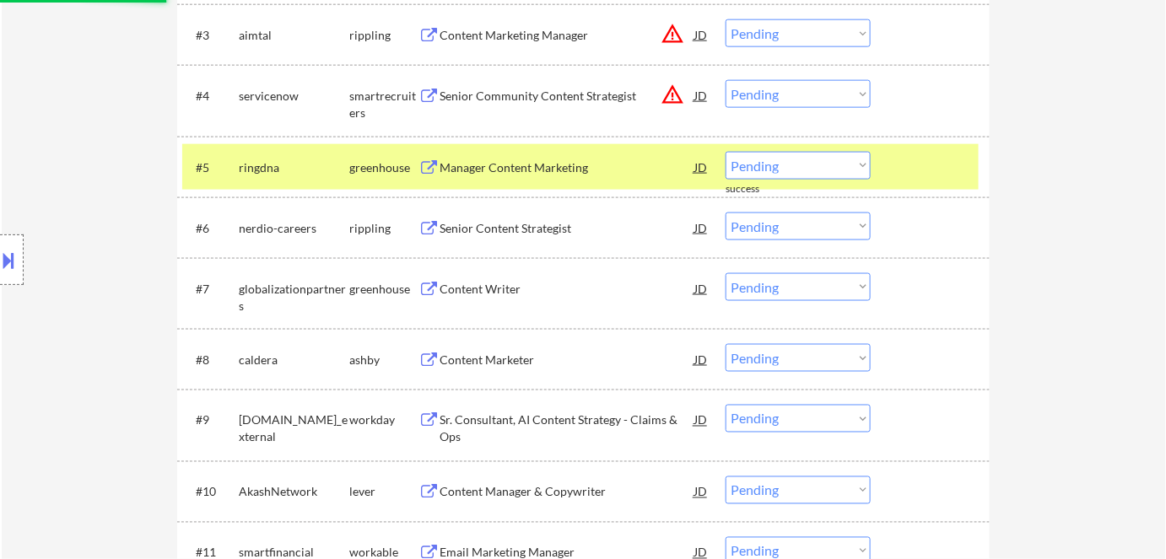
click at [524, 163] on div "Manager Content Marketing" at bounding box center [566, 167] width 255 height 17
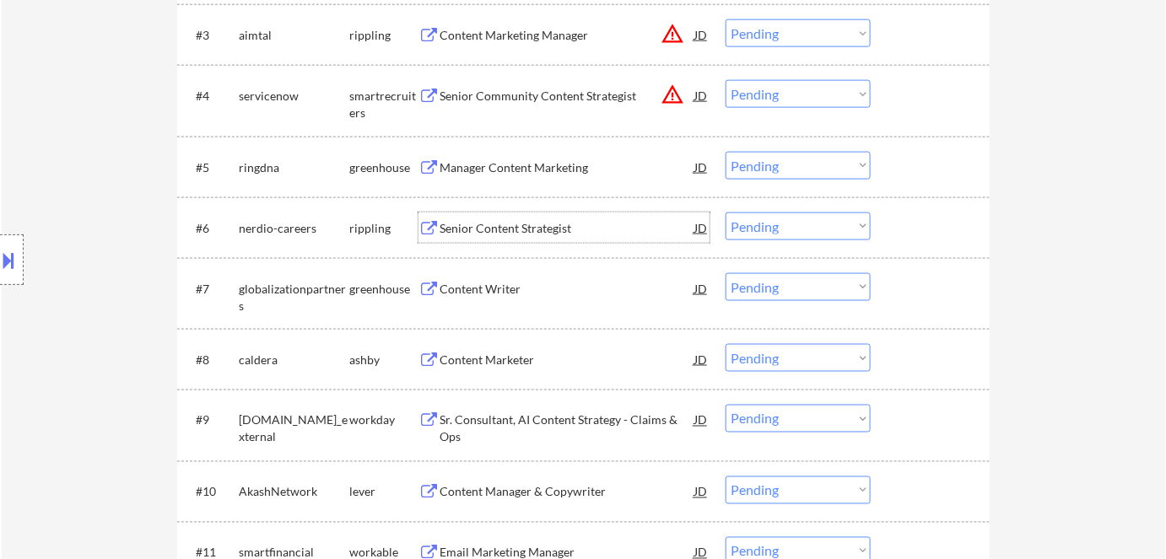
click at [529, 235] on div "Senior Content Strategist" at bounding box center [566, 228] width 255 height 17
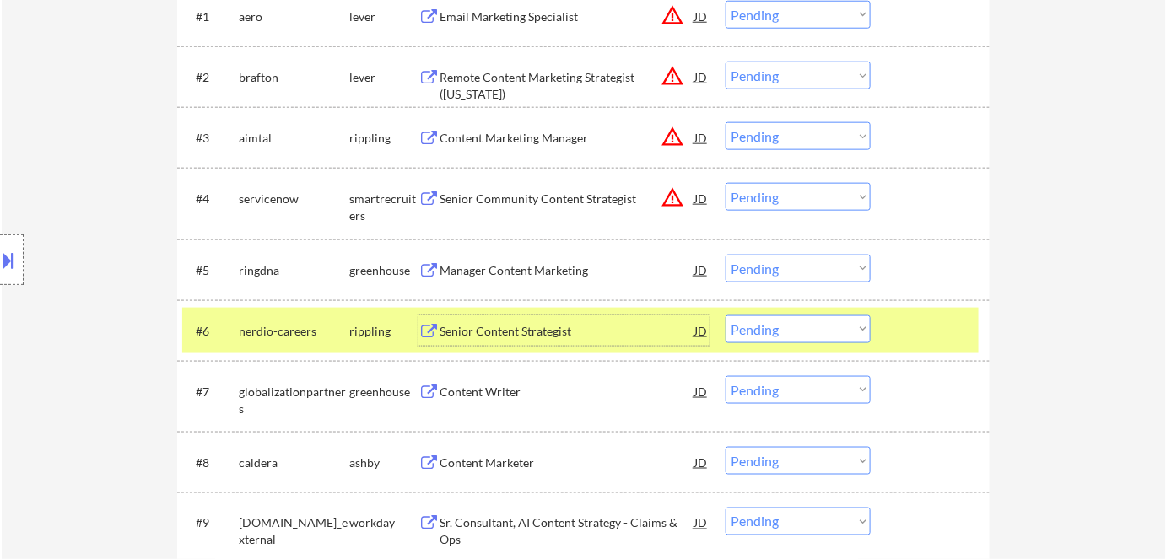
scroll to position [613, 0]
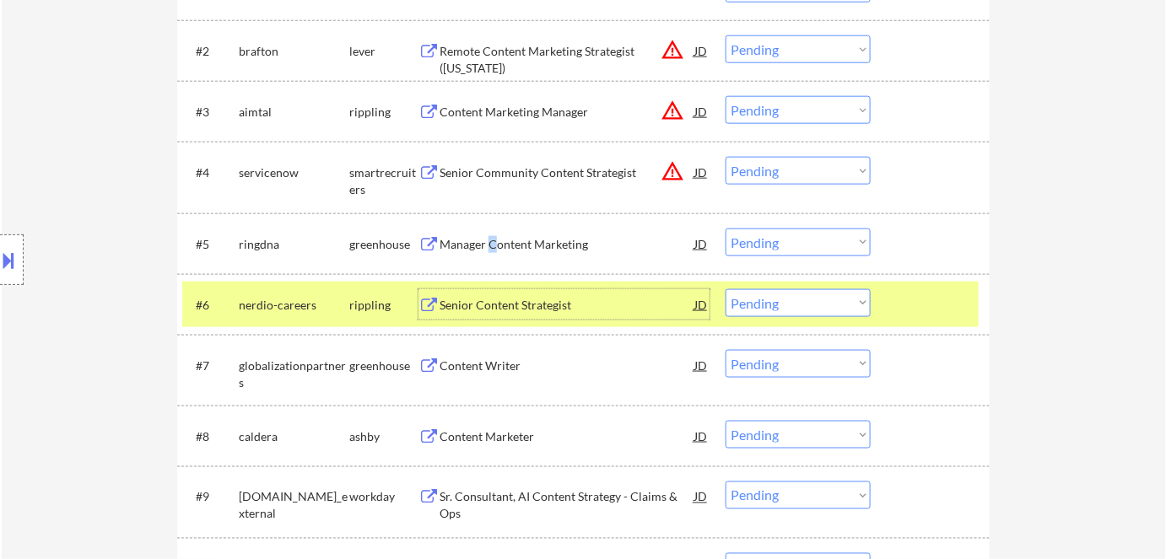
click at [493, 239] on div "Manager Content Marketing" at bounding box center [566, 244] width 255 height 17
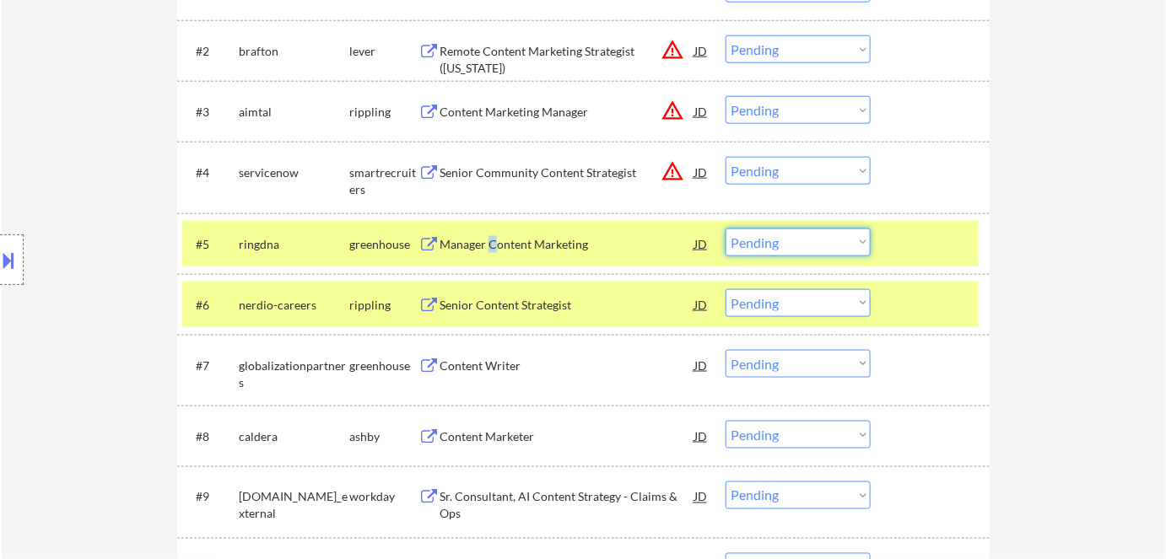
click at [769, 243] on select "Choose an option... Pending Applied Excluded (Questions) Excluded (Expired) Exc…" at bounding box center [797, 243] width 145 height 28
click at [725, 229] on select "Choose an option... Pending Applied Excluded (Questions) Excluded (Expired) Exc…" at bounding box center [797, 243] width 145 height 28
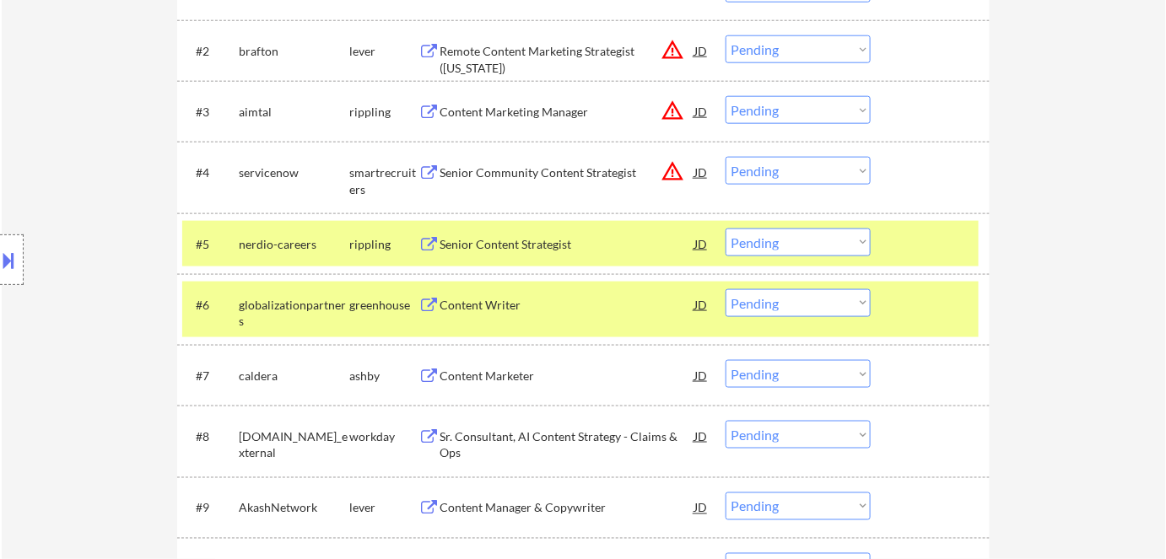
drag, startPoint x: 815, startPoint y: 245, endPoint x: 817, endPoint y: 255, distance: 9.6
click at [815, 245] on select "Choose an option... Pending Applied Excluded (Questions) Excluded (Expired) Exc…" at bounding box center [797, 243] width 145 height 28
click at [725, 229] on select "Choose an option... Pending Applied Excluded (Questions) Excluded (Expired) Exc…" at bounding box center [797, 243] width 145 height 28
click at [376, 299] on div "greenhouse" at bounding box center [383, 305] width 69 height 17
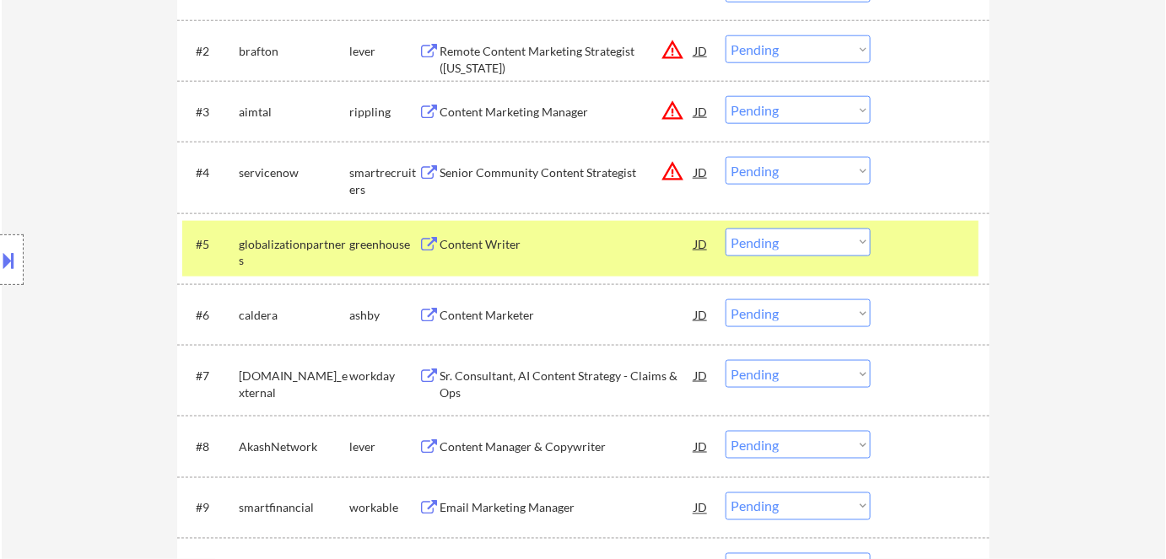
click at [493, 243] on div "Content Writer" at bounding box center [566, 244] width 255 height 17
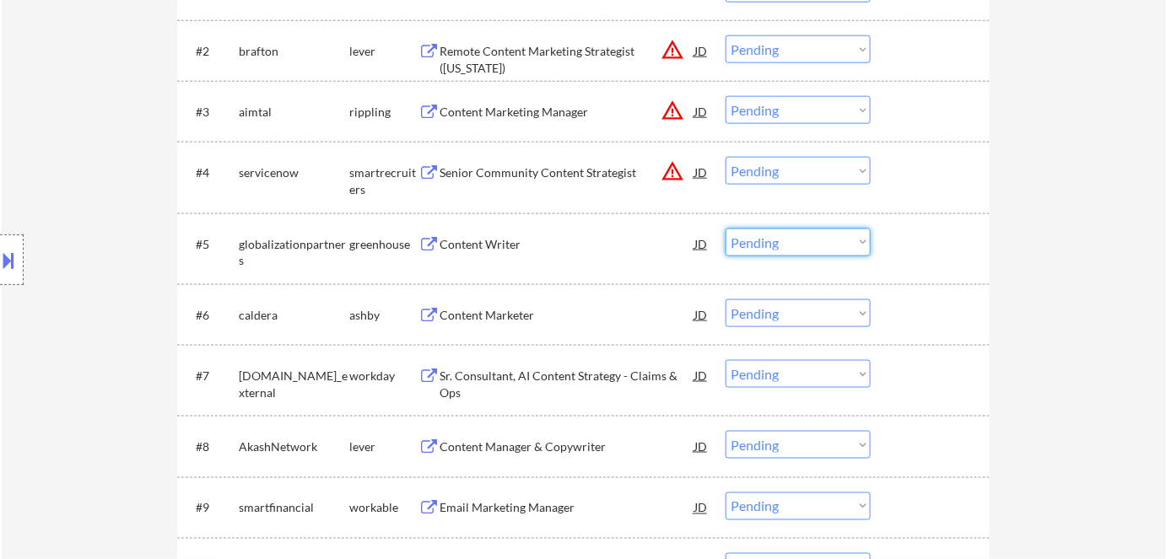
drag, startPoint x: 778, startPoint y: 243, endPoint x: 793, endPoint y: 255, distance: 19.2
click at [778, 242] on select "Choose an option... Pending Applied Excluded (Questions) Excluded (Expired) Exc…" at bounding box center [797, 243] width 145 height 28
click at [725, 229] on select "Choose an option... Pending Applied Excluded (Questions) Excluded (Expired) Exc…" at bounding box center [797, 243] width 145 height 28
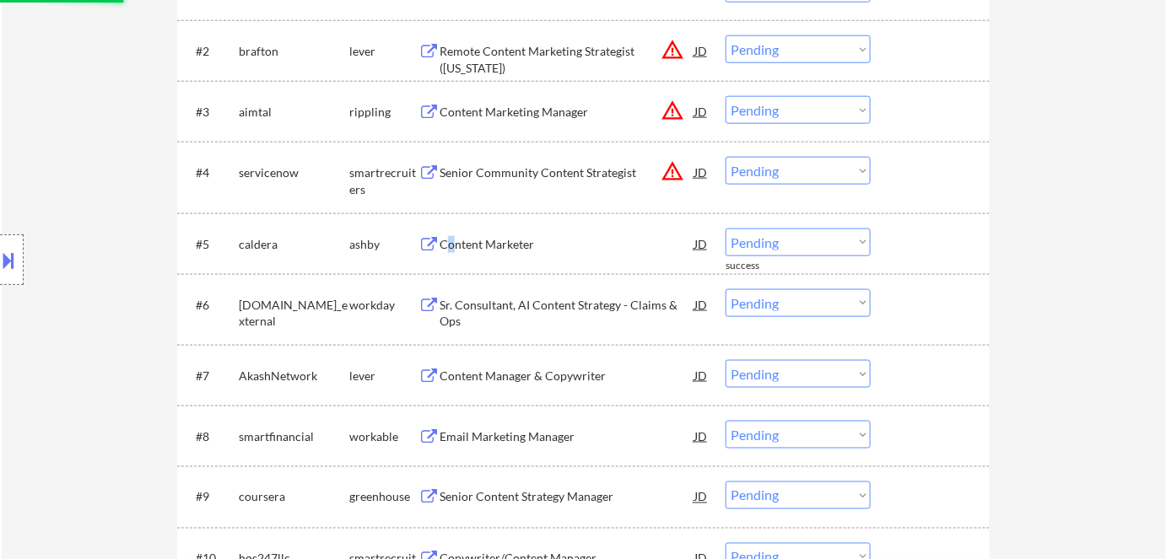
click at [452, 239] on div "Content Marketer" at bounding box center [566, 244] width 255 height 17
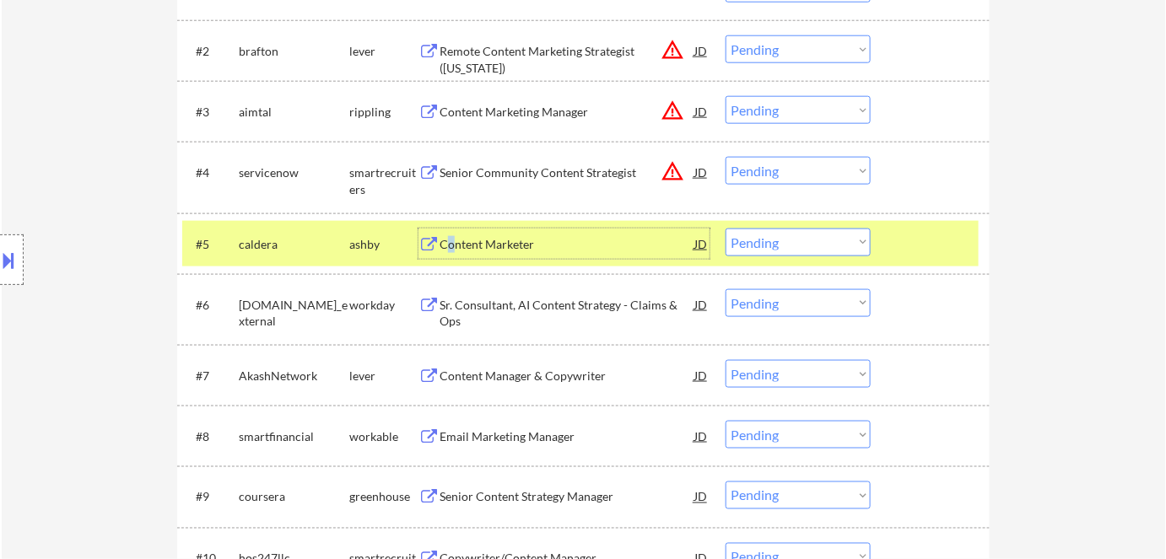
click at [791, 245] on select "Choose an option... Pending Applied Excluded (Questions) Excluded (Expired) Exc…" at bounding box center [797, 243] width 145 height 28
click at [725, 229] on select "Choose an option... Pending Applied Excluded (Questions) Excluded (Expired) Exc…" at bounding box center [797, 243] width 145 height 28
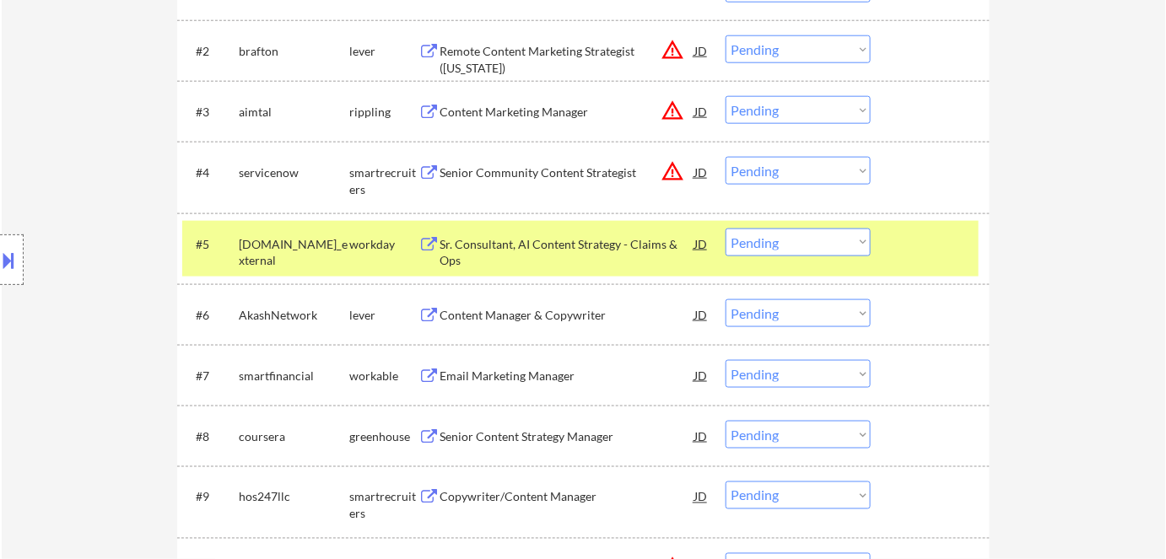
click at [571, 232] on div "Sr. Consultant, AI Content Strategy - Claims & Ops" at bounding box center [566, 249] width 255 height 40
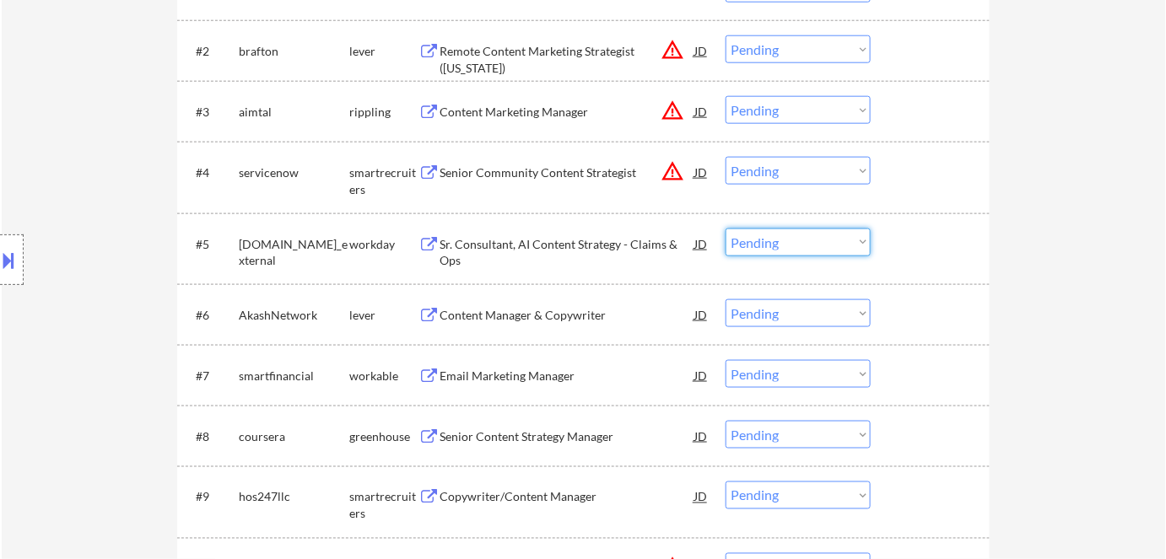
drag, startPoint x: 776, startPoint y: 237, endPoint x: 795, endPoint y: 255, distance: 26.3
click at [777, 239] on select "Choose an option... Pending Applied Excluded (Questions) Excluded (Expired) Exc…" at bounding box center [797, 243] width 145 height 28
click at [725, 229] on select "Choose an option... Pending Applied Excluded (Questions) Excluded (Expired) Exc…" at bounding box center [797, 243] width 145 height 28
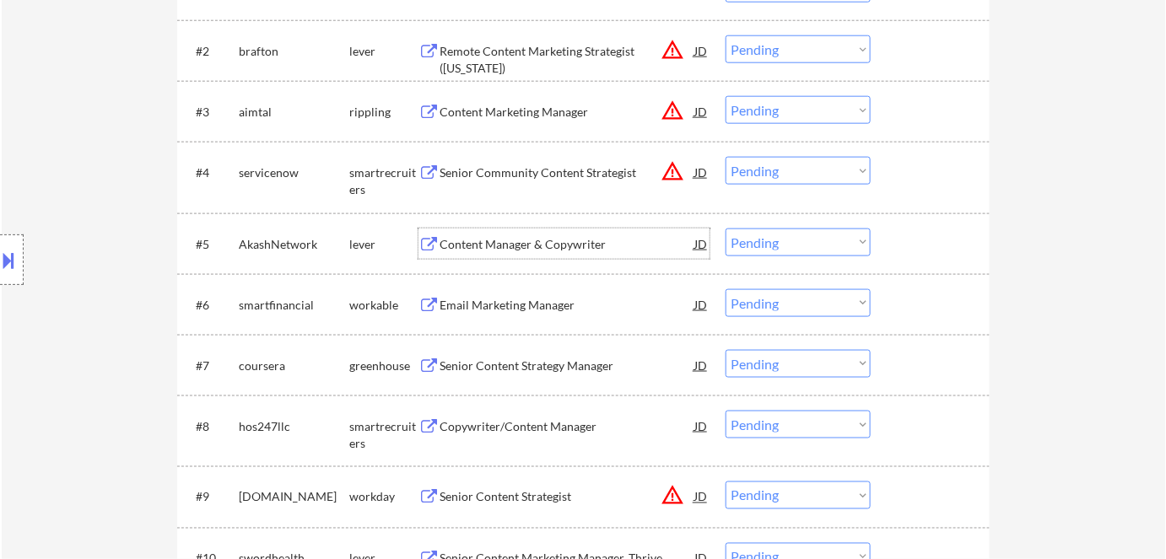
click at [511, 244] on div "Content Manager & Copywriter" at bounding box center [566, 244] width 255 height 17
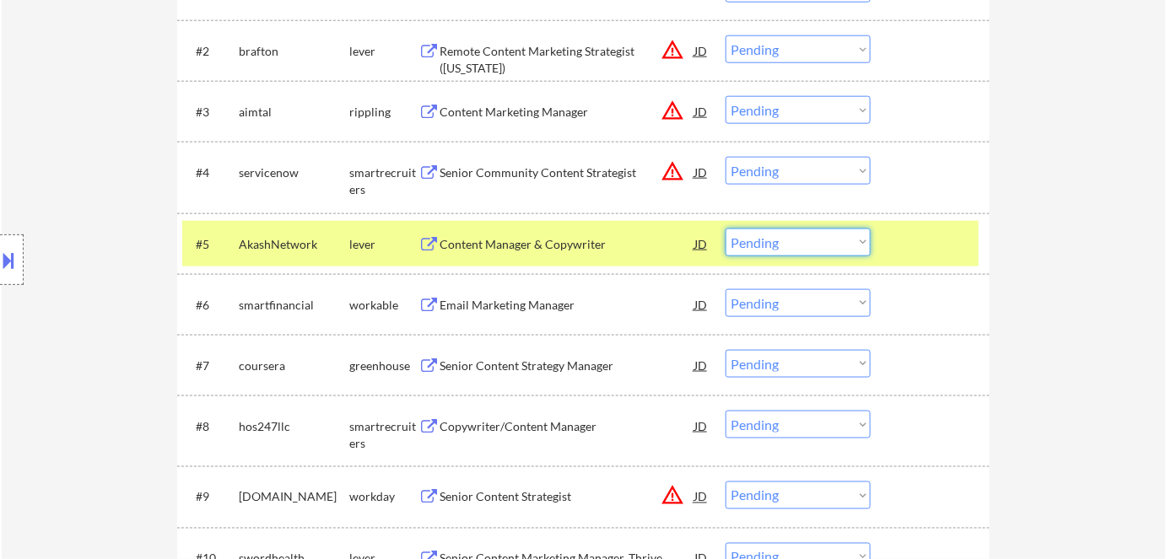
drag, startPoint x: 795, startPoint y: 239, endPoint x: 805, endPoint y: 248, distance: 13.1
click at [796, 239] on select "Choose an option... Pending Applied Excluded (Questions) Excluded (Expired) Exc…" at bounding box center [797, 243] width 145 height 28
click at [725, 229] on select "Choose an option... Pending Applied Excluded (Questions) Excluded (Expired) Exc…" at bounding box center [797, 243] width 145 height 28
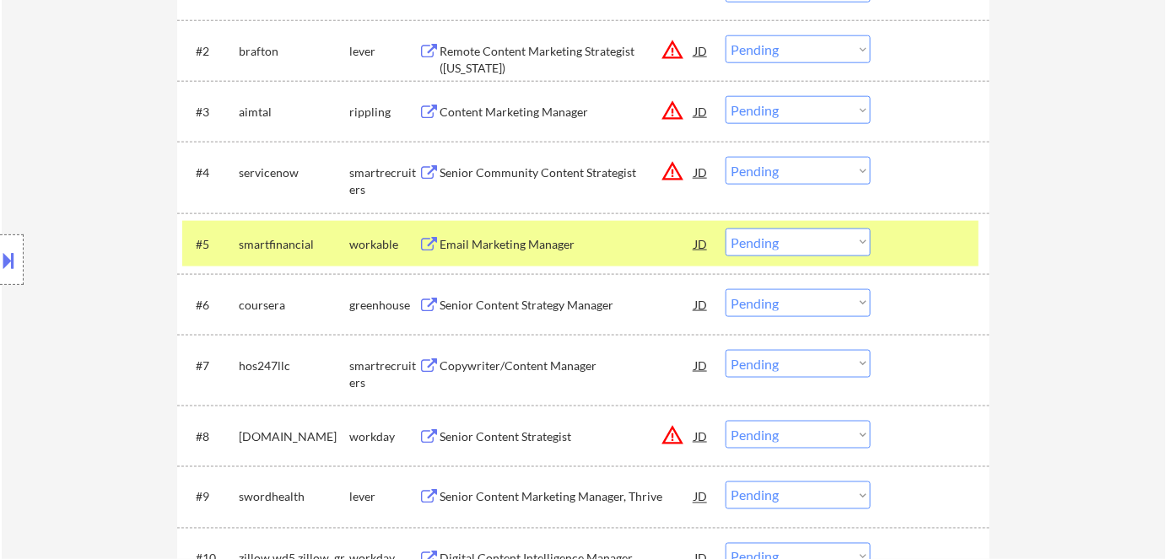
click at [502, 241] on div "Email Marketing Manager" at bounding box center [566, 244] width 255 height 17
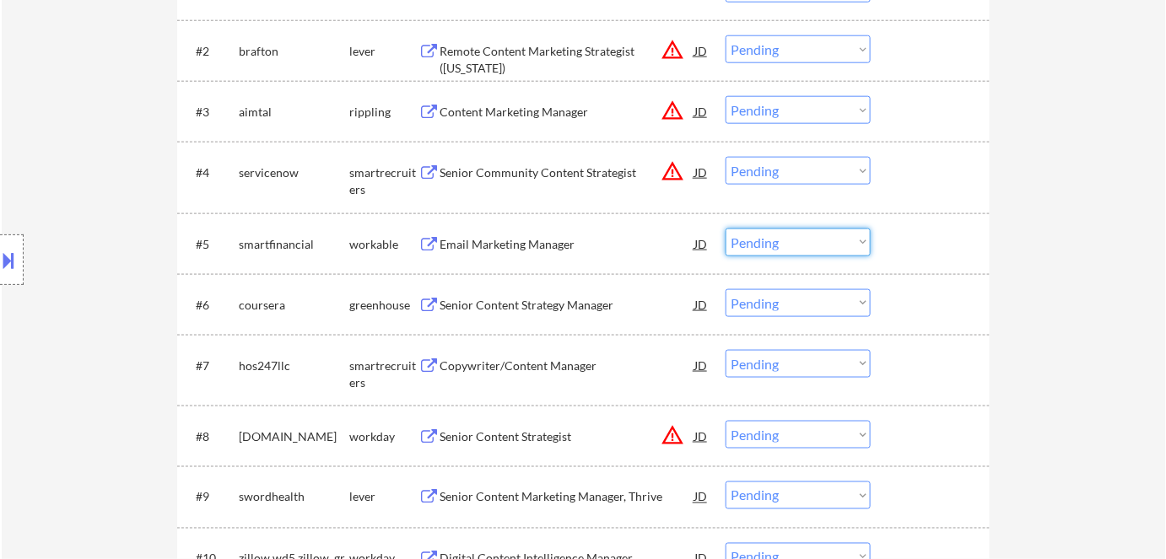
click at [788, 240] on select "Choose an option... Pending Applied Excluded (Questions) Excluded (Expired) Exc…" at bounding box center [797, 243] width 145 height 28
click at [725, 229] on select "Choose an option... Pending Applied Excluded (Questions) Excluded (Expired) Exc…" at bounding box center [797, 243] width 145 height 28
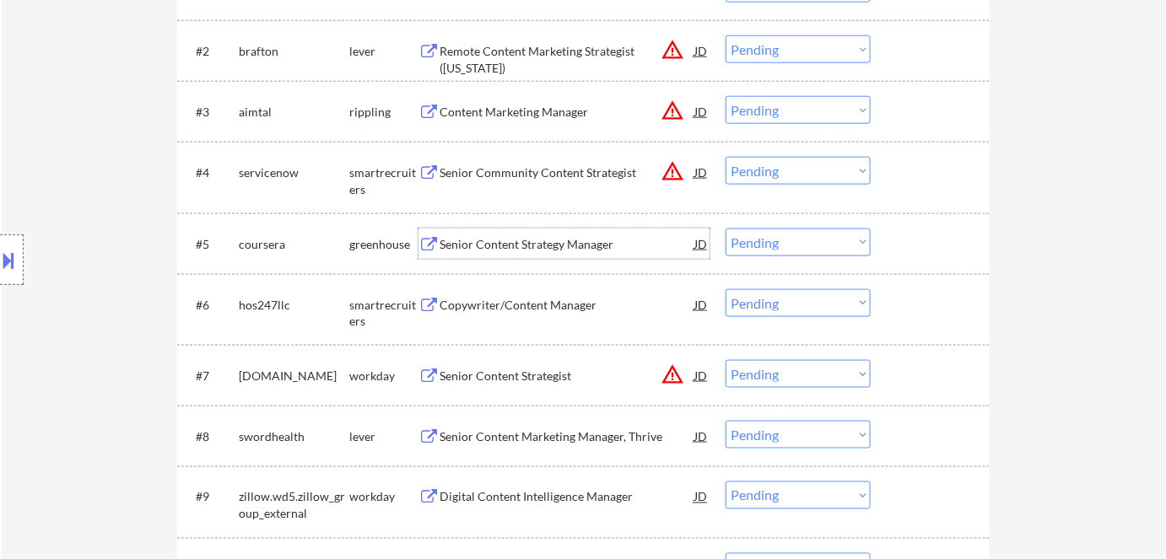
click at [481, 243] on div "Senior Content Strategy Manager" at bounding box center [566, 244] width 255 height 17
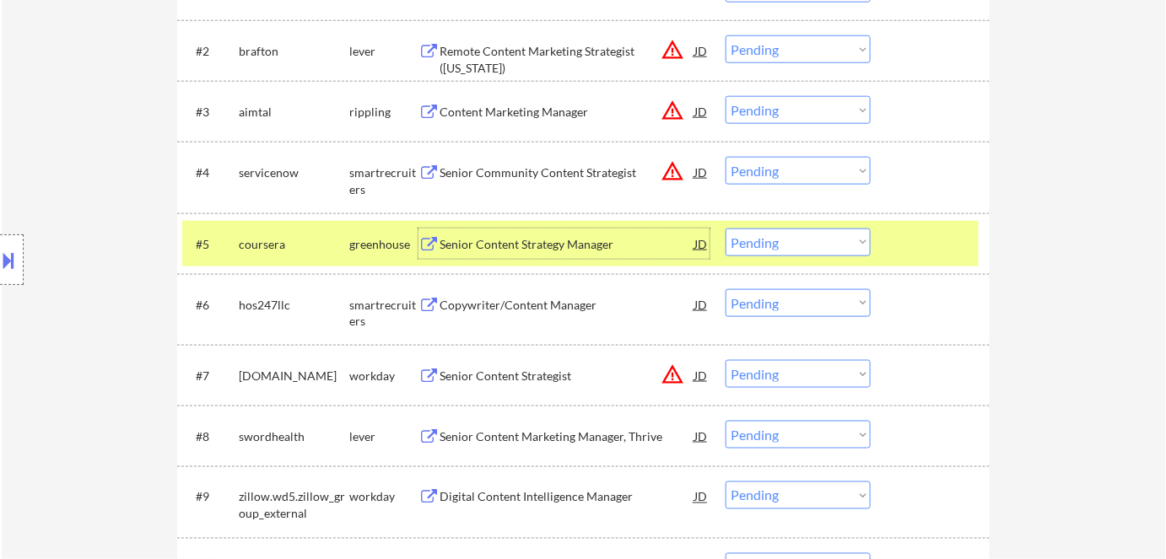
click at [759, 246] on select "Choose an option... Pending Applied Excluded (Questions) Excluded (Expired) Exc…" at bounding box center [797, 243] width 145 height 28
click at [725, 229] on select "Choose an option... Pending Applied Excluded (Questions) Excluded (Expired) Exc…" at bounding box center [797, 243] width 145 height 28
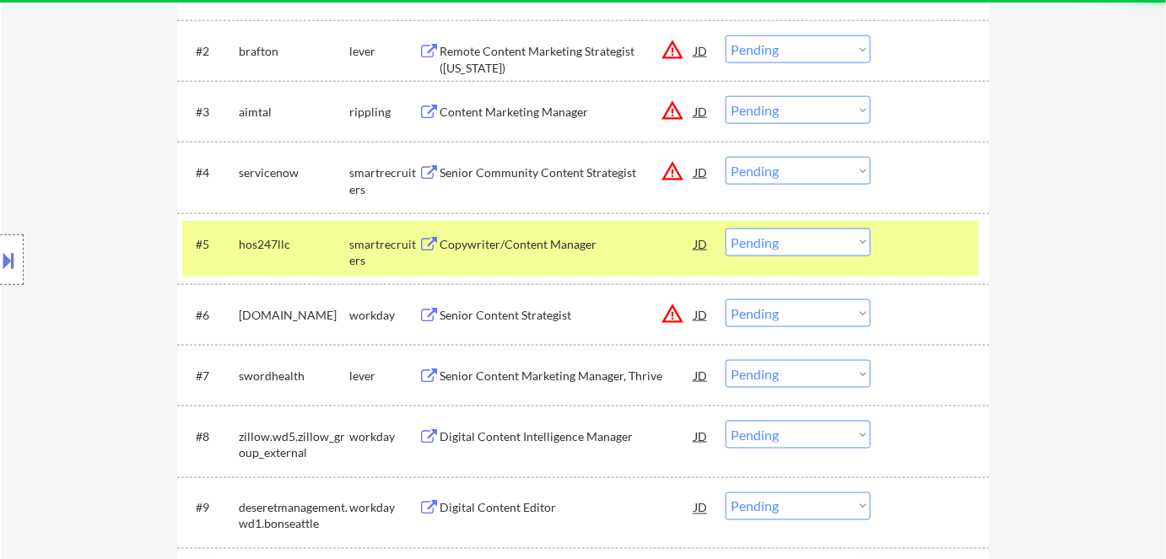
click at [522, 240] on div "Copywriter/Content Manager" at bounding box center [566, 244] width 255 height 17
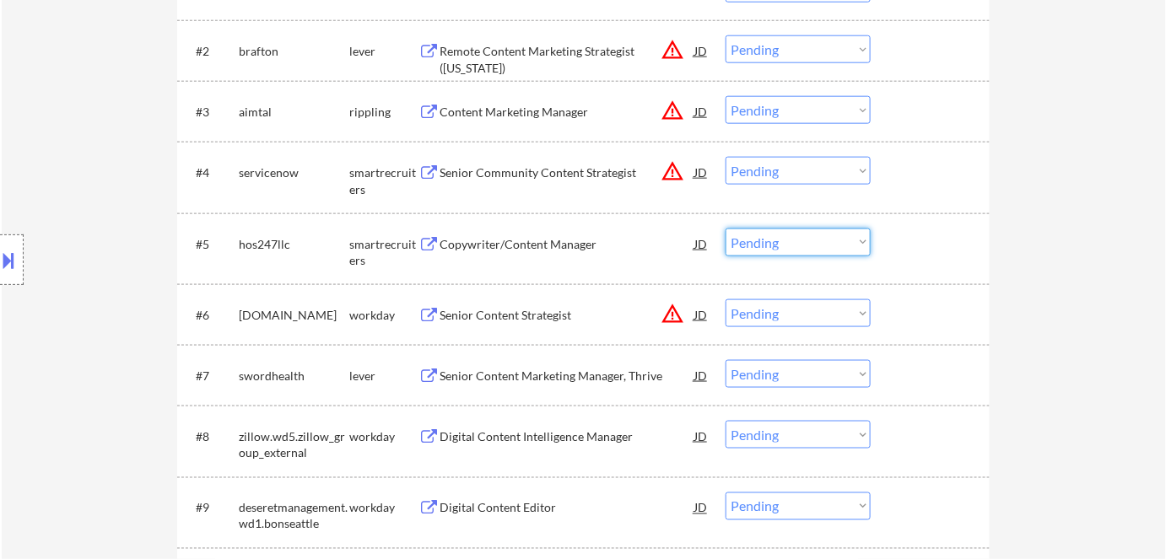
drag, startPoint x: 744, startPoint y: 241, endPoint x: 753, endPoint y: 255, distance: 16.4
click at [744, 241] on select "Choose an option... Pending Applied Excluded (Questions) Excluded (Expired) Exc…" at bounding box center [797, 243] width 145 height 28
click at [725, 229] on select "Choose an option... Pending Applied Excluded (Questions) Excluded (Expired) Exc…" at bounding box center [797, 243] width 145 height 28
select select ""pending""
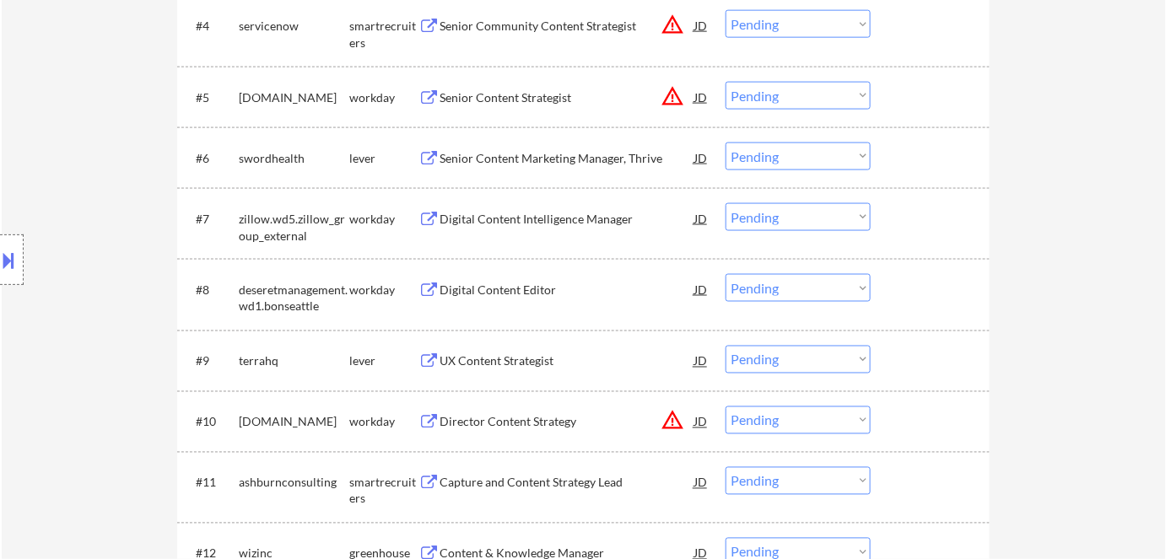
scroll to position [767, 0]
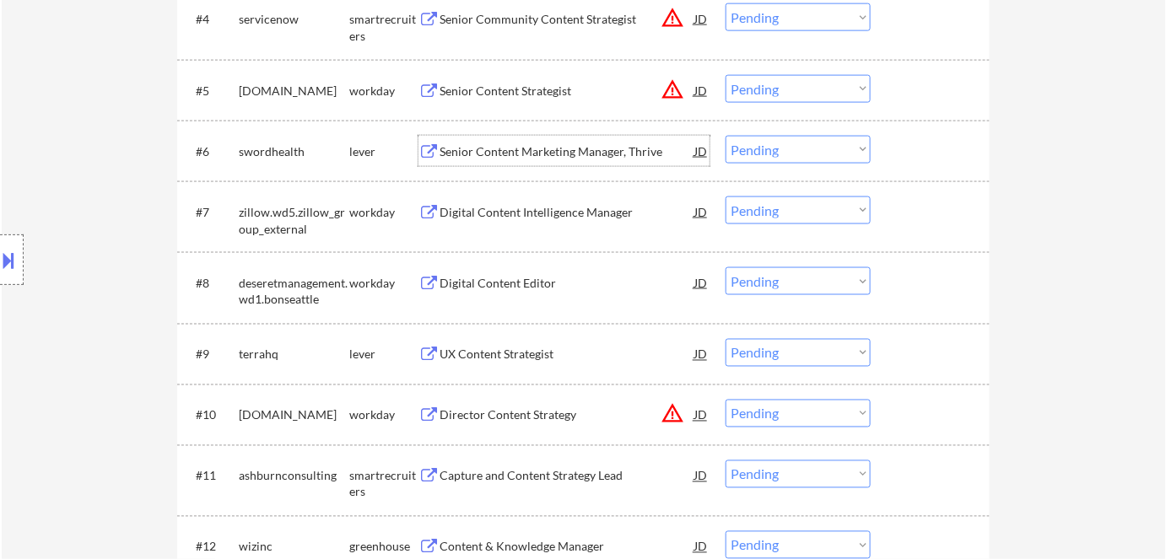
click at [467, 149] on div "Senior Content Marketing Manager, Thrive" at bounding box center [566, 151] width 255 height 17
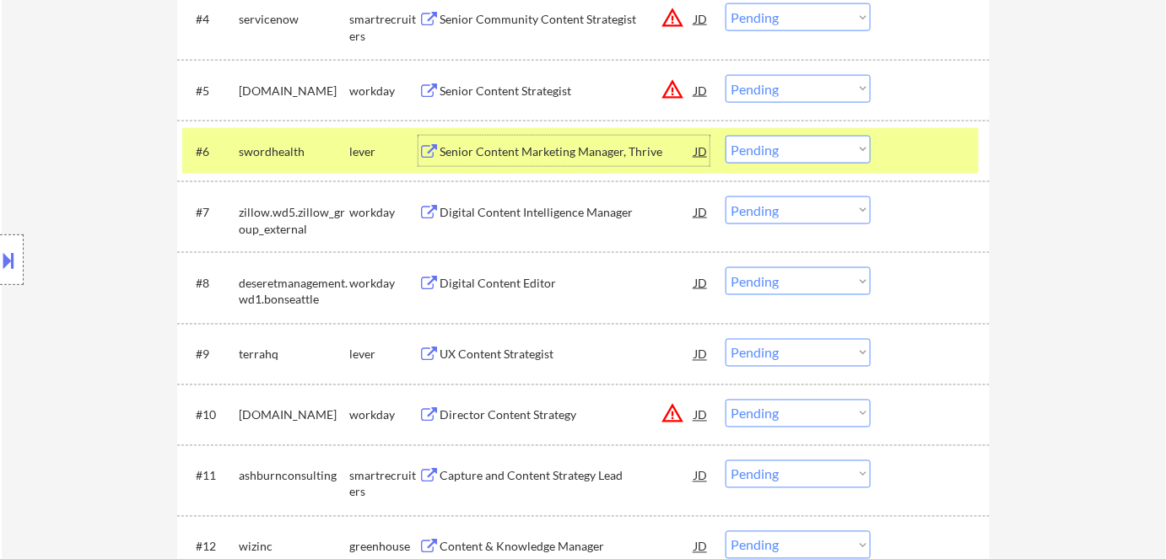
click at [769, 158] on select "Choose an option... Pending Applied Excluded (Questions) Excluded (Expired) Exc…" at bounding box center [797, 150] width 145 height 28
click at [725, 136] on select "Choose an option... Pending Applied Excluded (Questions) Excluded (Expired) Exc…" at bounding box center [797, 150] width 145 height 28
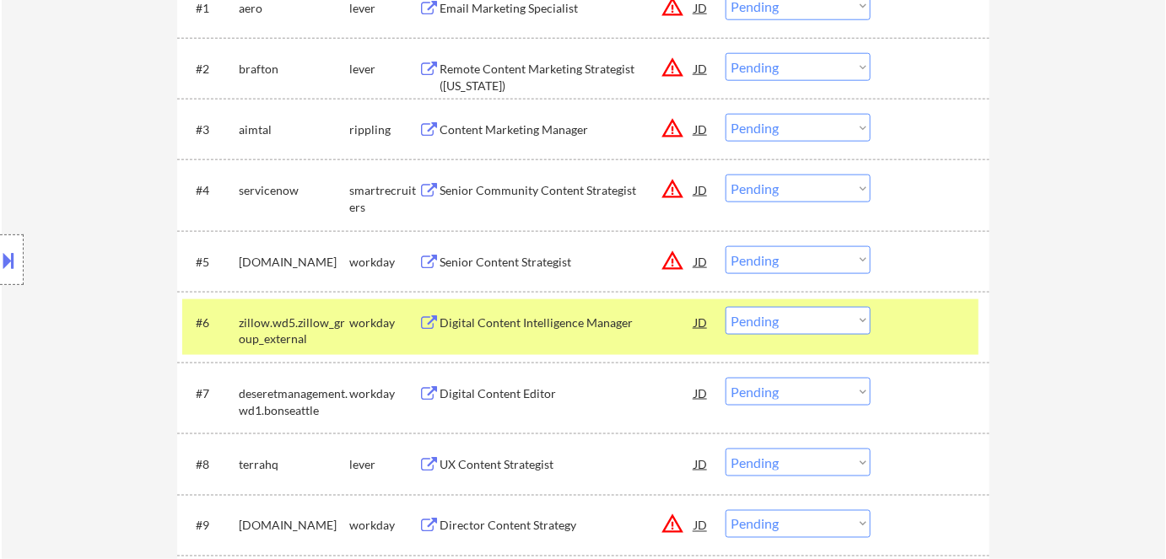
scroll to position [690, 0]
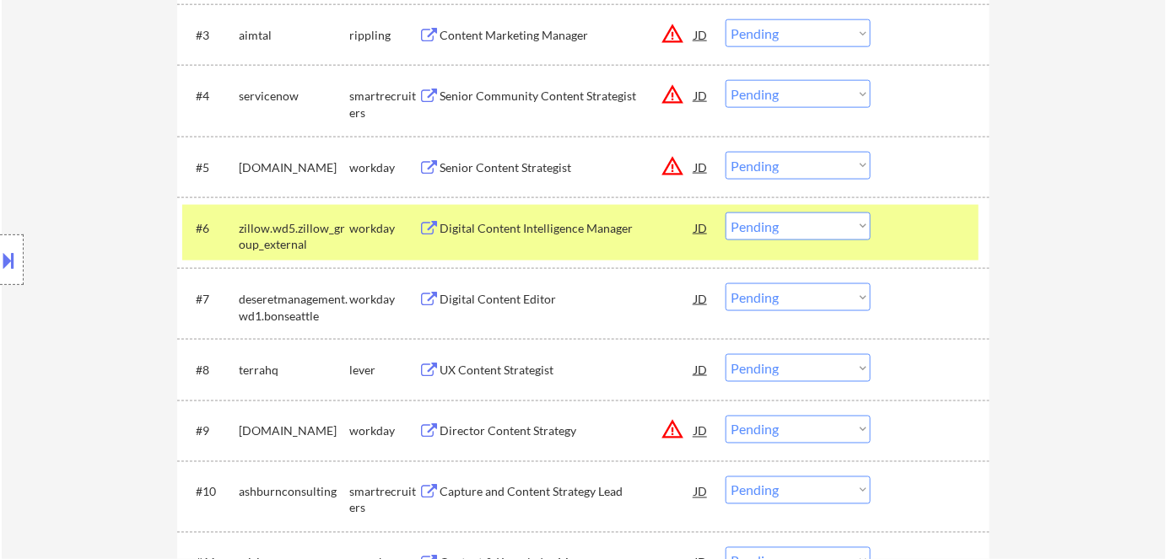
click at [498, 236] on div "Digital Content Intelligence Manager" at bounding box center [566, 228] width 255 height 30
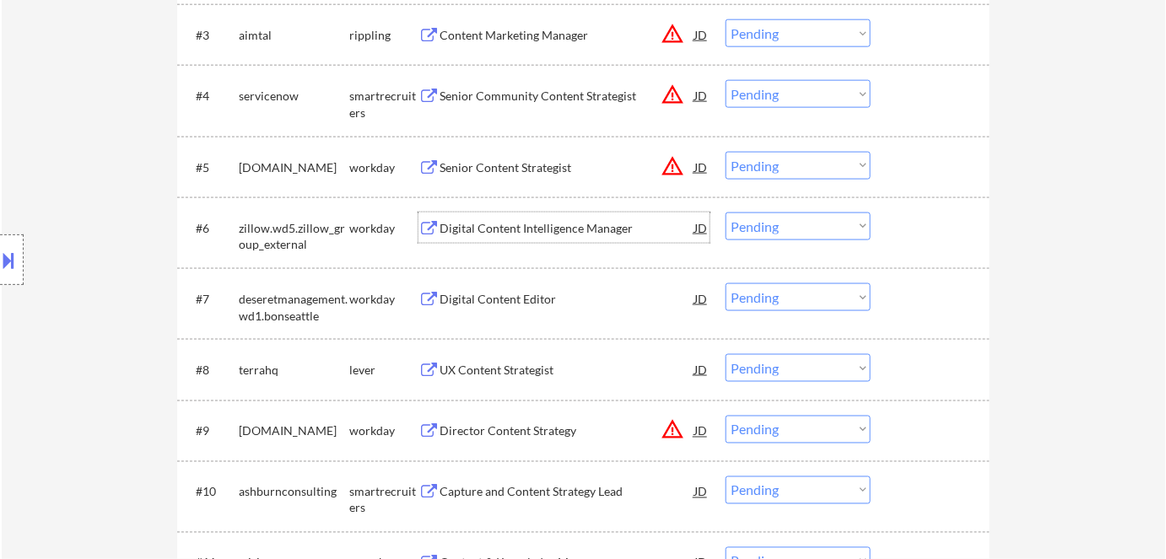
click at [783, 224] on select "Choose an option... Pending Applied Excluded (Questions) Excluded (Expired) Exc…" at bounding box center [797, 227] width 145 height 28
click at [725, 213] on select "Choose an option... Pending Applied Excluded (Questions) Excluded (Expired) Exc…" at bounding box center [797, 227] width 145 height 28
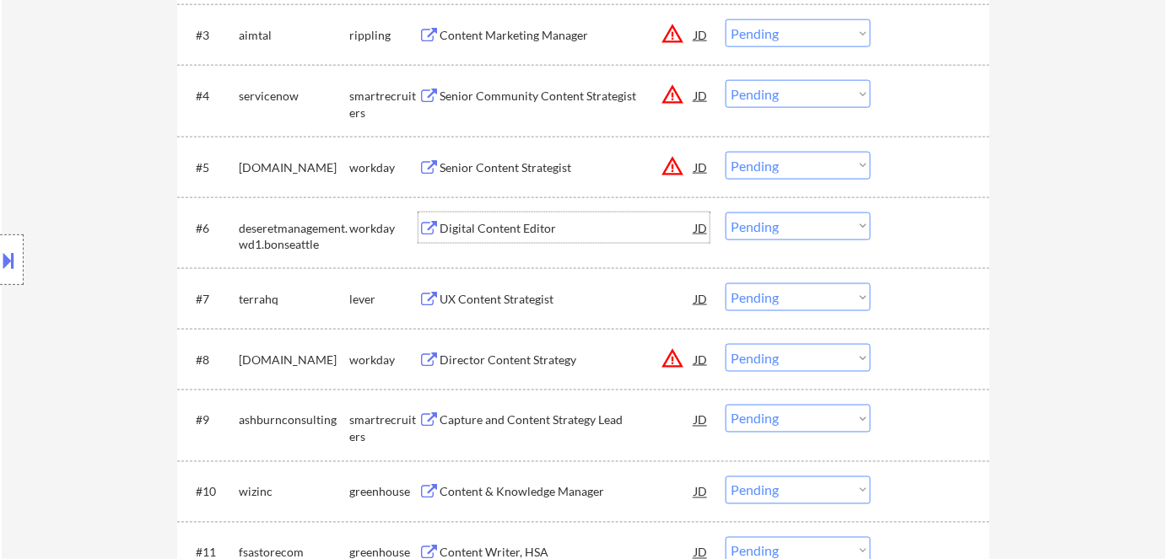
click at [485, 226] on div "Digital Content Editor" at bounding box center [566, 228] width 255 height 17
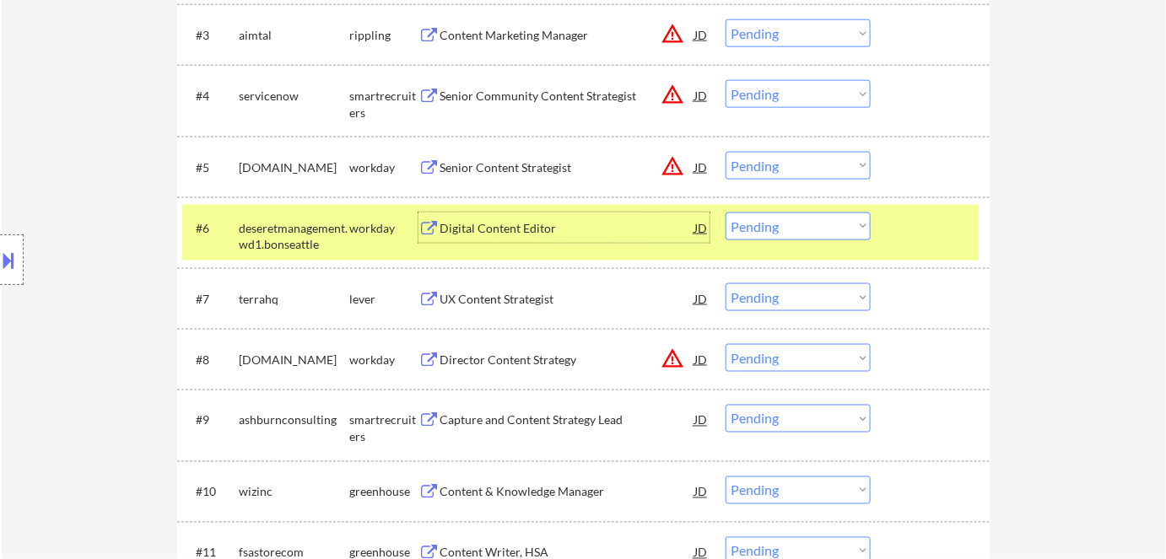
drag, startPoint x: 794, startPoint y: 227, endPoint x: 795, endPoint y: 239, distance: 11.8
click at [795, 227] on select "Choose an option... Pending Applied Excluded (Questions) Excluded (Expired) Exc…" at bounding box center [797, 227] width 145 height 28
click at [725, 213] on select "Choose an option... Pending Applied Excluded (Questions) Excluded (Expired) Exc…" at bounding box center [797, 227] width 145 height 28
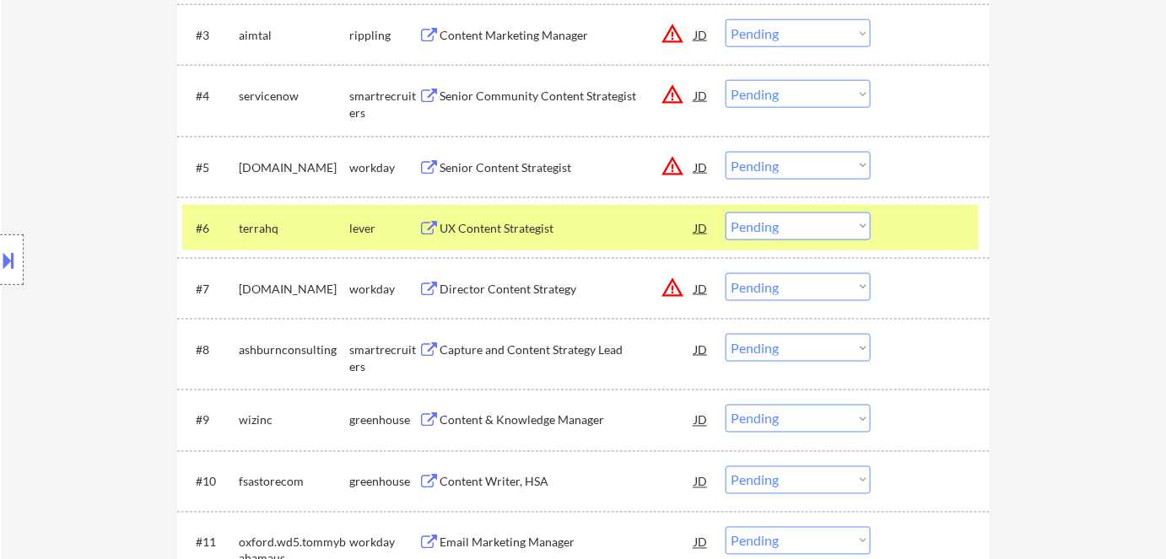
click at [524, 224] on div "UX Content Strategist" at bounding box center [566, 228] width 255 height 17
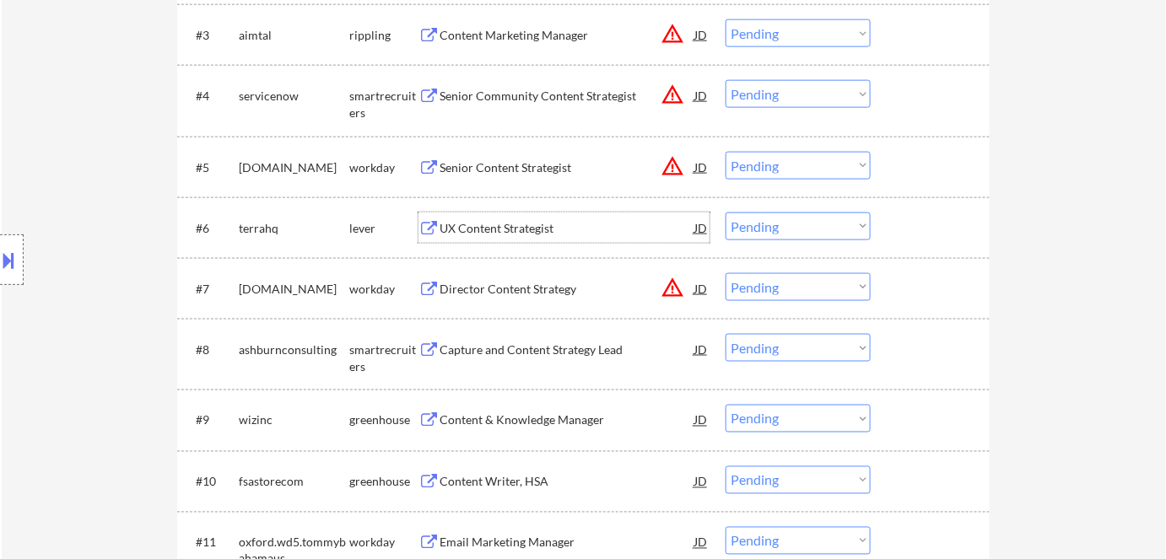
drag, startPoint x: 771, startPoint y: 229, endPoint x: 779, endPoint y: 239, distance: 12.7
click at [771, 229] on select "Choose an option... Pending Applied Excluded (Questions) Excluded (Expired) Exc…" at bounding box center [797, 227] width 145 height 28
click at [725, 213] on select "Choose an option... Pending Applied Excluded (Questions) Excluded (Expired) Exc…" at bounding box center [797, 227] width 145 height 28
select select ""pending""
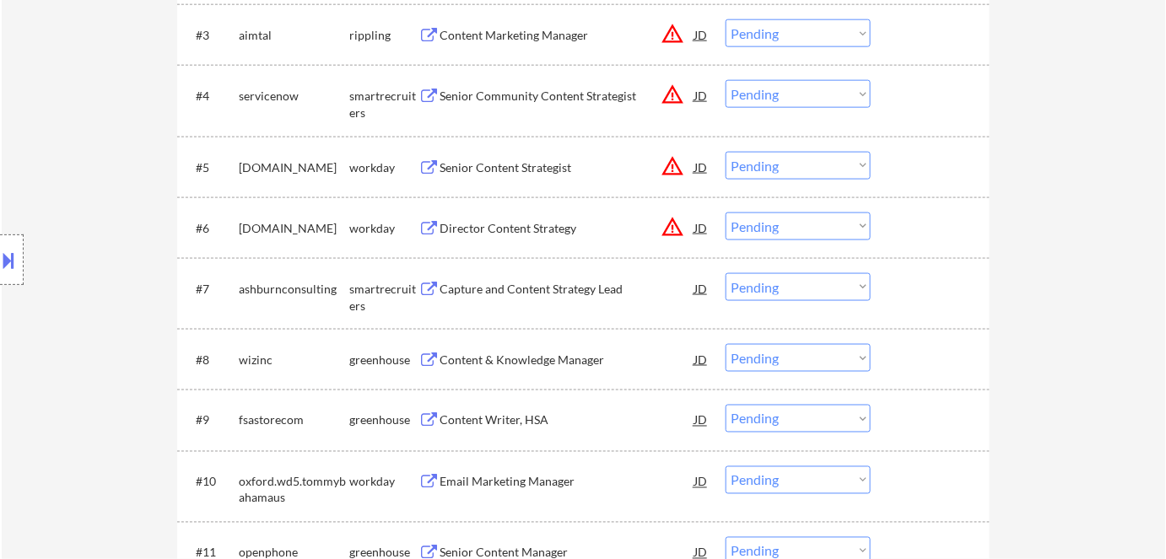
click at [561, 291] on div "Capture and Content Strategy Lead" at bounding box center [566, 289] width 255 height 17
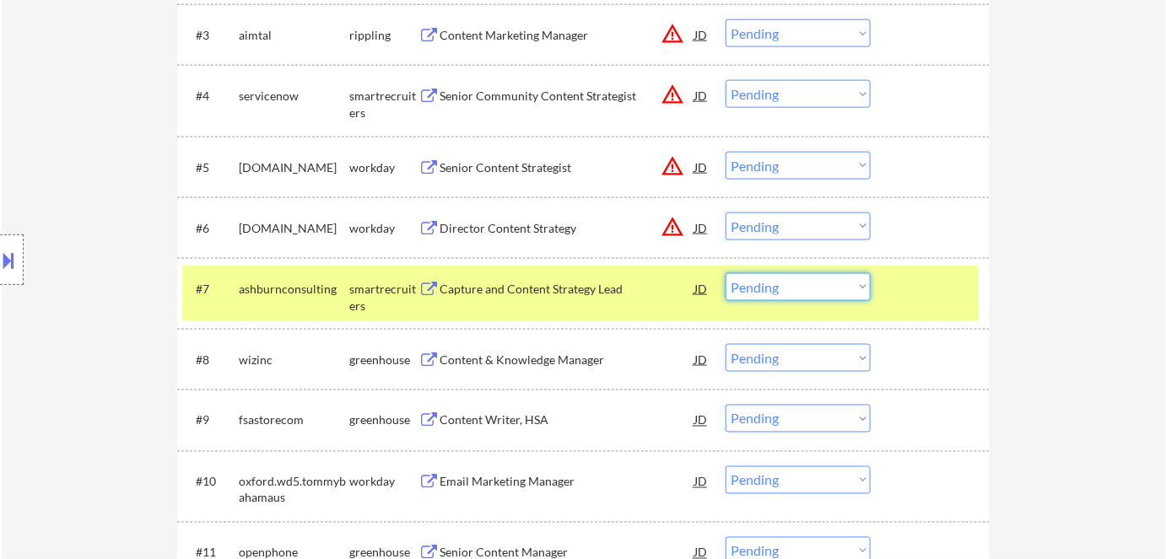
click at [768, 288] on select "Choose an option... Pending Applied Excluded (Questions) Excluded (Expired) Exc…" at bounding box center [797, 287] width 145 height 28
click at [725, 273] on select "Choose an option... Pending Applied Excluded (Questions) Excluded (Expired) Exc…" at bounding box center [797, 287] width 145 height 28
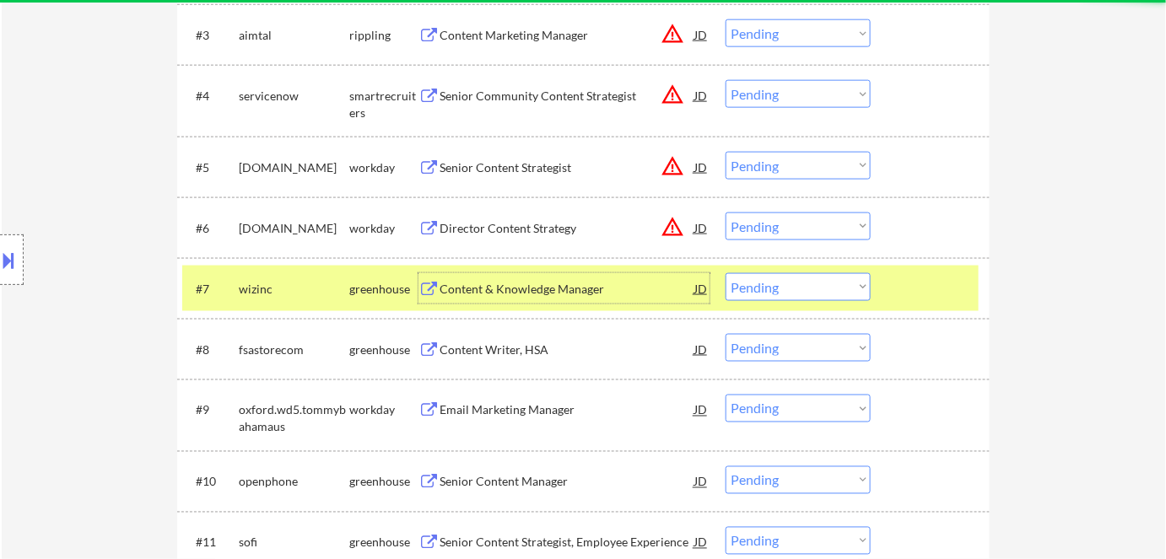
click at [522, 288] on div "Content & Knowledge Manager" at bounding box center [566, 289] width 255 height 17
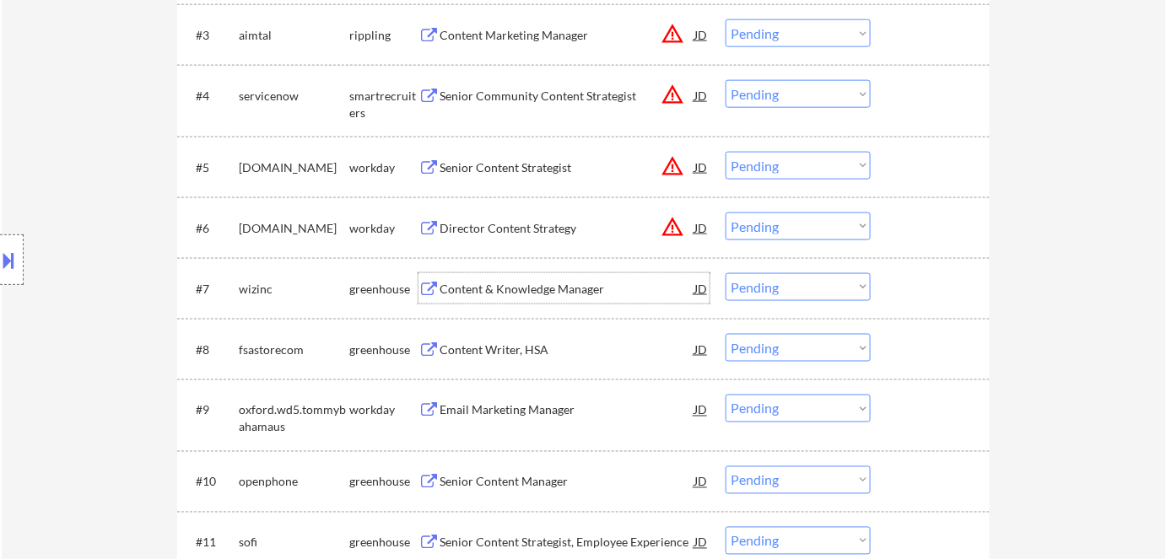
click at [789, 285] on select "Choose an option... Pending Applied Excluded (Questions) Excluded (Expired) Exc…" at bounding box center [797, 287] width 145 height 28
click at [725, 273] on select "Choose an option... Pending Applied Excluded (Questions) Excluded (Expired) Exc…" at bounding box center [797, 287] width 145 height 28
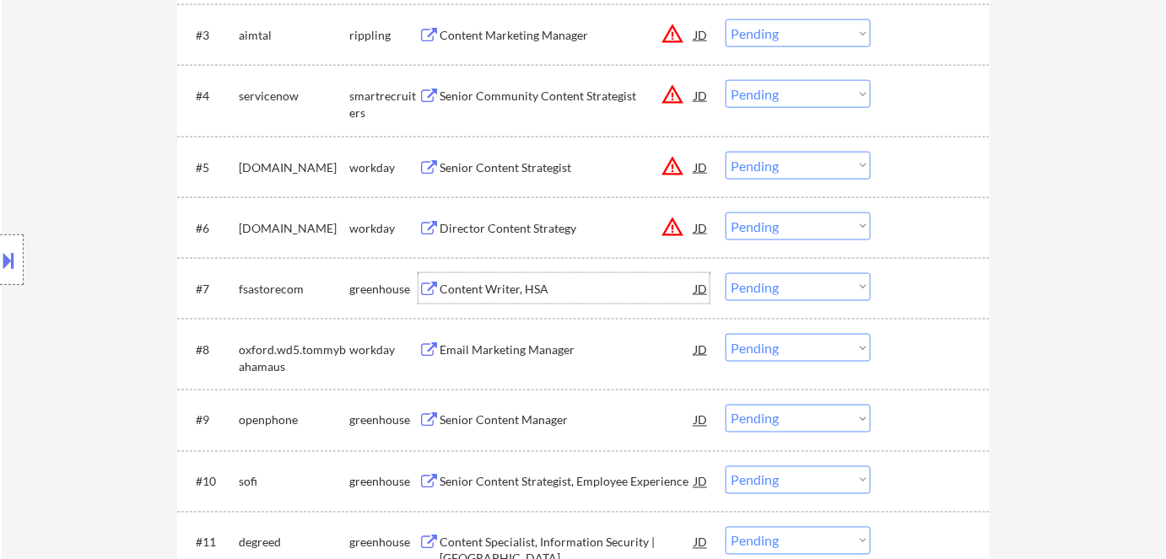
click at [483, 289] on div "Content Writer, HSA" at bounding box center [566, 289] width 255 height 17
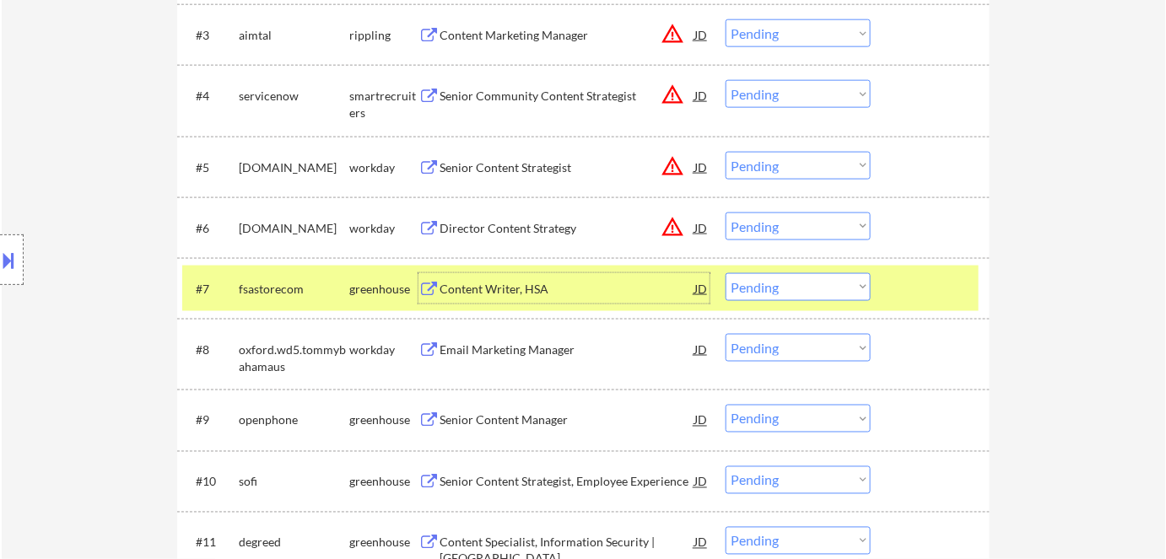
click at [779, 285] on select "Choose an option... Pending Applied Excluded (Questions) Excluded (Expired) Exc…" at bounding box center [797, 287] width 145 height 28
click at [725, 273] on select "Choose an option... Pending Applied Excluded (Questions) Excluded (Expired) Exc…" at bounding box center [797, 287] width 145 height 28
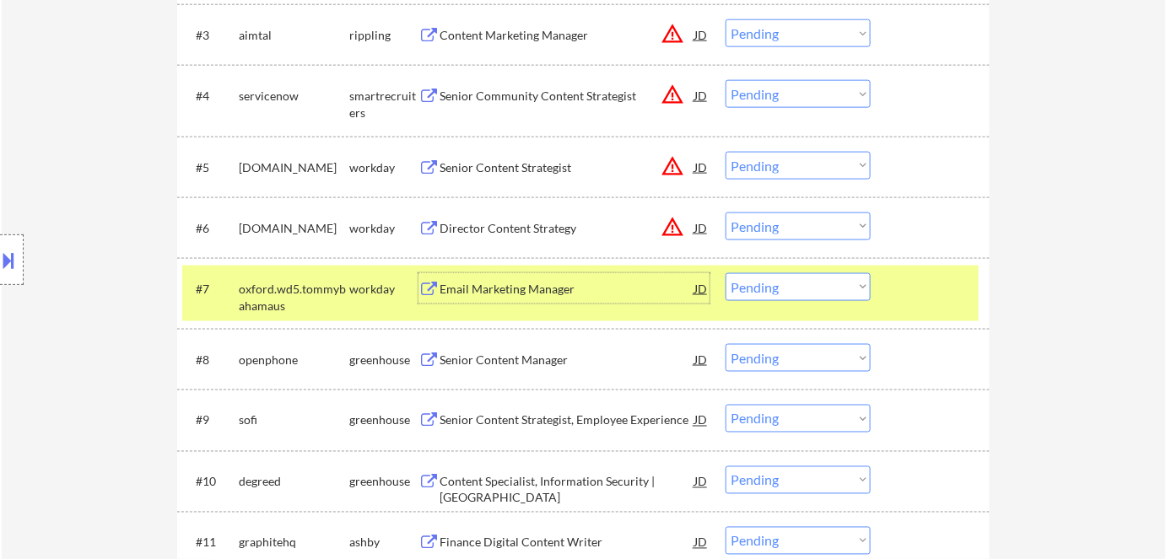
click at [523, 296] on div "Email Marketing Manager" at bounding box center [566, 289] width 255 height 17
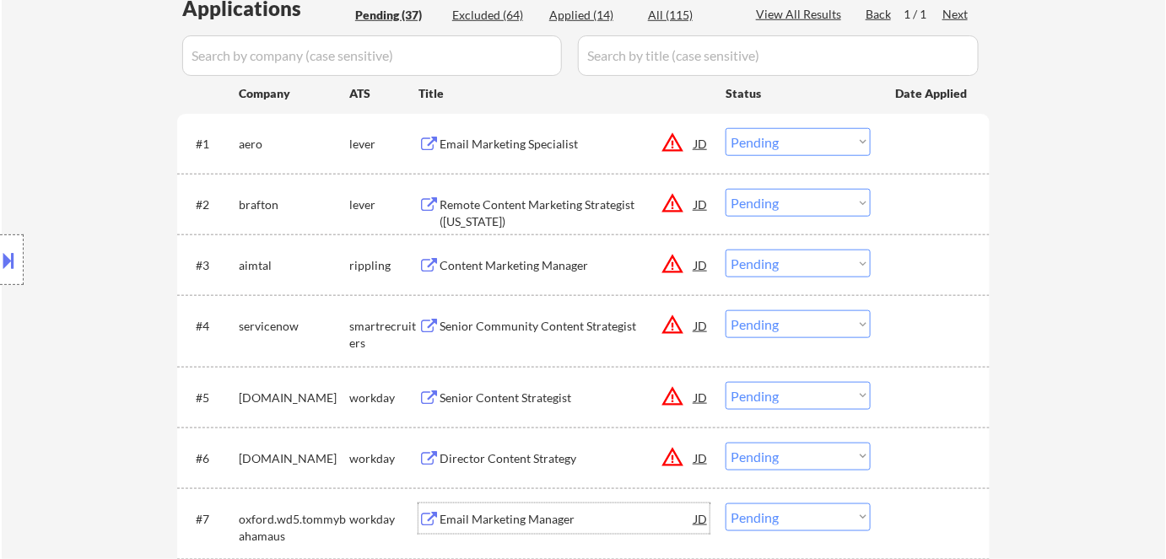
scroll to position [153, 0]
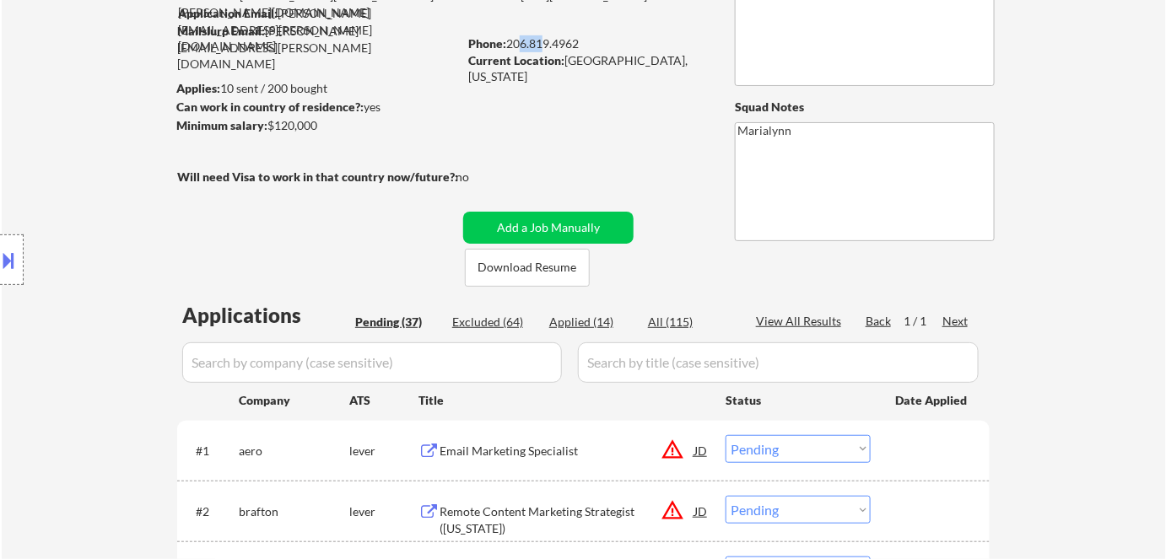
drag, startPoint x: 512, startPoint y: 41, endPoint x: 537, endPoint y: 44, distance: 25.4
click at [537, 44] on div "Phone: 206.819.4962" at bounding box center [587, 43] width 239 height 17
drag, startPoint x: 509, startPoint y: 44, endPoint x: 586, endPoint y: 45, distance: 76.8
click at [586, 45] on div "Phone: 206.819.4962" at bounding box center [587, 43] width 239 height 17
copy div "206.819.4962"
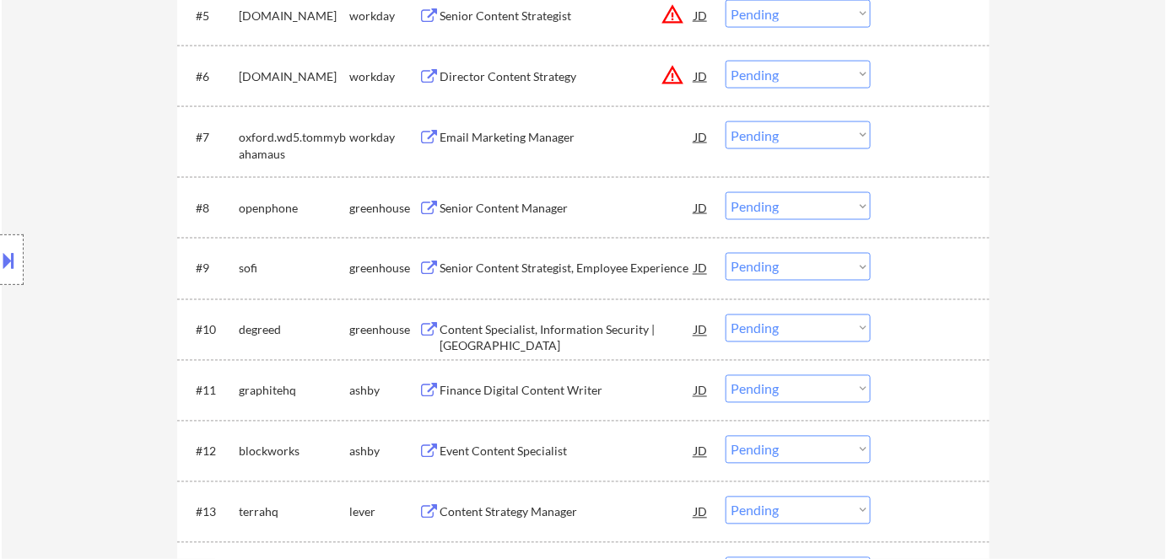
scroll to position [843, 0]
click at [780, 137] on select "Choose an option... Pending Applied Excluded (Questions) Excluded (Expired) Exc…" at bounding box center [797, 134] width 145 height 28
click at [725, 120] on select "Choose an option... Pending Applied Excluded (Questions) Excluded (Expired) Exc…" at bounding box center [797, 134] width 145 height 28
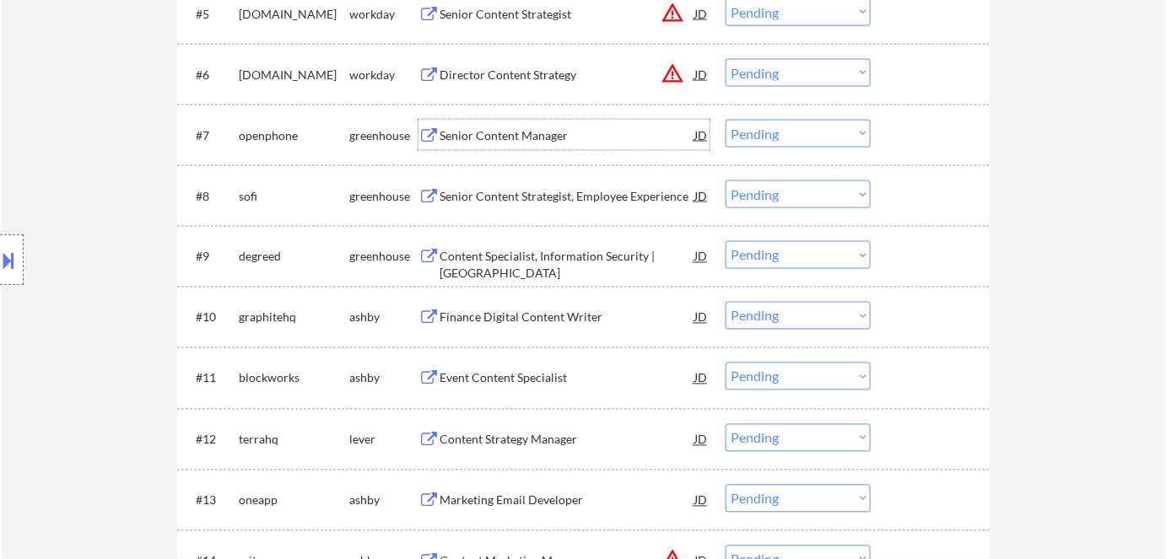
click at [537, 133] on div "Senior Content Manager" at bounding box center [566, 135] width 255 height 17
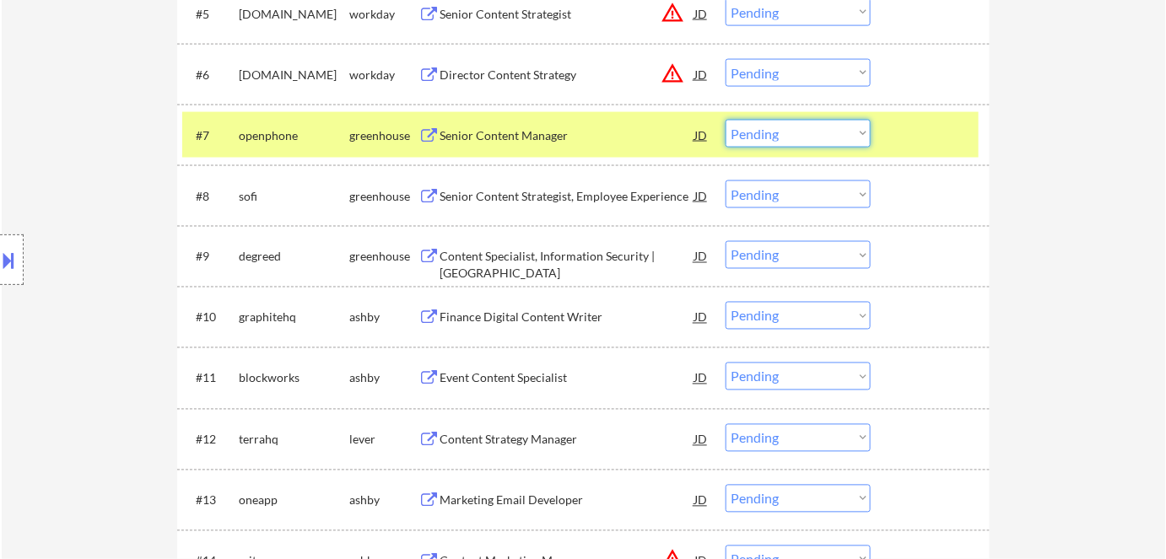
click at [766, 128] on select "Choose an option... Pending Applied Excluded (Questions) Excluded (Expired) Exc…" at bounding box center [797, 134] width 145 height 28
click at [725, 120] on select "Choose an option... Pending Applied Excluded (Questions) Excluded (Expired) Exc…" at bounding box center [797, 134] width 145 height 28
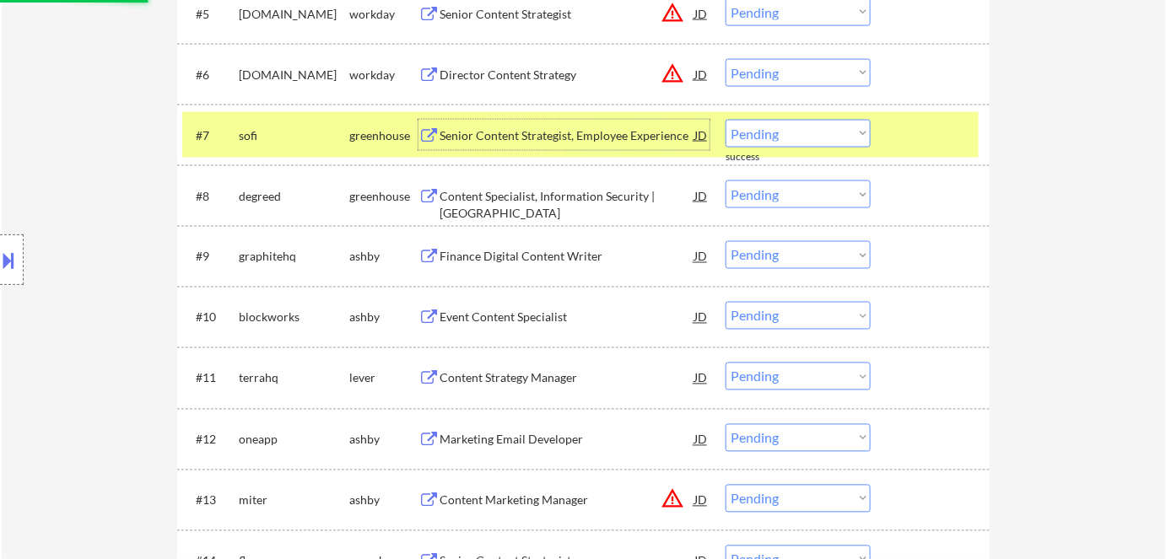
click at [547, 139] on div "Senior Content Strategist, Employee Experience" at bounding box center [566, 135] width 255 height 17
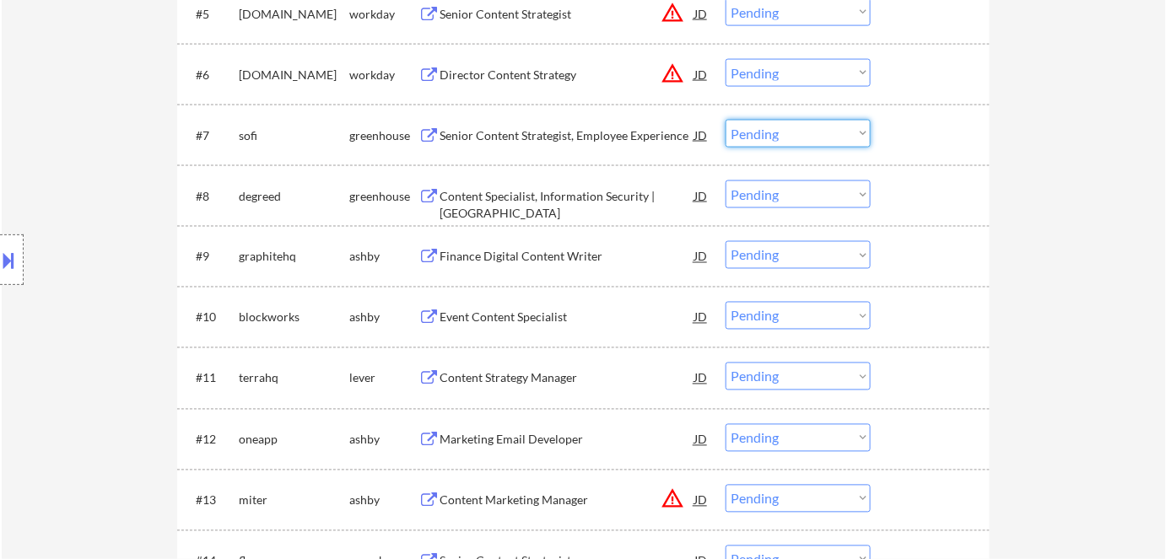
click at [775, 136] on select "Choose an option... Pending Applied Excluded (Questions) Excluded (Expired) Exc…" at bounding box center [797, 134] width 145 height 28
click at [725, 120] on select "Choose an option... Pending Applied Excluded (Questions) Excluded (Expired) Exc…" at bounding box center [797, 134] width 145 height 28
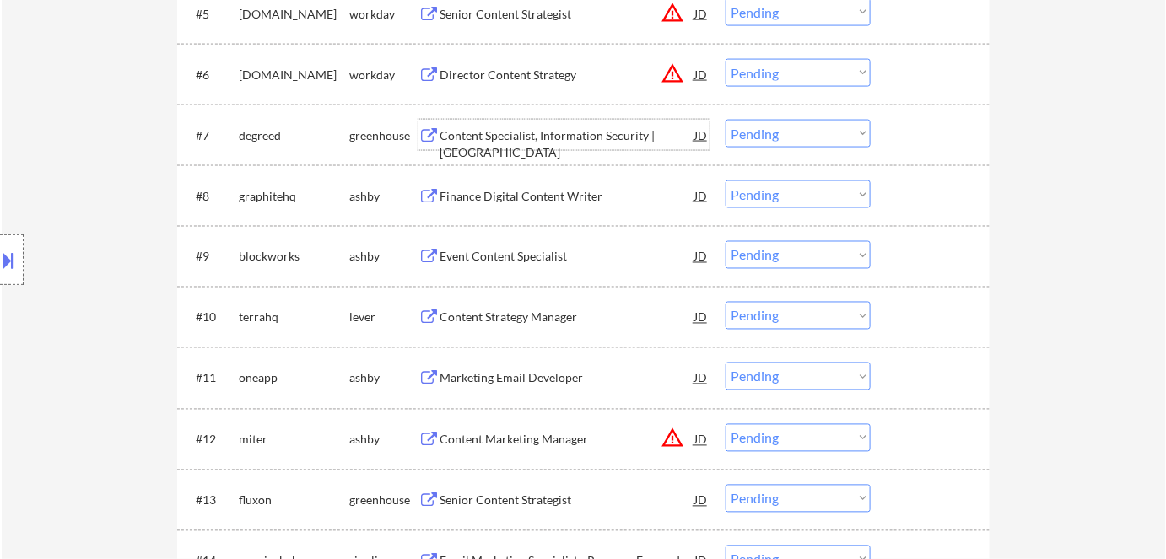
click at [461, 134] on div "Content Specialist, Information Security | US" at bounding box center [566, 143] width 255 height 33
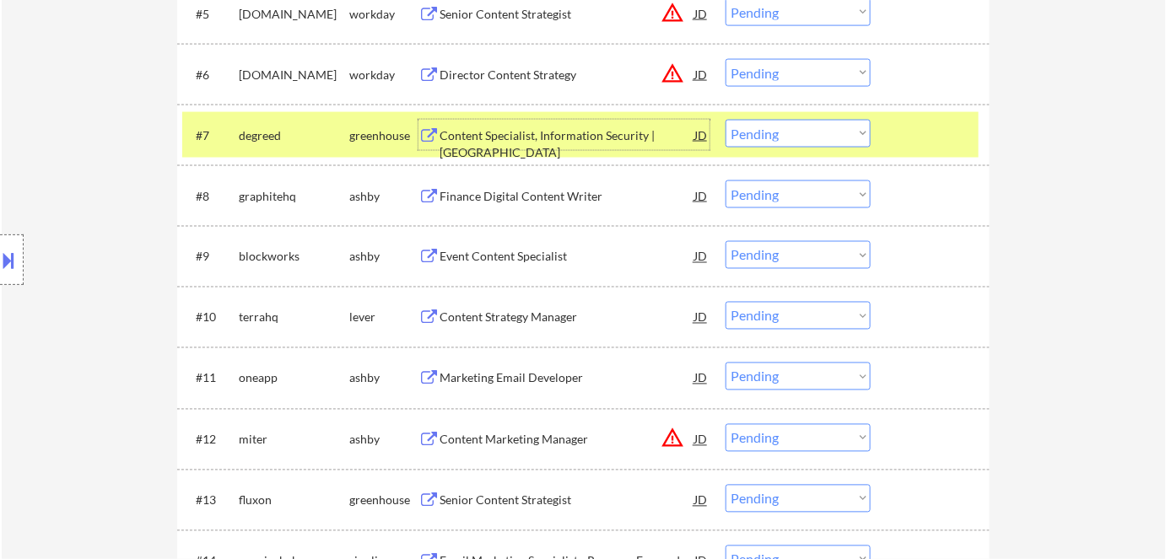
click at [769, 147] on select "Choose an option... Pending Applied Excluded (Questions) Excluded (Expired) Exc…" at bounding box center [797, 134] width 145 height 28
click at [725, 120] on select "Choose an option... Pending Applied Excluded (Questions) Excluded (Expired) Exc…" at bounding box center [797, 134] width 145 height 28
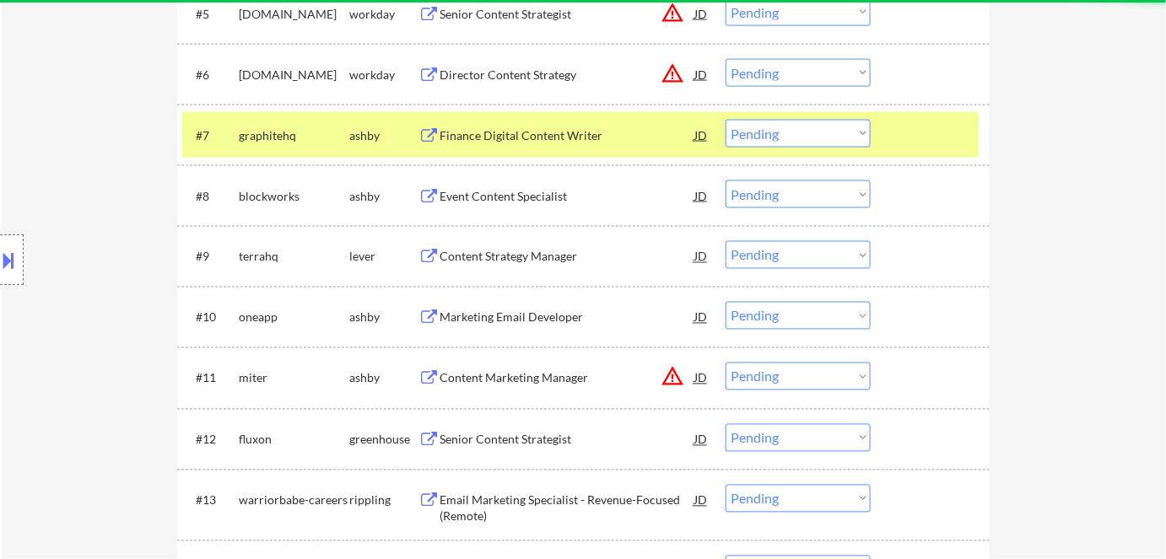
click at [517, 129] on div "Finance Digital Content Writer" at bounding box center [566, 135] width 255 height 17
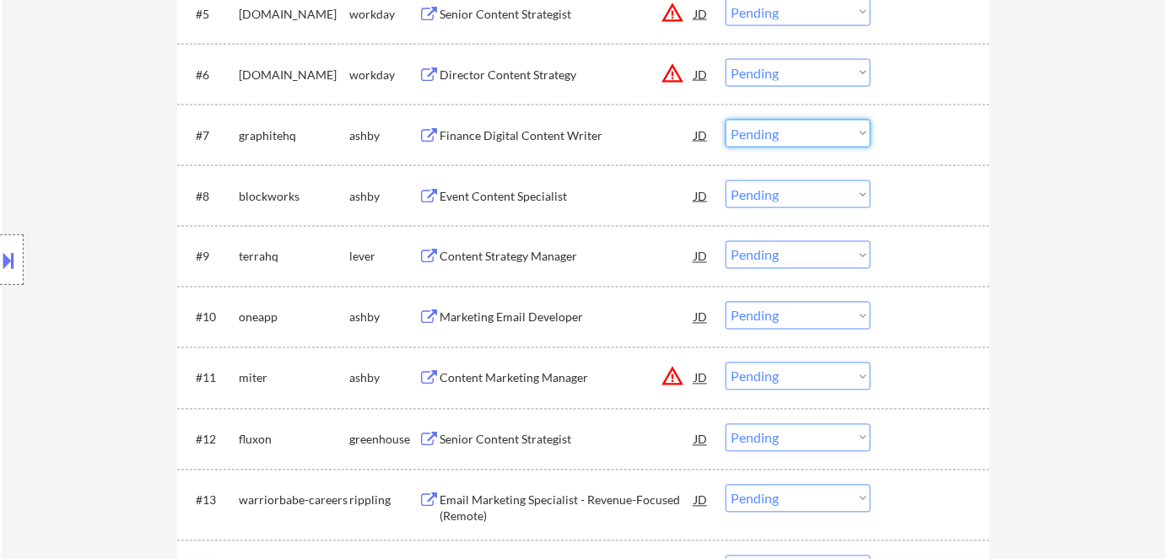
drag, startPoint x: 776, startPoint y: 124, endPoint x: 782, endPoint y: 132, distance: 10.3
click at [776, 124] on select "Choose an option... Pending Applied Excluded (Questions) Excluded (Expired) Exc…" at bounding box center [797, 134] width 145 height 28
click at [725, 120] on select "Choose an option... Pending Applied Excluded (Questions) Excluded (Expired) Exc…" at bounding box center [797, 134] width 145 height 28
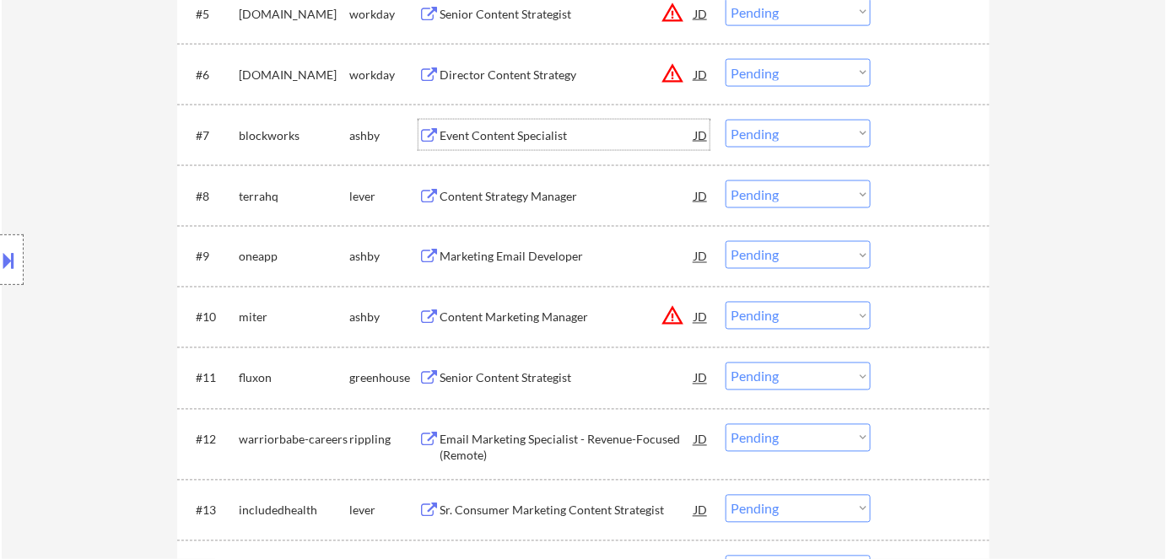
click at [501, 133] on div "Event Content Specialist" at bounding box center [566, 135] width 255 height 17
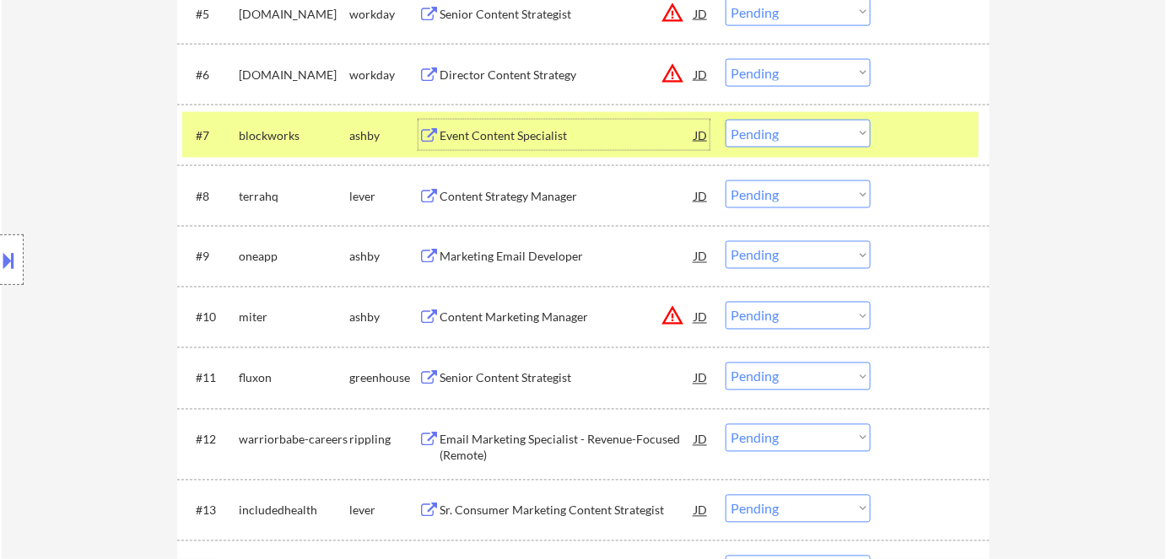
drag, startPoint x: 769, startPoint y: 137, endPoint x: 773, endPoint y: 146, distance: 9.9
click at [770, 140] on select "Choose an option... Pending Applied Excluded (Questions) Excluded (Expired) Exc…" at bounding box center [797, 134] width 145 height 28
click at [725, 120] on select "Choose an option... Pending Applied Excluded (Questions) Excluded (Expired) Exc…" at bounding box center [797, 134] width 145 height 28
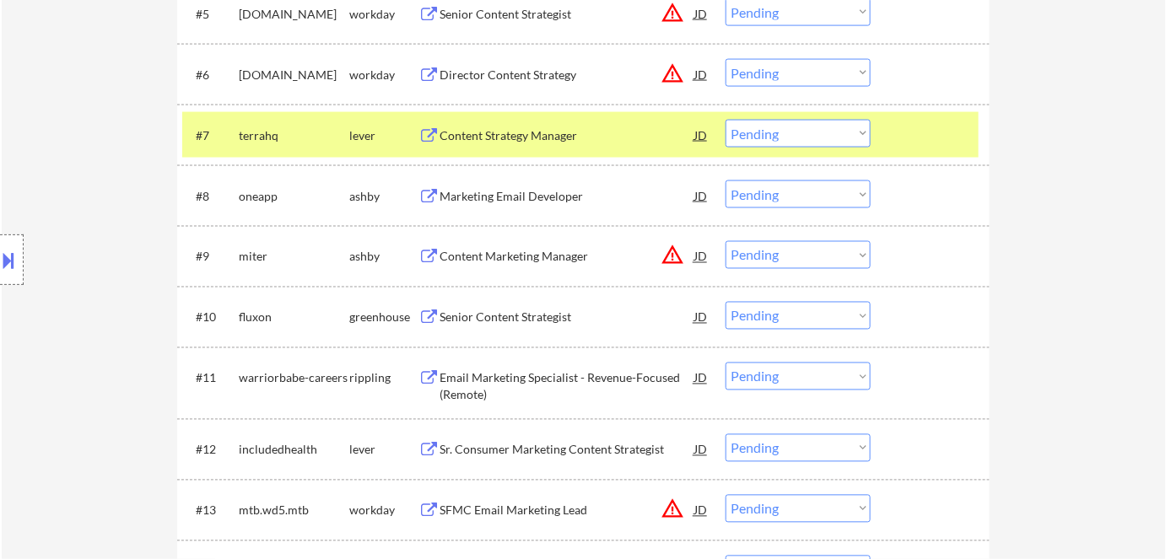
click at [479, 137] on div "Content Strategy Manager" at bounding box center [566, 135] width 255 height 17
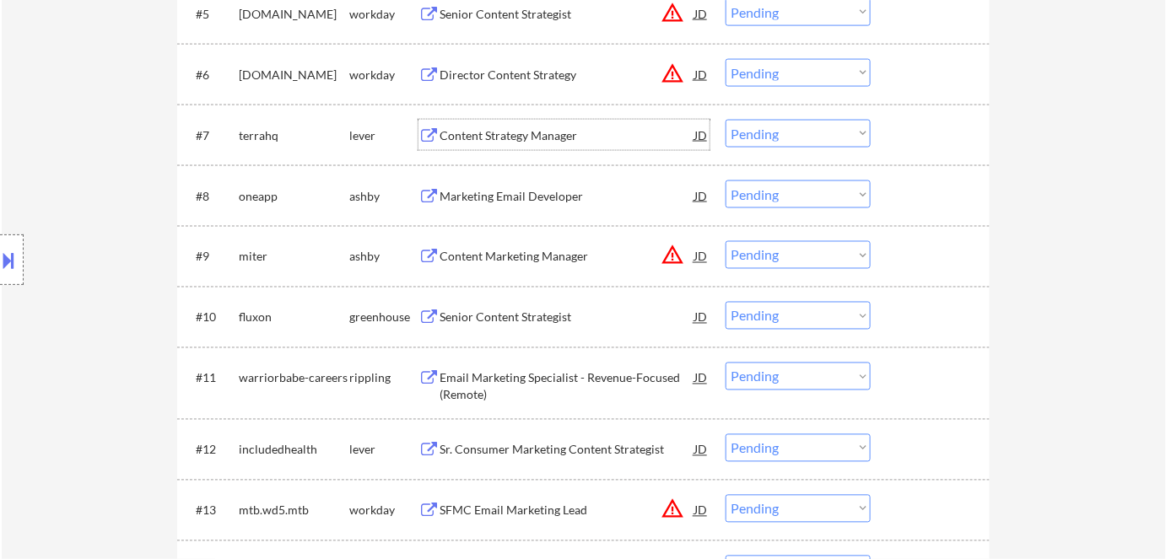
click at [750, 132] on select "Choose an option... Pending Applied Excluded (Questions) Excluded (Expired) Exc…" at bounding box center [797, 134] width 145 height 28
click at [725, 120] on select "Choose an option... Pending Applied Excluded (Questions) Excluded (Expired) Exc…" at bounding box center [797, 134] width 145 height 28
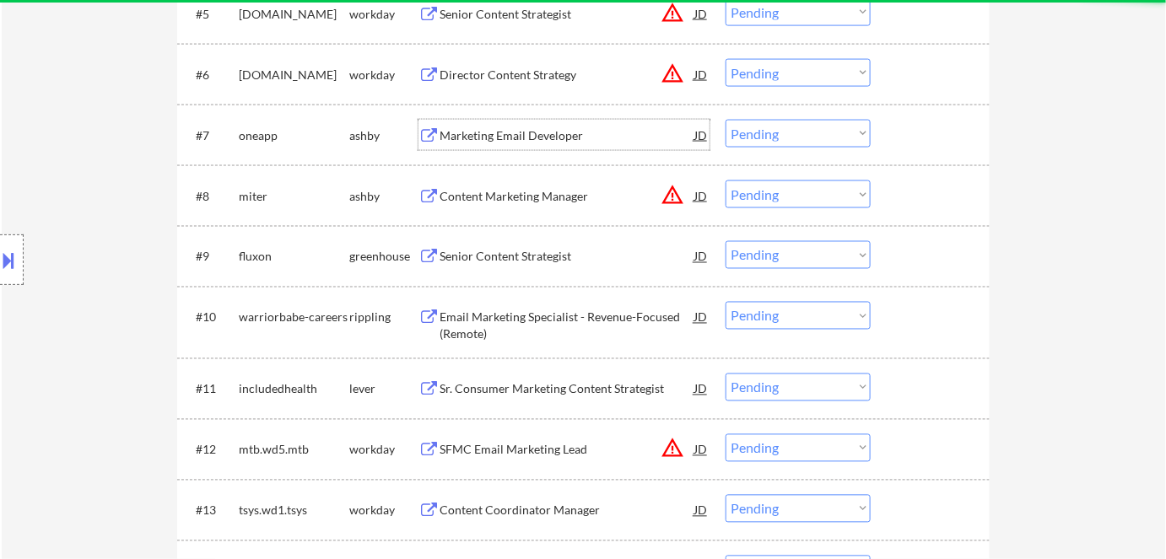
click at [470, 137] on div "Marketing Email Developer" at bounding box center [566, 135] width 255 height 17
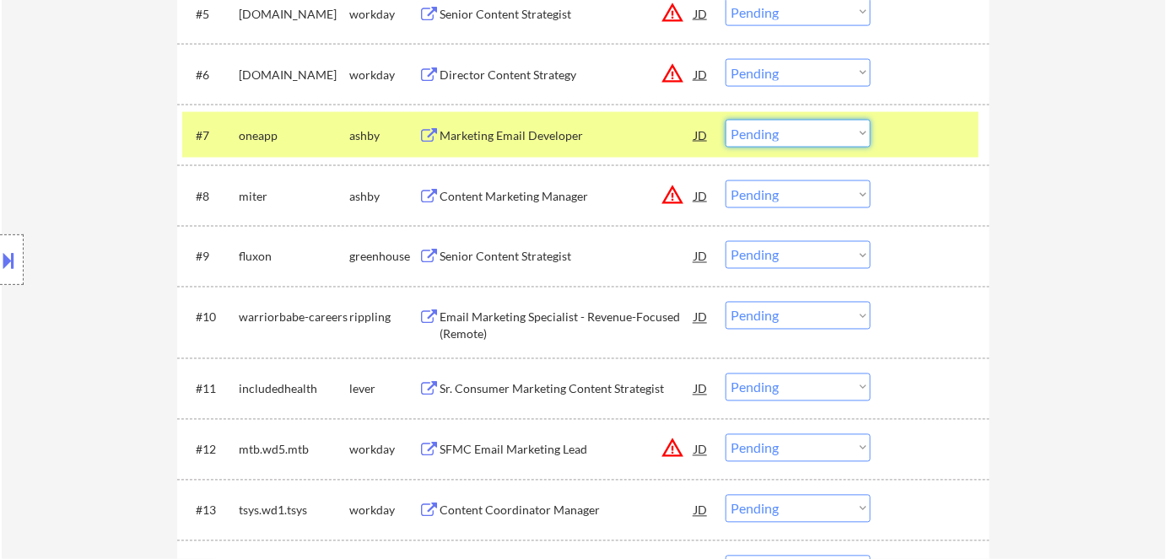
drag, startPoint x: 768, startPoint y: 127, endPoint x: 784, endPoint y: 146, distance: 25.2
click at [768, 127] on select "Choose an option... Pending Applied Excluded (Questions) Excluded (Expired) Exc…" at bounding box center [797, 134] width 145 height 28
click at [725, 120] on select "Choose an option... Pending Applied Excluded (Questions) Excluded (Expired) Exc…" at bounding box center [797, 134] width 145 height 28
select select ""pending""
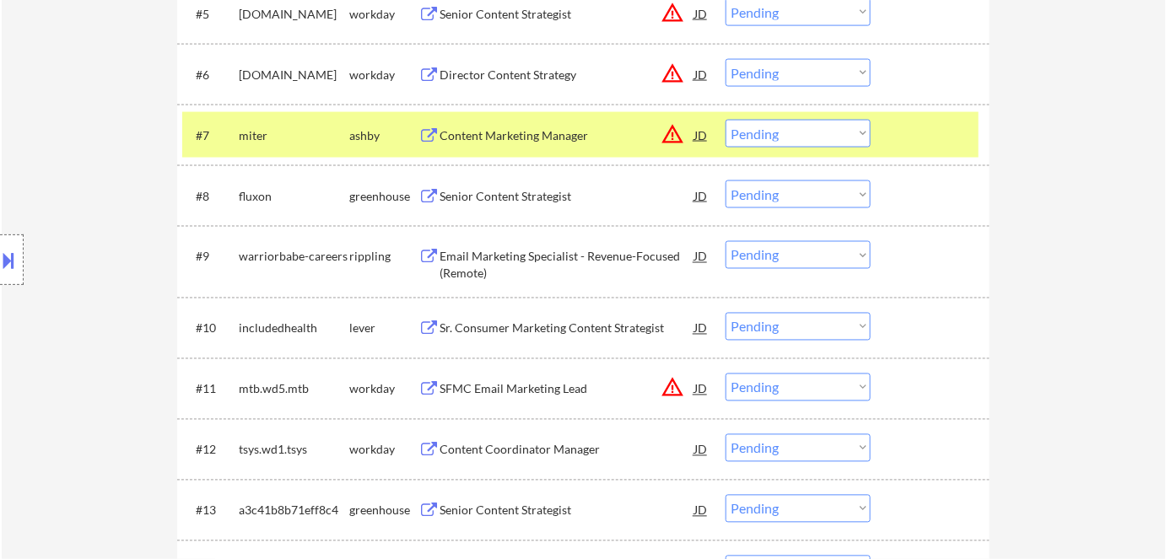
drag, startPoint x: 358, startPoint y: 132, endPoint x: 434, endPoint y: 185, distance: 92.2
click at [369, 137] on div "ashby" at bounding box center [383, 135] width 69 height 17
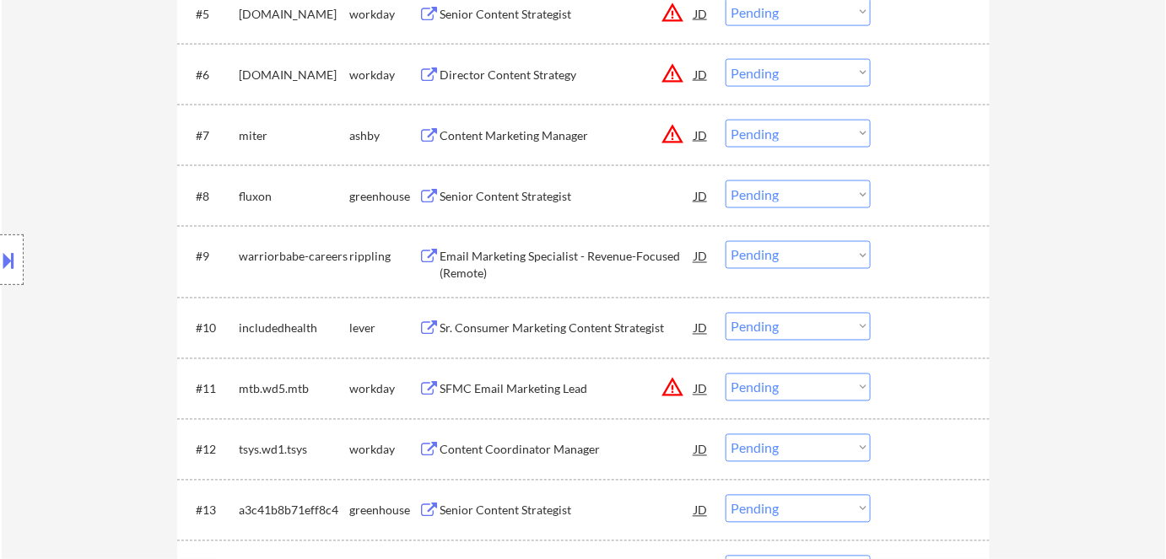
click at [517, 196] on div "Senior Content Strategist" at bounding box center [566, 196] width 255 height 17
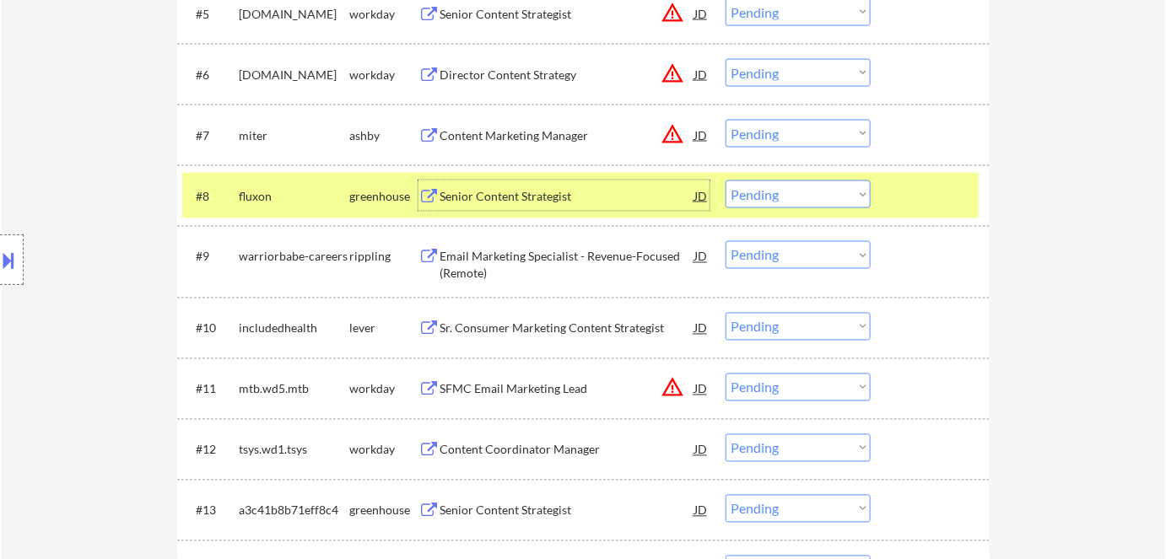
click at [762, 185] on select "Choose an option... Pending Applied Excluded (Questions) Excluded (Expired) Exc…" at bounding box center [797, 195] width 145 height 28
click at [725, 181] on select "Choose an option... Pending Applied Excluded (Questions) Excluded (Expired) Exc…" at bounding box center [797, 195] width 145 height 28
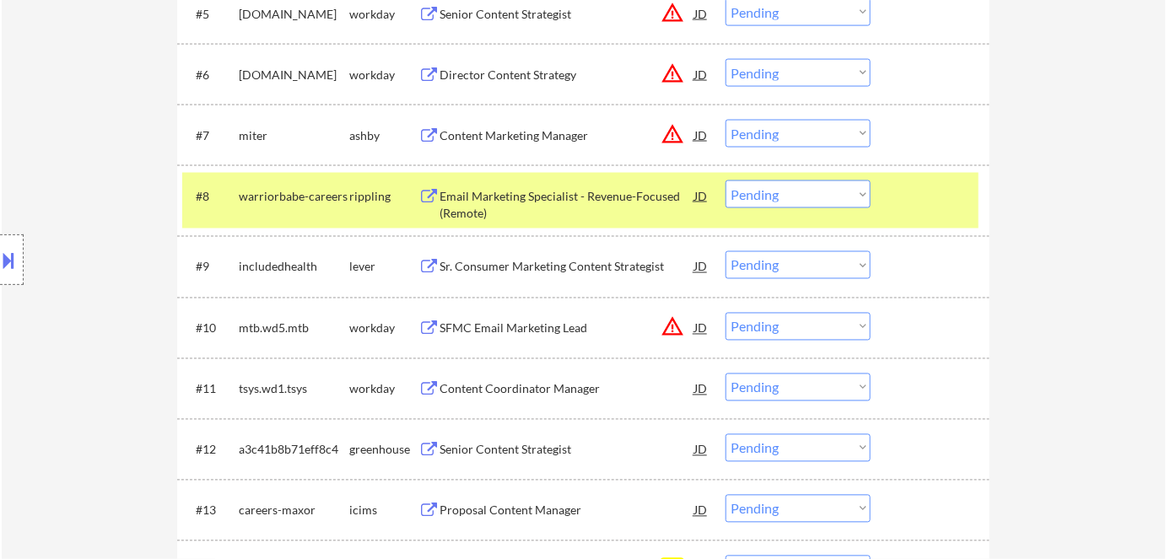
click at [524, 198] on div "Email Marketing Specialist - Revenue-Focused (Remote)" at bounding box center [566, 204] width 255 height 33
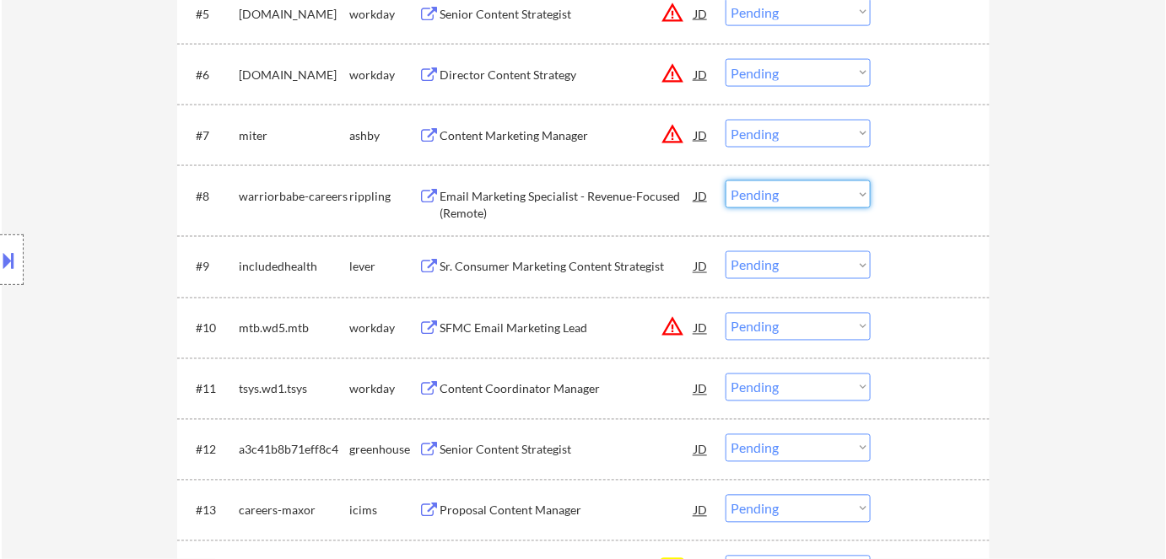
click at [768, 188] on select "Choose an option... Pending Applied Excluded (Questions) Excluded (Expired) Exc…" at bounding box center [797, 195] width 145 height 28
click at [725, 181] on select "Choose an option... Pending Applied Excluded (Questions) Excluded (Expired) Exc…" at bounding box center [797, 195] width 145 height 28
select select ""pending""
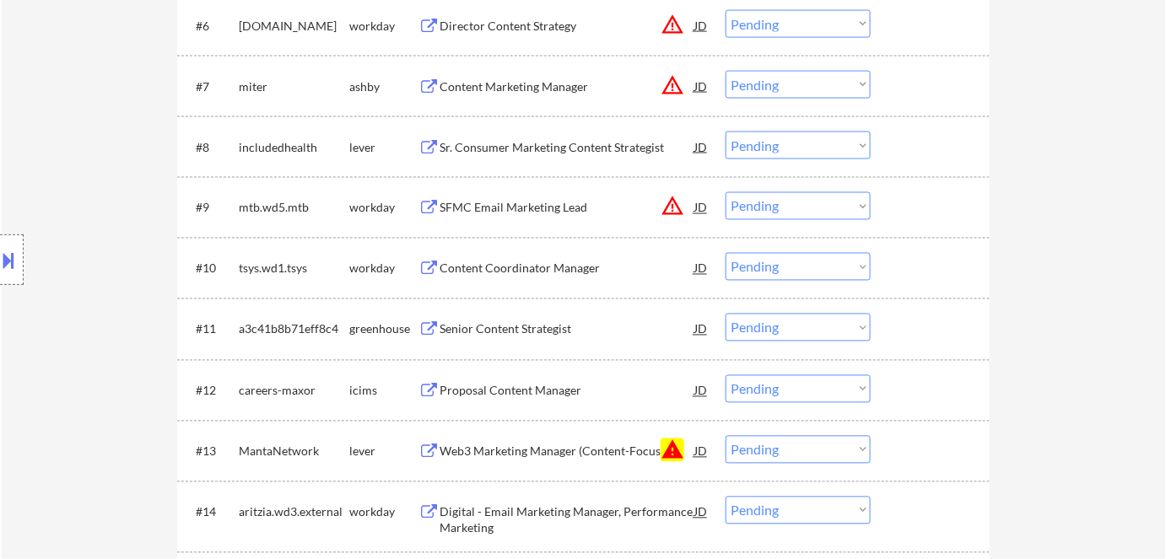
scroll to position [996, 0]
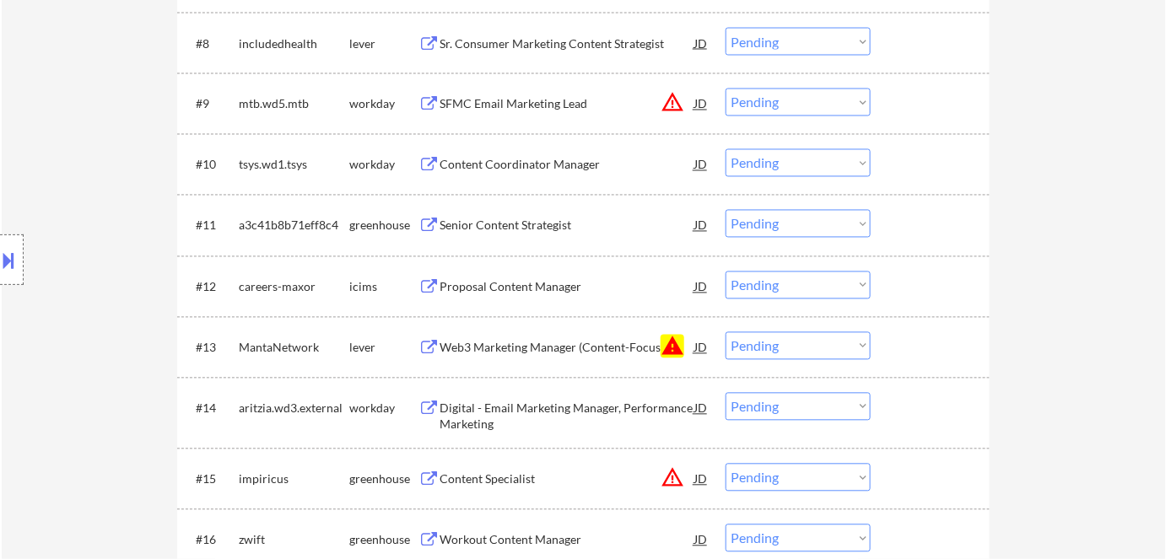
drag, startPoint x: 806, startPoint y: 351, endPoint x: 815, endPoint y: 342, distance: 12.5
click at [806, 351] on select "Choose an option... Pending Applied Excluded (Questions) Excluded (Expired) Exc…" at bounding box center [797, 346] width 145 height 28
click at [725, 332] on select "Choose an option... Pending Applied Excluded (Questions) Excluded (Expired) Exc…" at bounding box center [797, 346] width 145 height 28
select select ""pending""
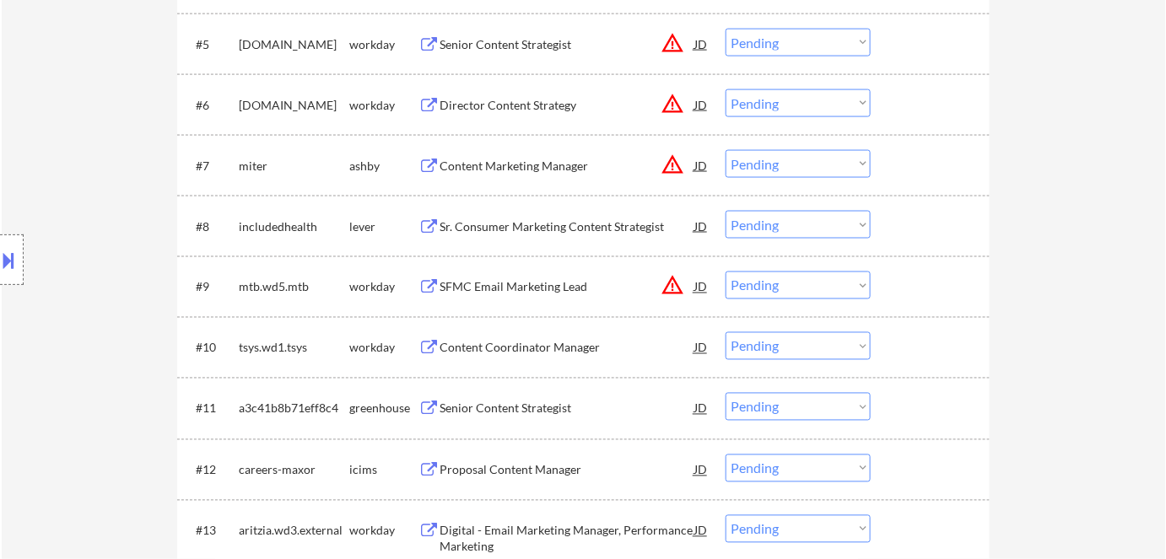
scroll to position [690, 0]
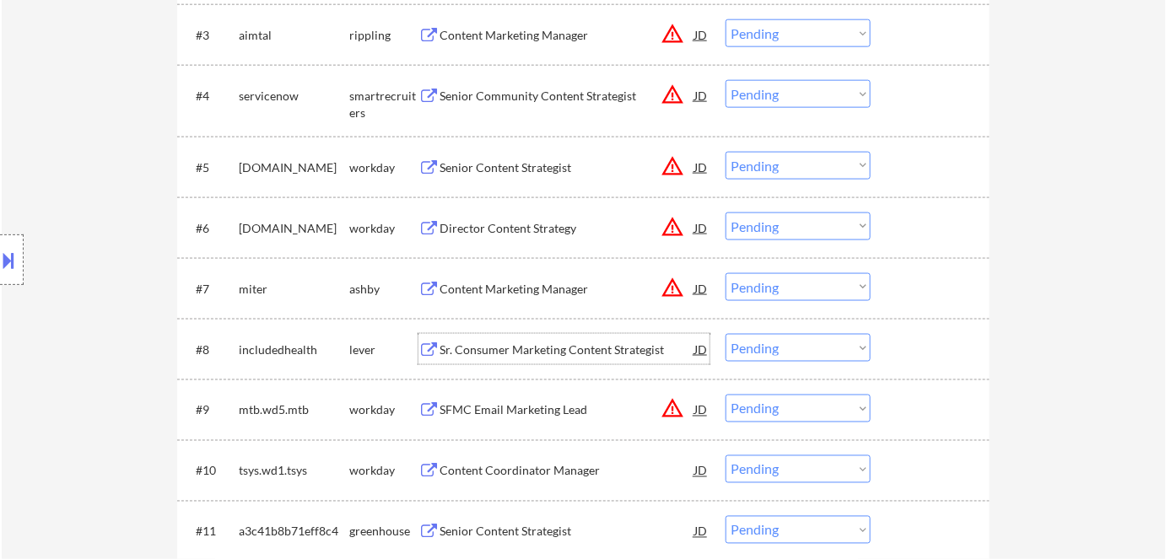
click at [520, 351] on div "Sr. Consumer Marketing Content Strategist" at bounding box center [566, 350] width 255 height 17
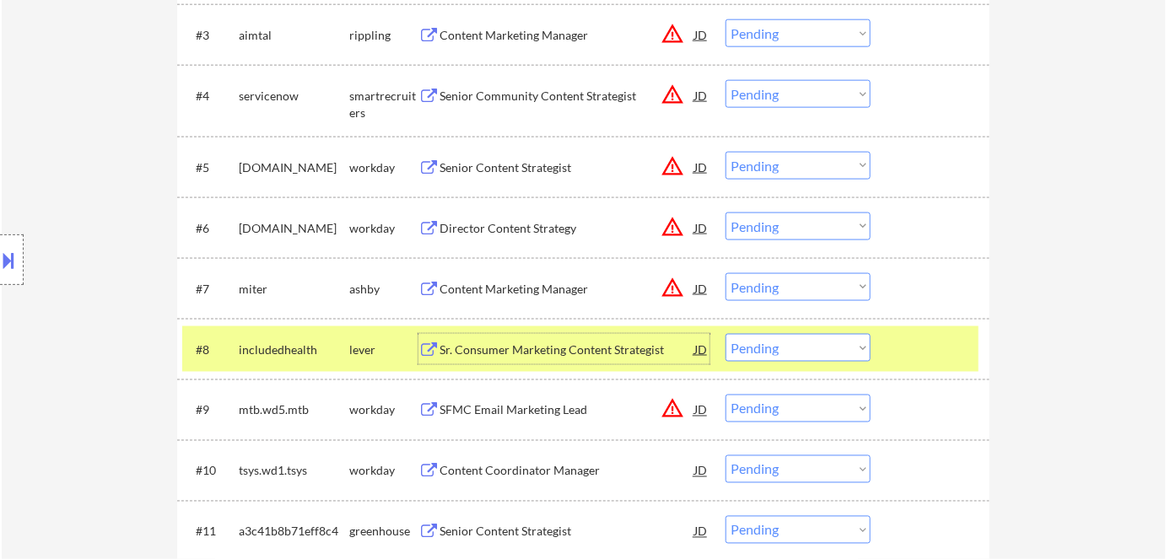
click at [575, 358] on div "Sr. Consumer Marketing Content Strategist" at bounding box center [566, 350] width 255 height 17
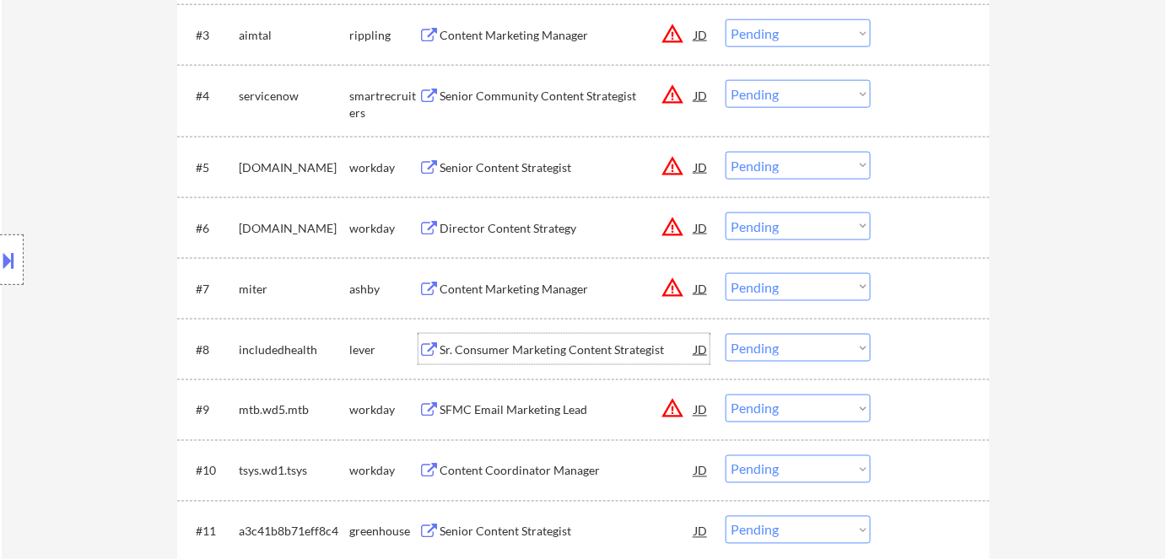
click at [797, 349] on select "Choose an option... Pending Applied Excluded (Questions) Excluded (Expired) Exc…" at bounding box center [797, 348] width 145 height 28
click at [725, 334] on select "Choose an option... Pending Applied Excluded (Questions) Excluded (Expired) Exc…" at bounding box center [797, 348] width 145 height 28
select select ""pending""
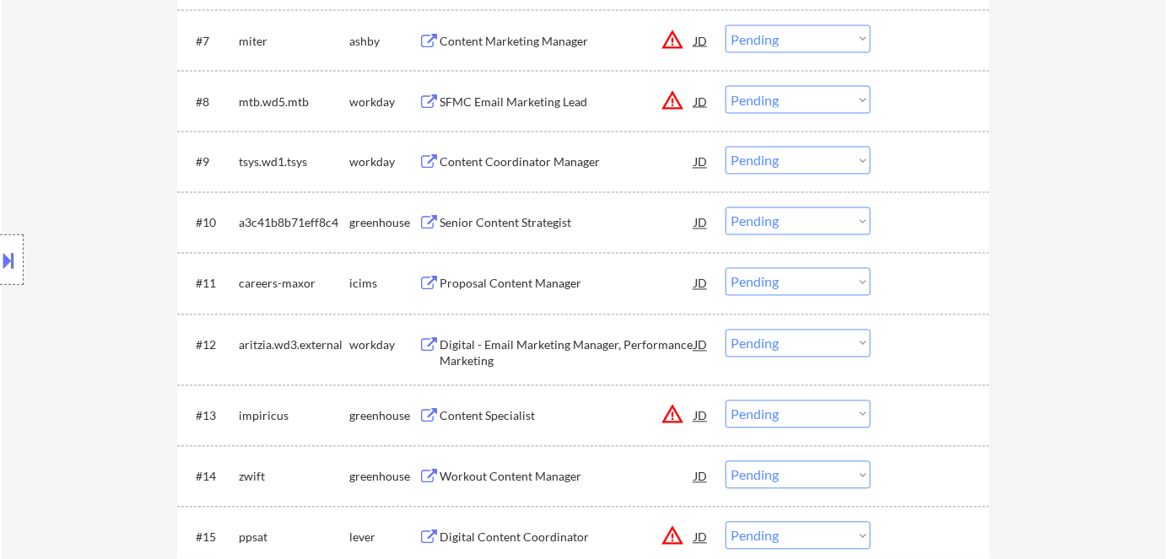
scroll to position [843, 0]
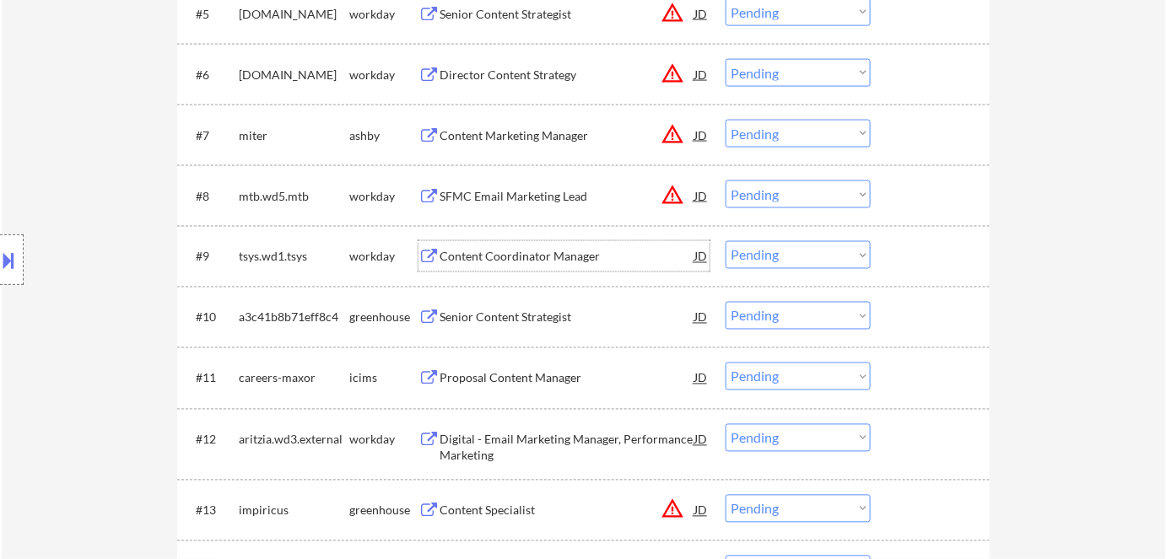
click at [482, 259] on div "Content Coordinator Manager" at bounding box center [566, 257] width 255 height 17
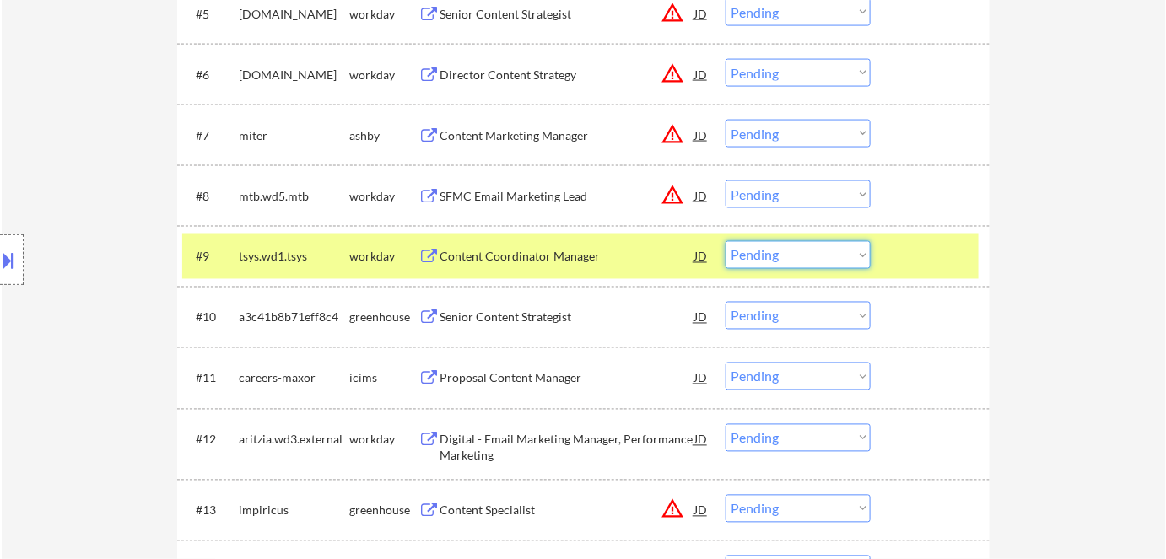
click at [777, 258] on select "Choose an option... Pending Applied Excluded (Questions) Excluded (Expired) Exc…" at bounding box center [797, 255] width 145 height 28
drag, startPoint x: 800, startPoint y: 252, endPoint x: 818, endPoint y: 263, distance: 20.8
click at [803, 252] on select "Choose an option... Pending Applied Excluded (Questions) Excluded (Expired) Exc…" at bounding box center [797, 255] width 145 height 28
click at [725, 241] on select "Choose an option... Pending Applied Excluded (Questions) Excluded (Expired) Exc…" at bounding box center [797, 255] width 145 height 28
click at [565, 256] on div "Content Coordinator Manager" at bounding box center [566, 257] width 255 height 17
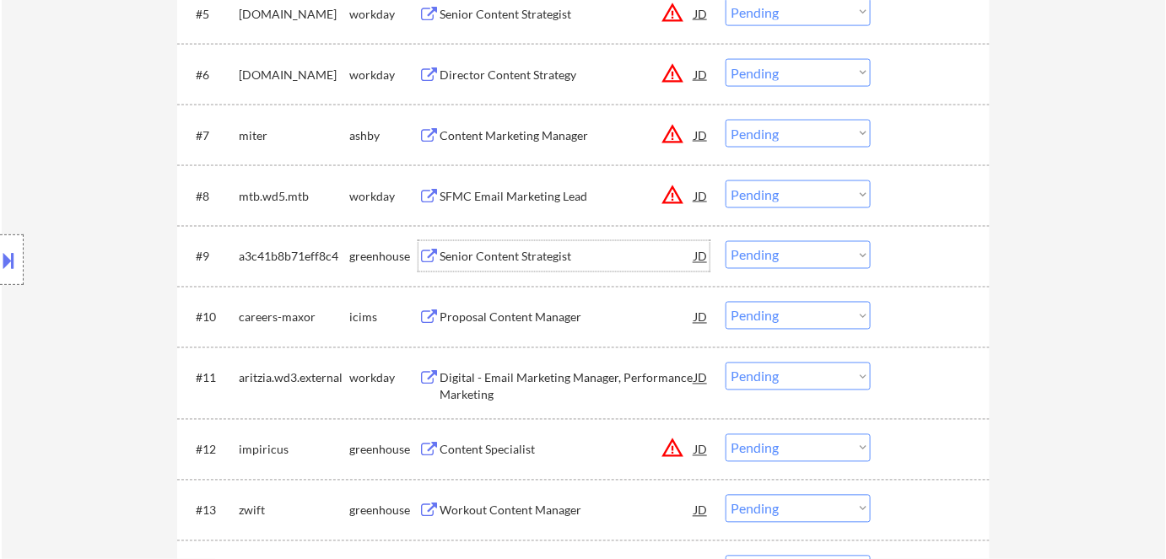
click at [752, 251] on select "Choose an option... Pending Applied Excluded (Questions) Excluded (Expired) Exc…" at bounding box center [797, 255] width 145 height 28
click at [725, 241] on select "Choose an option... Pending Applied Excluded (Questions) Excluded (Expired) Exc…" at bounding box center [797, 255] width 145 height 28
select select ""pending""
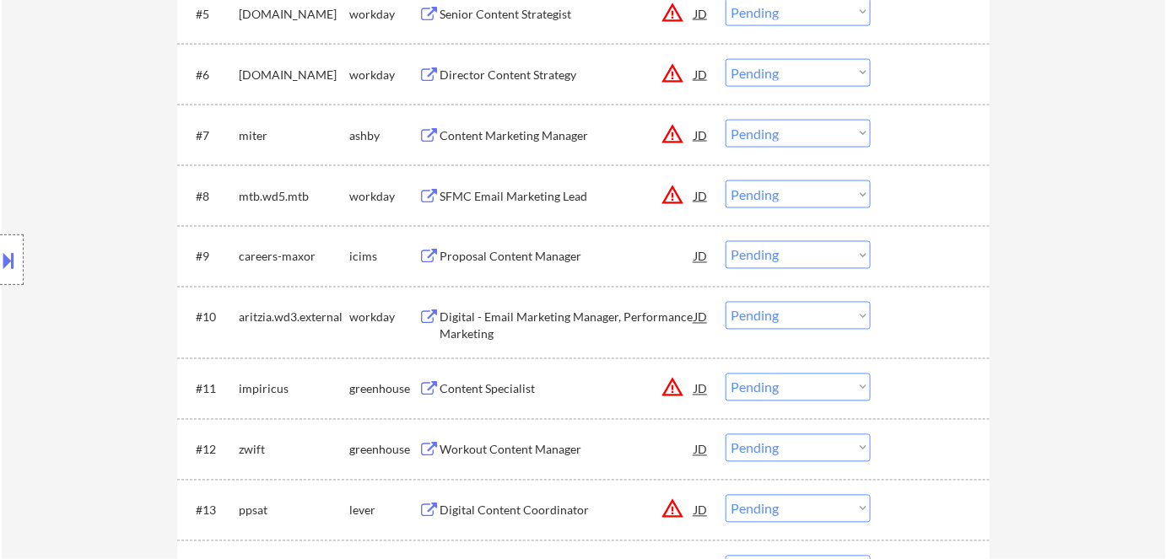
click at [493, 258] on div "Proposal Content Manager" at bounding box center [566, 257] width 255 height 17
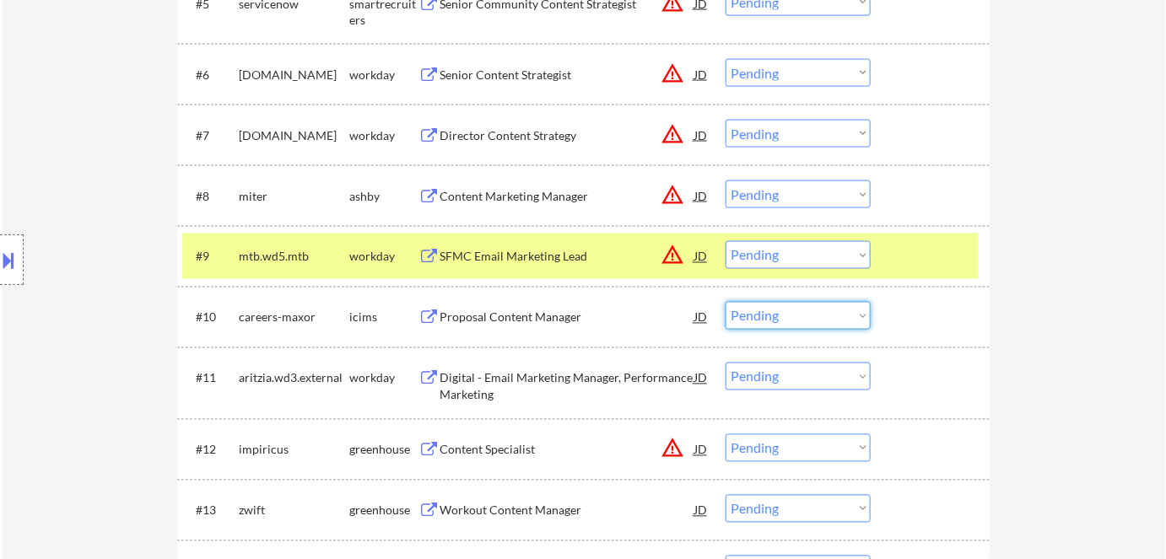
click at [810, 316] on select "Choose an option... Pending Applied Excluded (Questions) Excluded (Expired) Exc…" at bounding box center [797, 316] width 145 height 28
click at [798, 315] on select "Choose an option... Pending Applied Excluded (Questions) Excluded (Expired) Exc…" at bounding box center [797, 316] width 145 height 28
click at [725, 302] on select "Choose an option... Pending Applied Excluded (Questions) Excluded (Expired) Exc…" at bounding box center [797, 316] width 145 height 28
drag, startPoint x: 378, startPoint y: 256, endPoint x: 378, endPoint y: 266, distance: 9.3
click at [377, 258] on div "workday" at bounding box center [383, 257] width 69 height 17
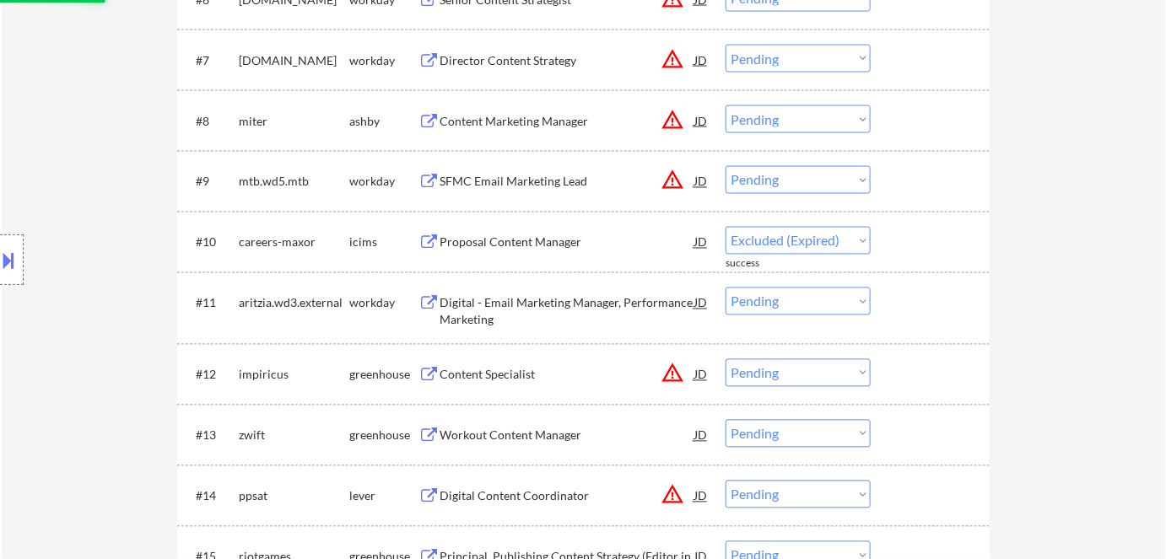
scroll to position [996, 0]
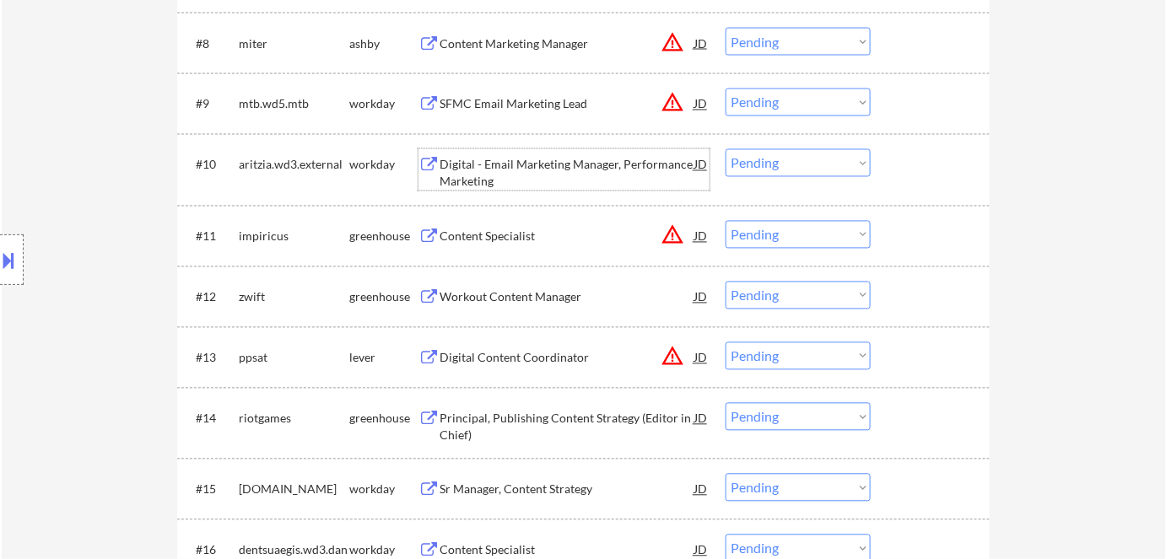
click at [490, 154] on div "Digital - Email Marketing Manager, Performance Marketing" at bounding box center [566, 169] width 255 height 40
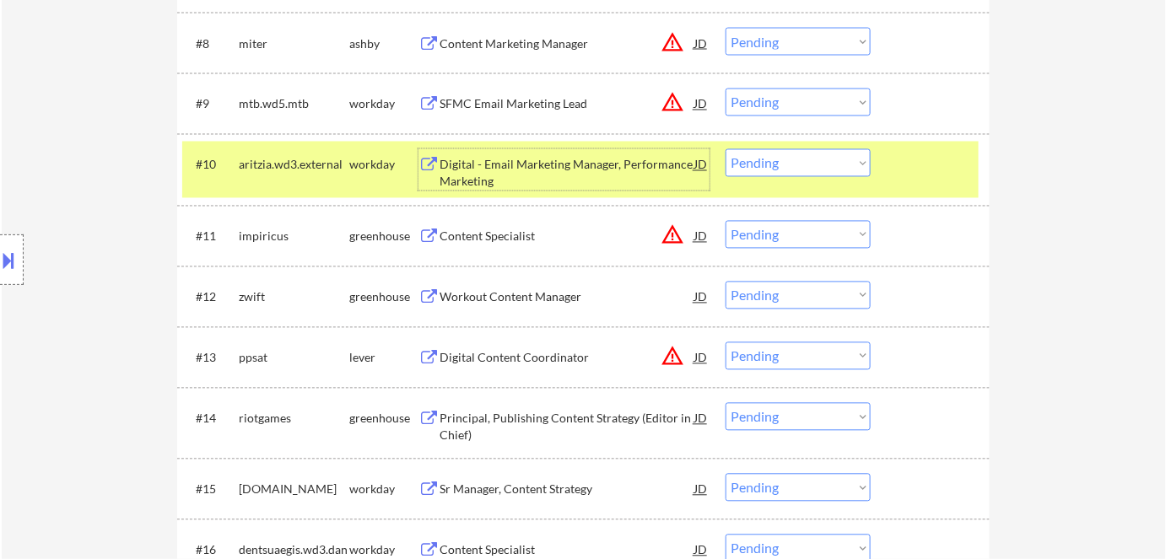
drag, startPoint x: 843, startPoint y: 155, endPoint x: 850, endPoint y: 175, distance: 21.3
click at [846, 164] on select "Choose an option... Pending Applied Excluded (Questions) Excluded (Expired) Exc…" at bounding box center [797, 163] width 145 height 28
click at [725, 149] on select "Choose an option... Pending Applied Excluded (Questions) Excluded (Expired) Exc…" at bounding box center [797, 163] width 145 height 28
select select ""pending""
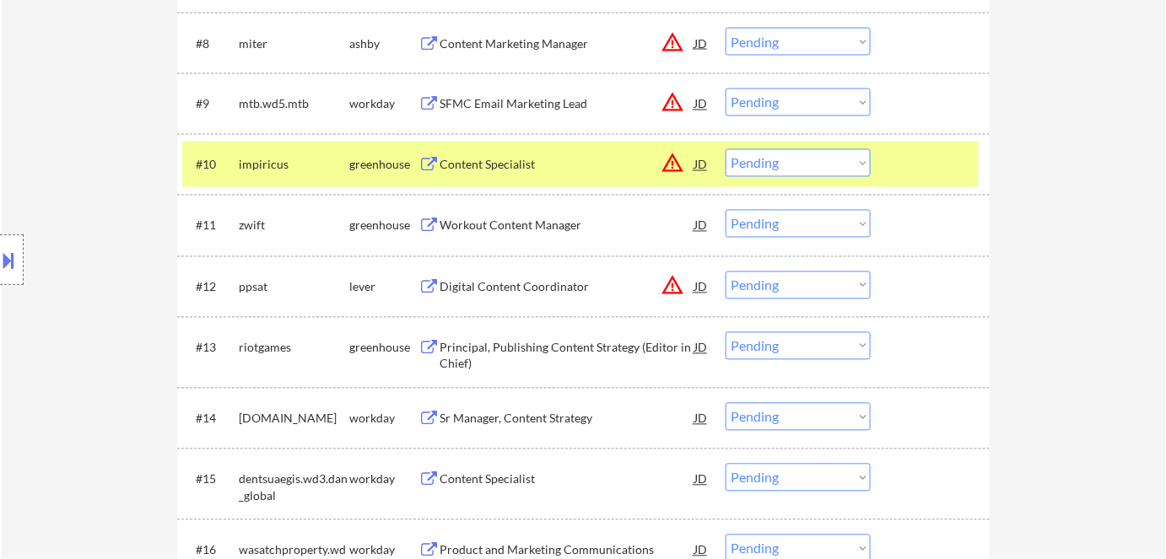
click at [374, 169] on div "greenhouse" at bounding box center [383, 165] width 69 height 17
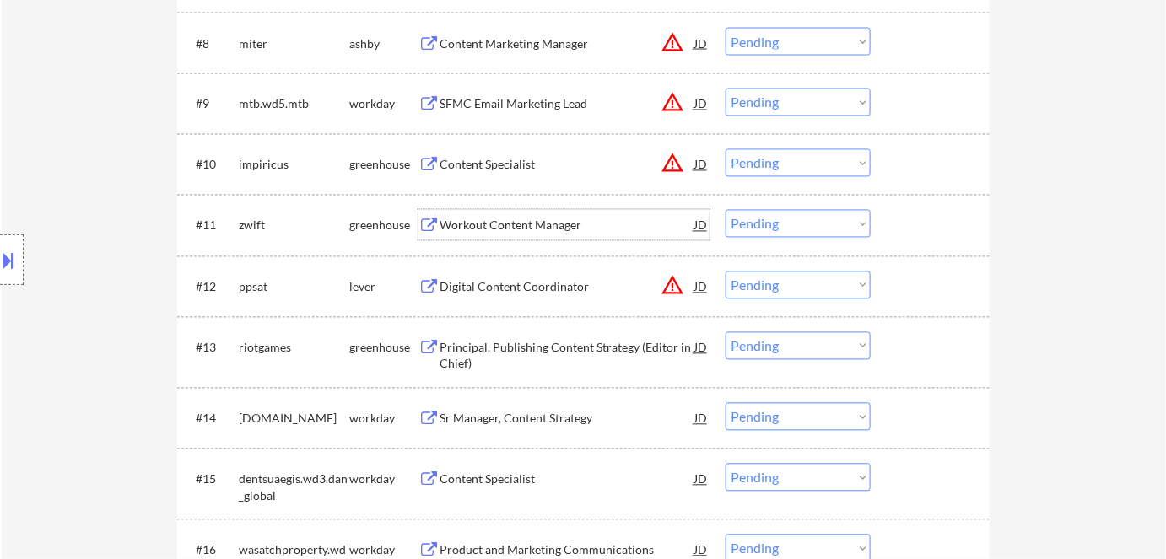
click at [510, 218] on div "Workout Content Manager" at bounding box center [566, 226] width 255 height 17
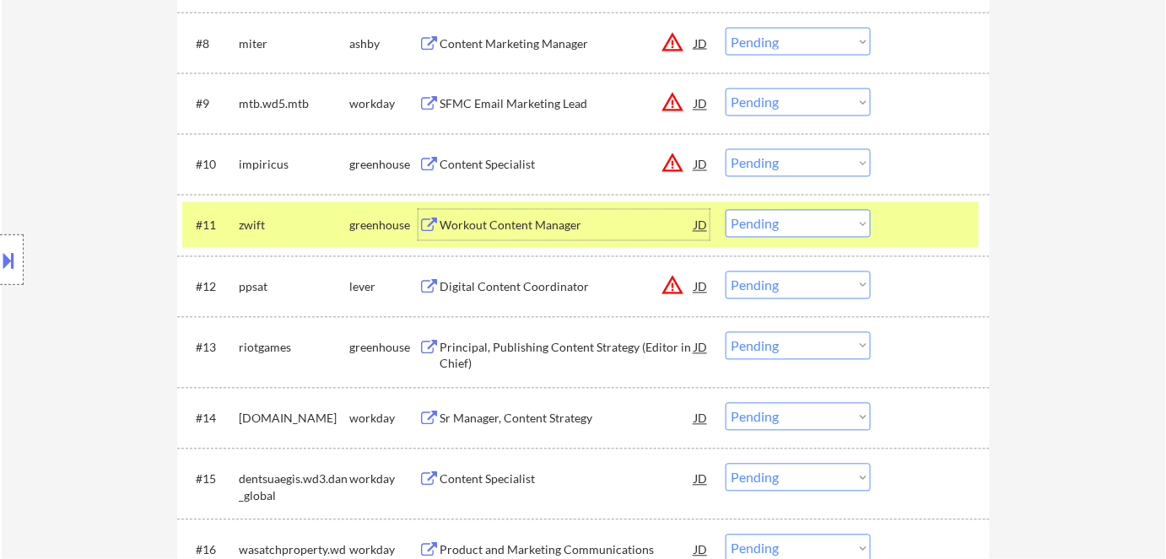
drag, startPoint x: 750, startPoint y: 220, endPoint x: 752, endPoint y: 236, distance: 16.1
click at [751, 220] on select "Choose an option... Pending Applied Excluded (Questions) Excluded (Expired) Exc…" at bounding box center [797, 224] width 145 height 28
click at [725, 210] on select "Choose an option... Pending Applied Excluded (Questions) Excluded (Expired) Exc…" at bounding box center [797, 224] width 145 height 28
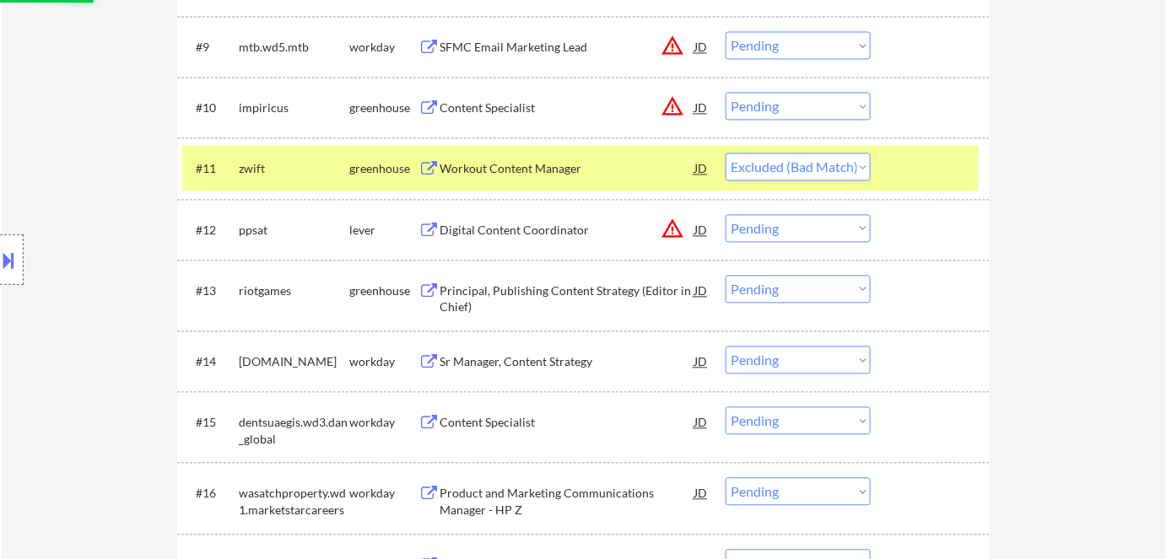
scroll to position [1150, 0]
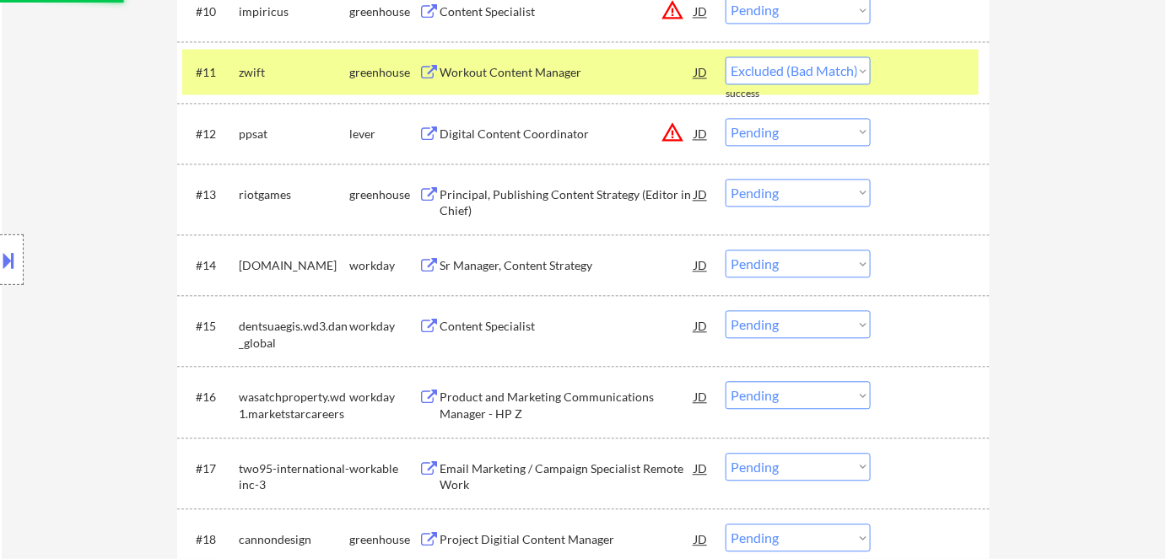
select select ""pending""
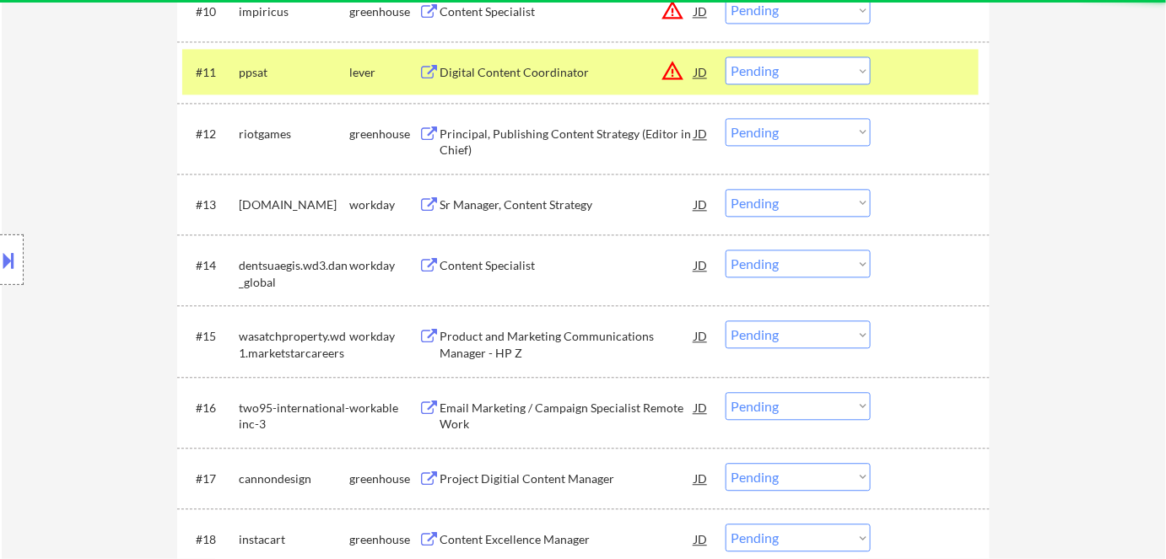
click at [373, 70] on div "lever" at bounding box center [383, 72] width 69 height 17
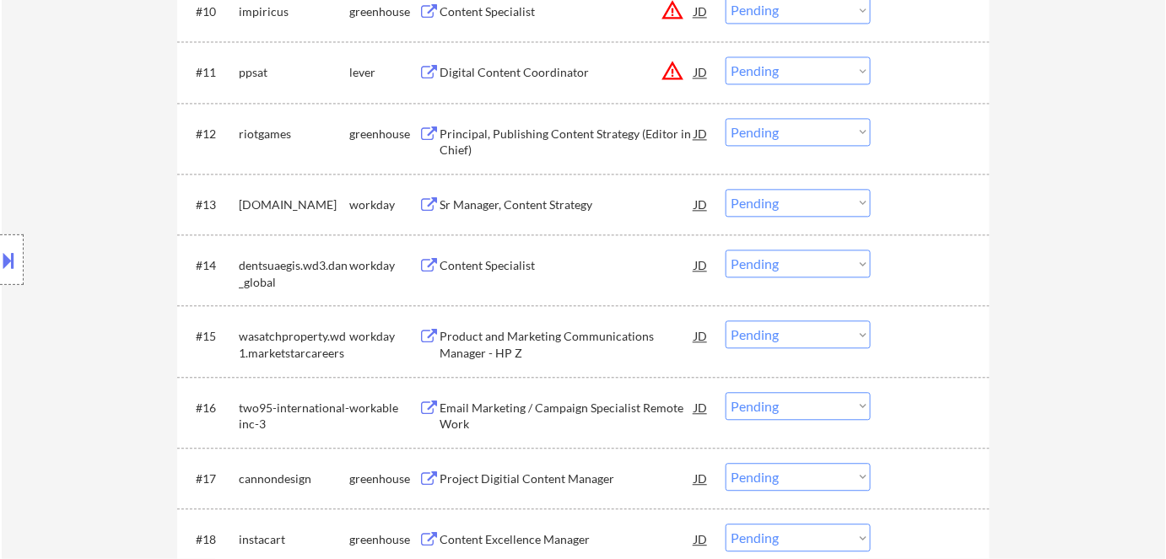
click at [531, 135] on div "Principal, Publishing Content Strategy (Editor in Chief)" at bounding box center [566, 142] width 255 height 33
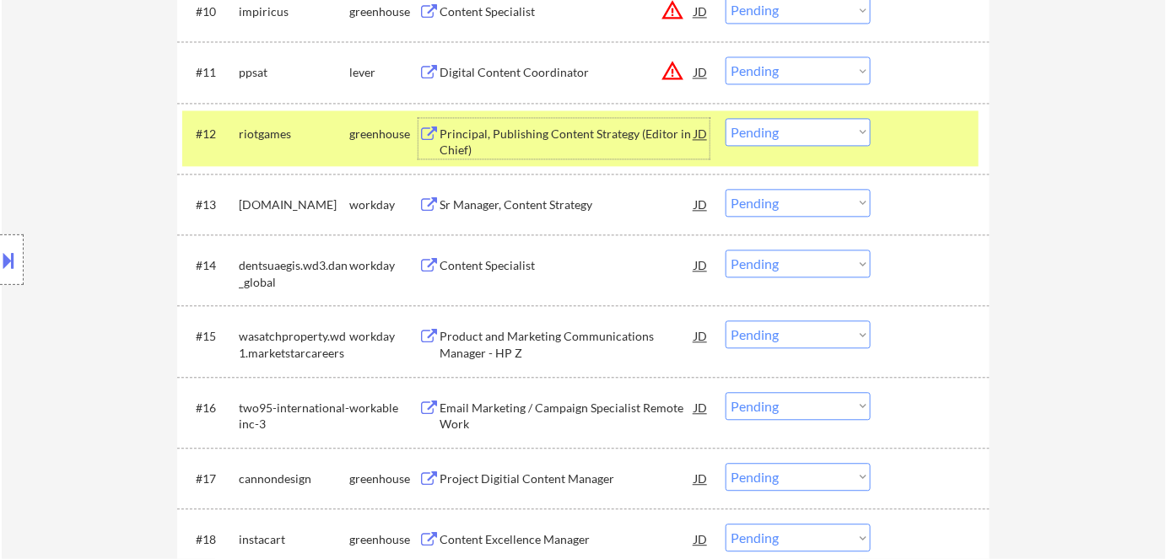
click at [773, 129] on select "Choose an option... Pending Applied Excluded (Questions) Excluded (Expired) Exc…" at bounding box center [797, 132] width 145 height 28
click at [725, 118] on select "Choose an option... Pending Applied Excluded (Questions) Excluded (Expired) Exc…" at bounding box center [797, 132] width 145 height 28
select select ""pending""
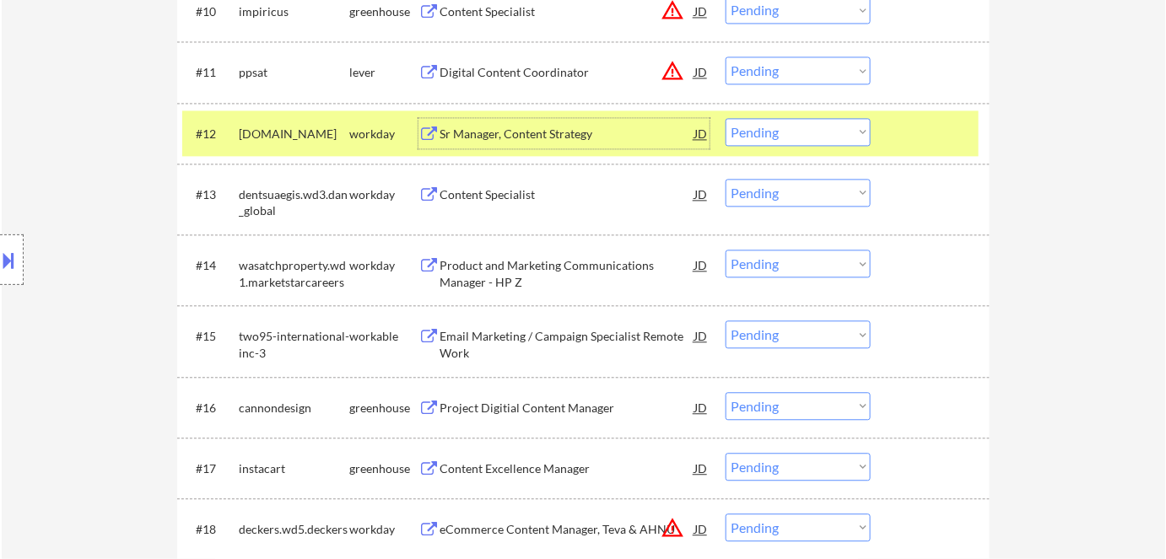
click at [551, 140] on div "Sr Manager, Content Strategy" at bounding box center [566, 134] width 255 height 17
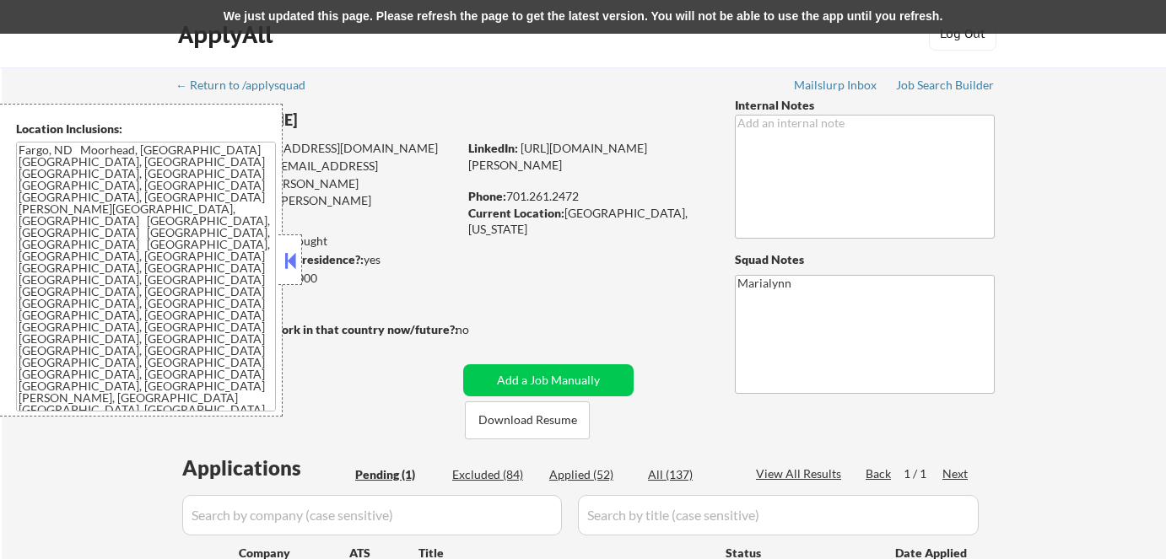
select select ""pending""
